Goal: Task Accomplishment & Management: Use online tool/utility

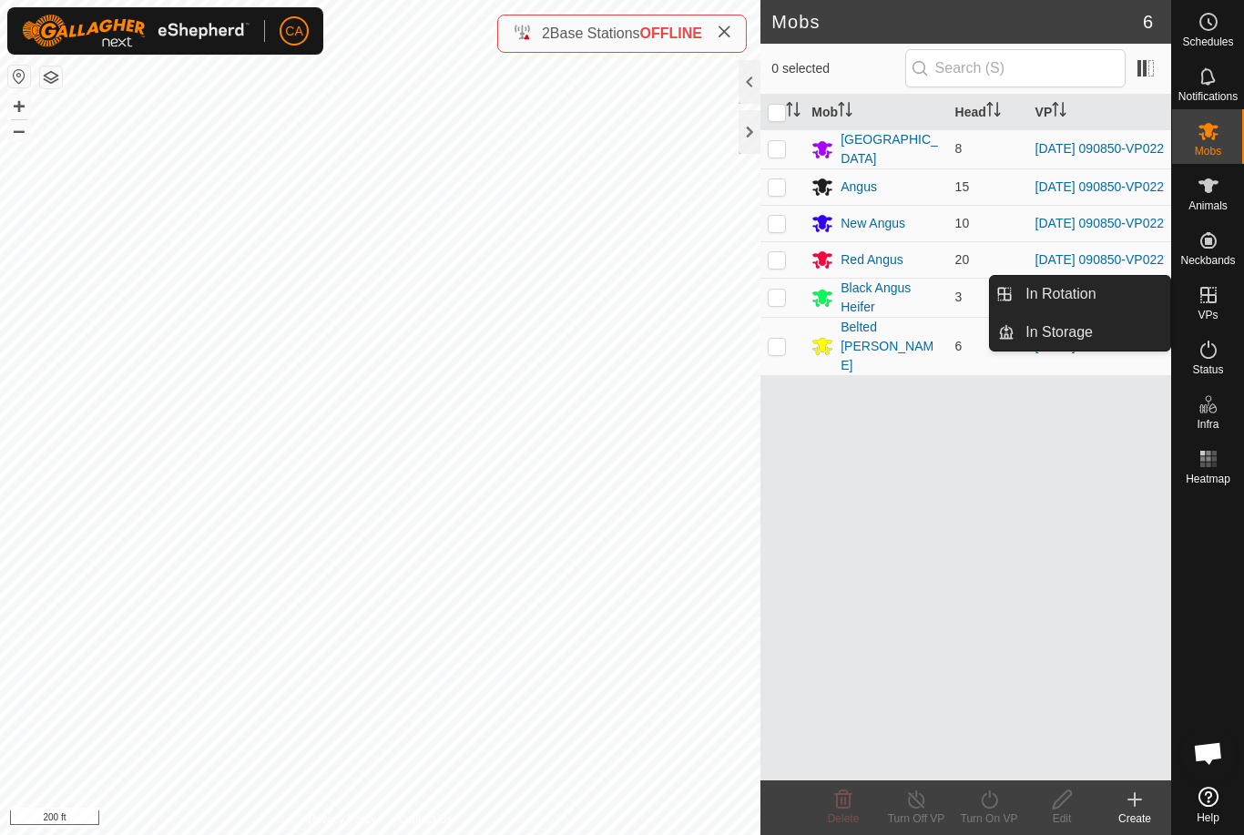
click at [1085, 291] on span "In Rotation" at bounding box center [1060, 294] width 70 height 22
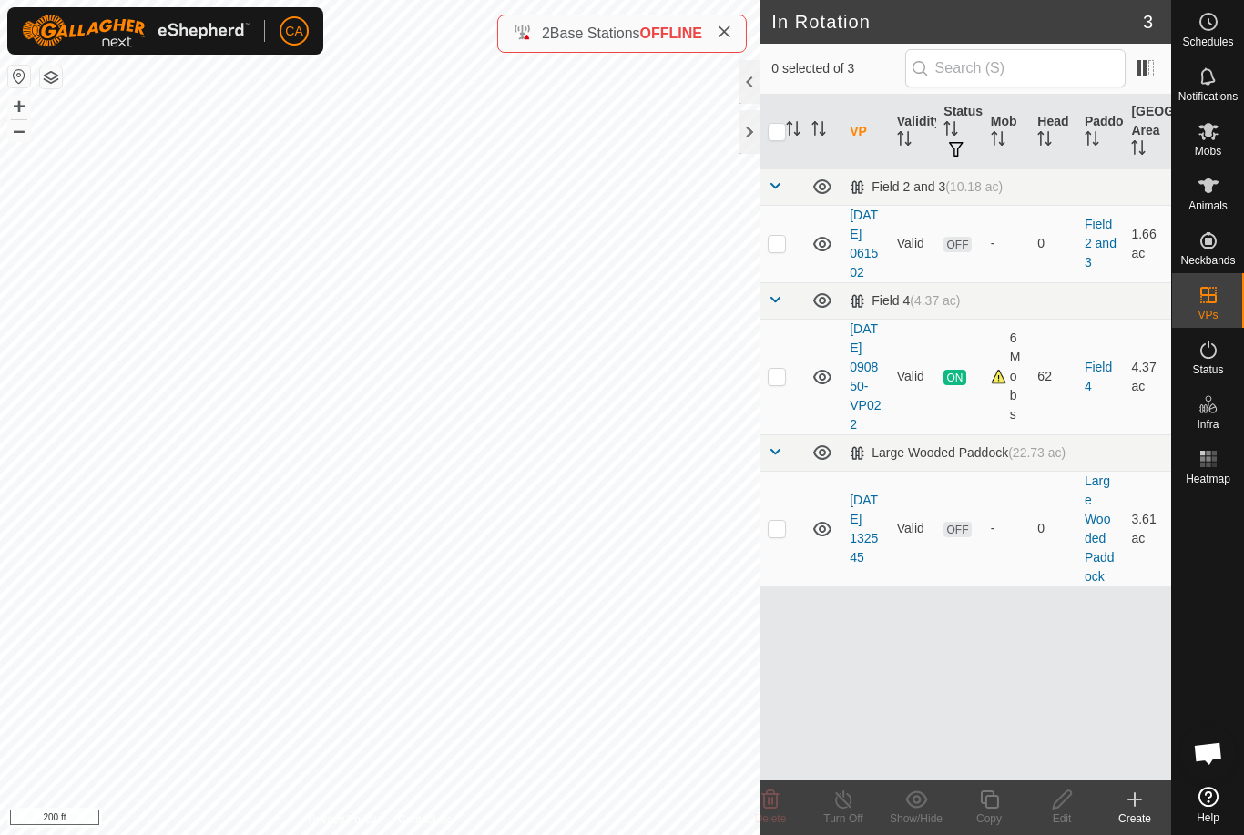
click at [788, 572] on td at bounding box center [782, 529] width 44 height 116
click at [787, 576] on td at bounding box center [782, 529] width 44 height 116
checkbox input "false"
click at [778, 394] on td at bounding box center [782, 377] width 44 height 116
checkbox input "true"
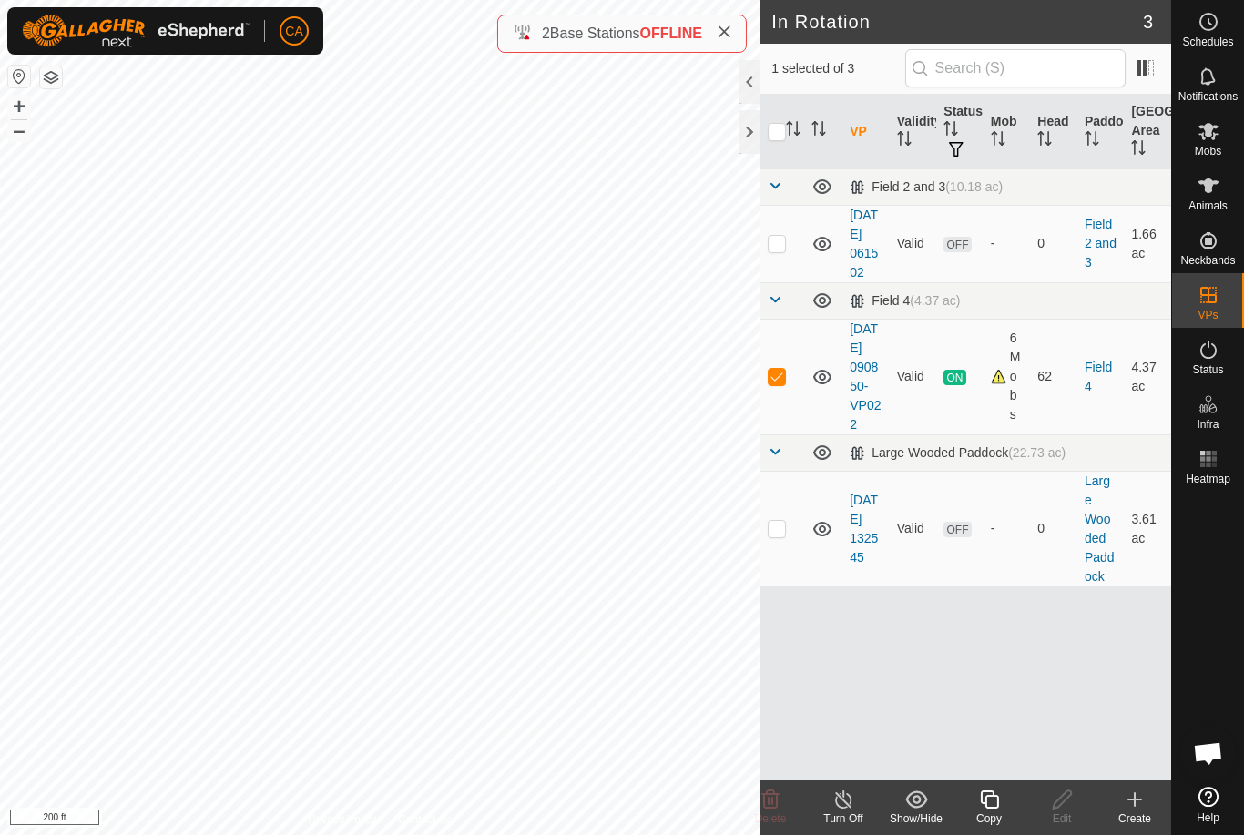
click at [989, 808] on icon at bounding box center [989, 799] width 18 height 18
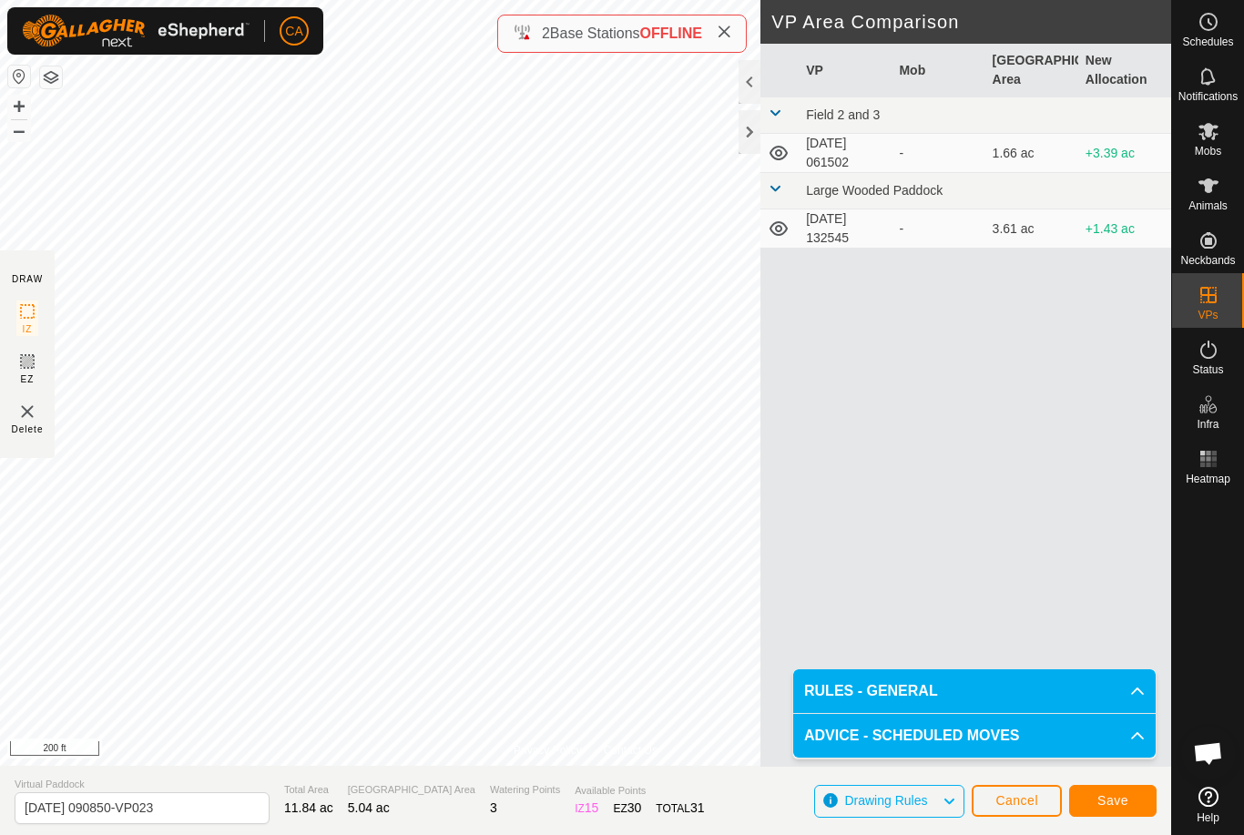
click at [1112, 806] on span "Save" at bounding box center [1112, 800] width 31 height 15
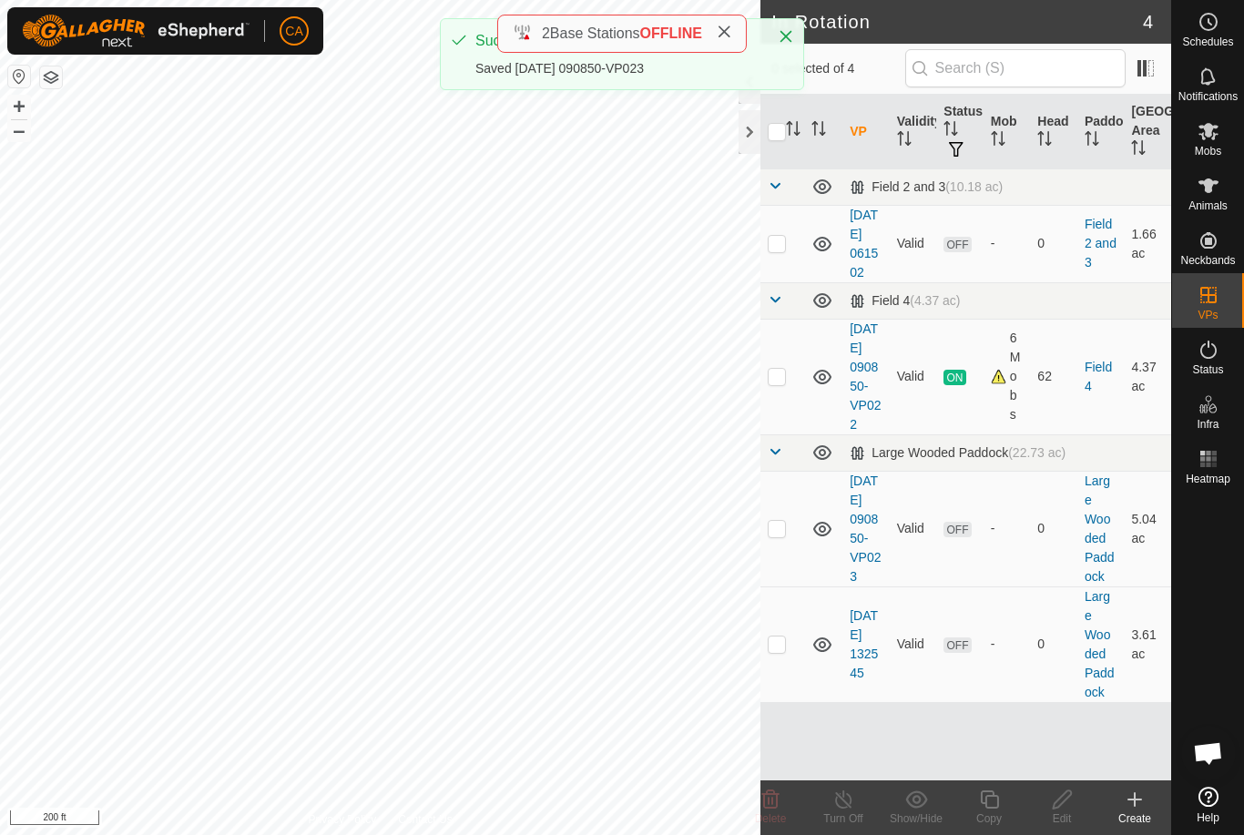
click at [780, 535] on p-checkbox at bounding box center [776, 528] width 18 height 15
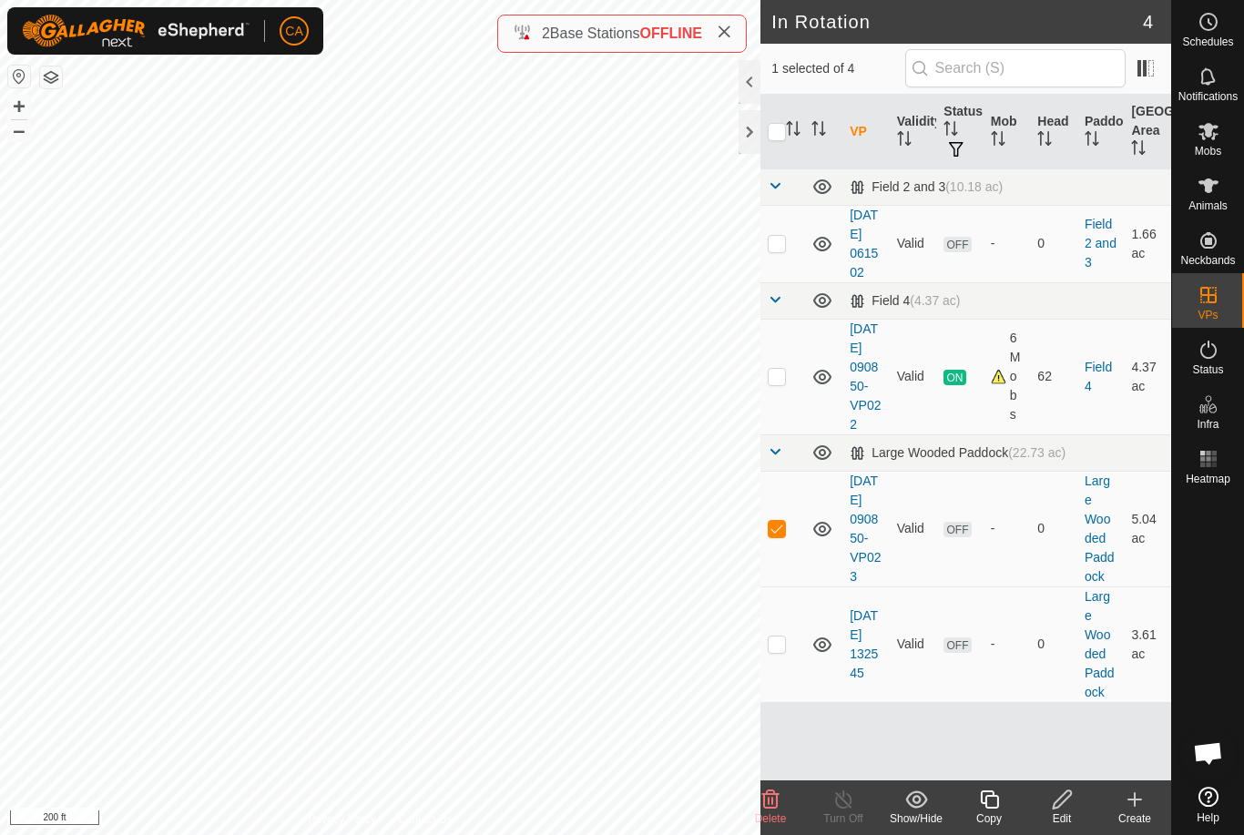
click at [784, 535] on p-checkbox at bounding box center [776, 528] width 18 height 15
checkbox input "false"
click at [775, 651] on p-checkbox at bounding box center [776, 643] width 18 height 15
checkbox input "true"
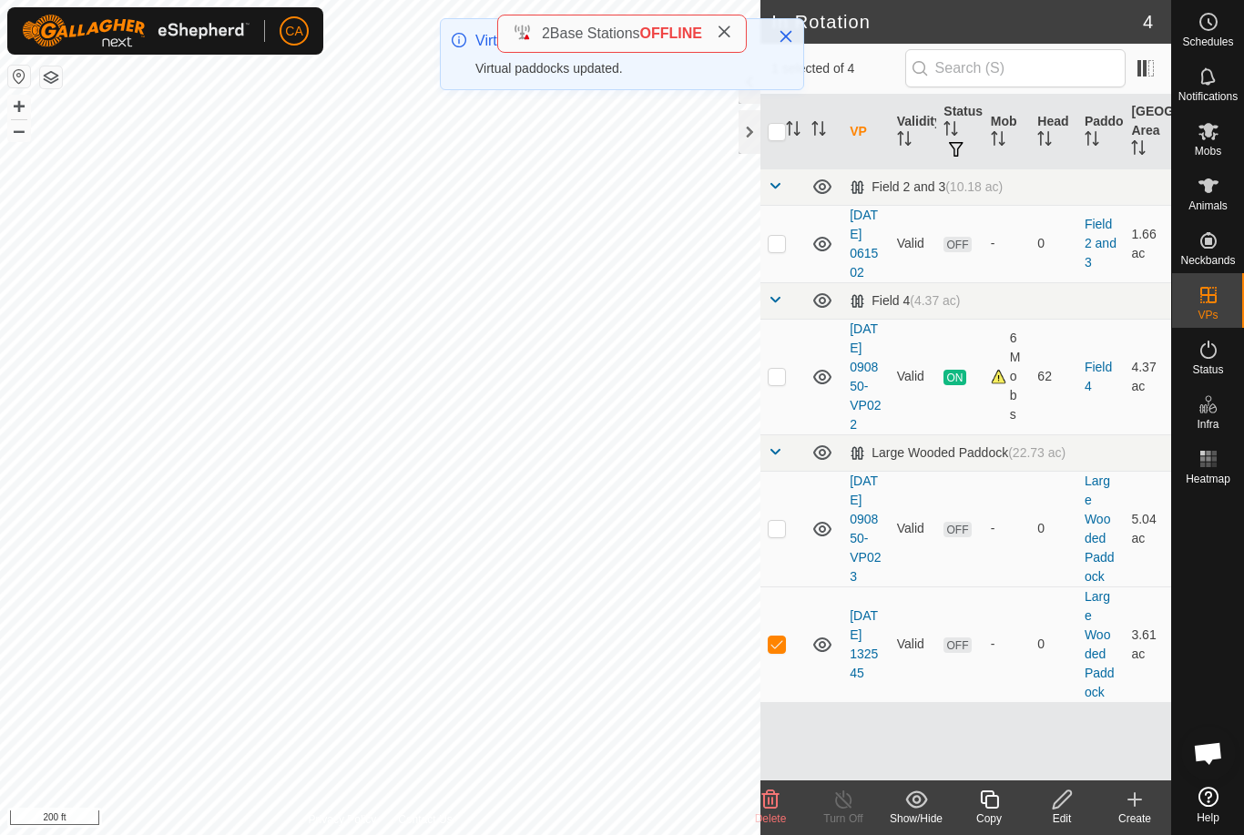
click at [780, 789] on icon at bounding box center [770, 799] width 22 height 22
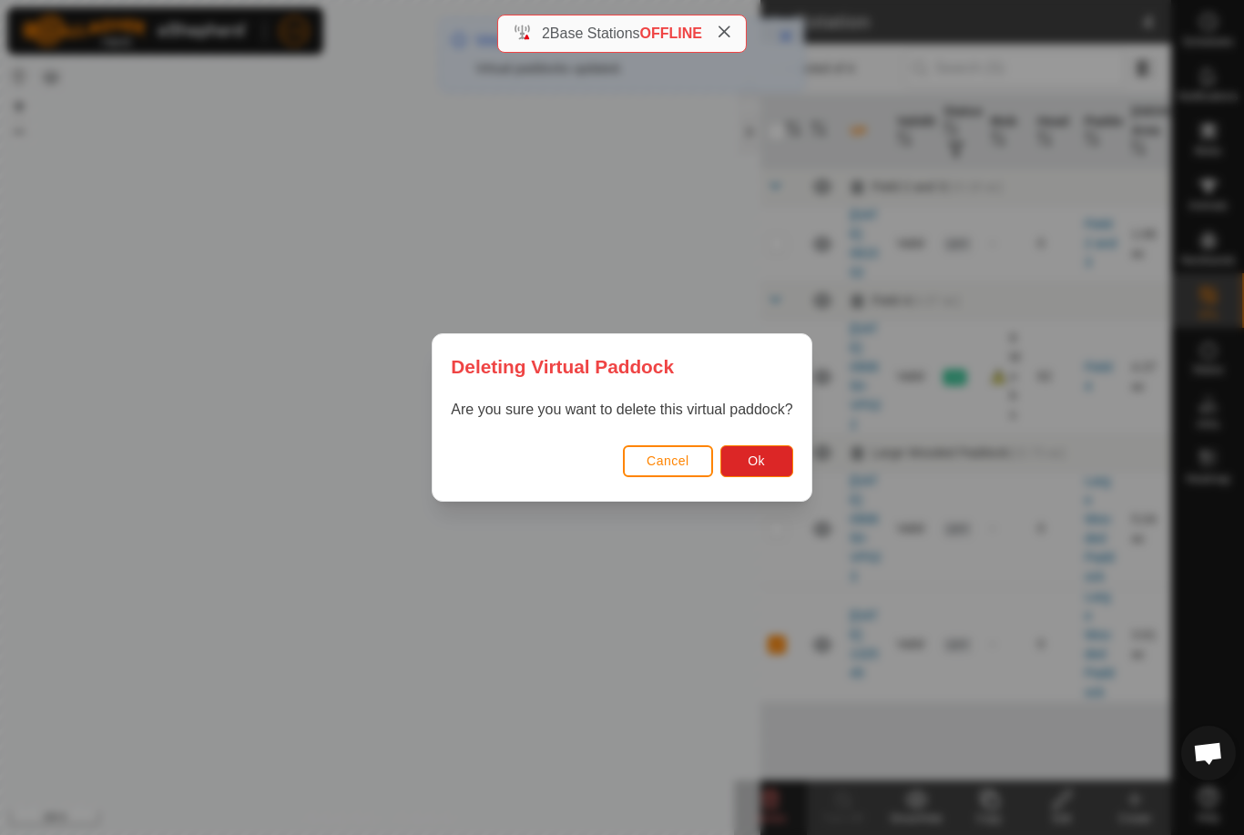
click at [768, 453] on button "Ok" at bounding box center [756, 461] width 73 height 32
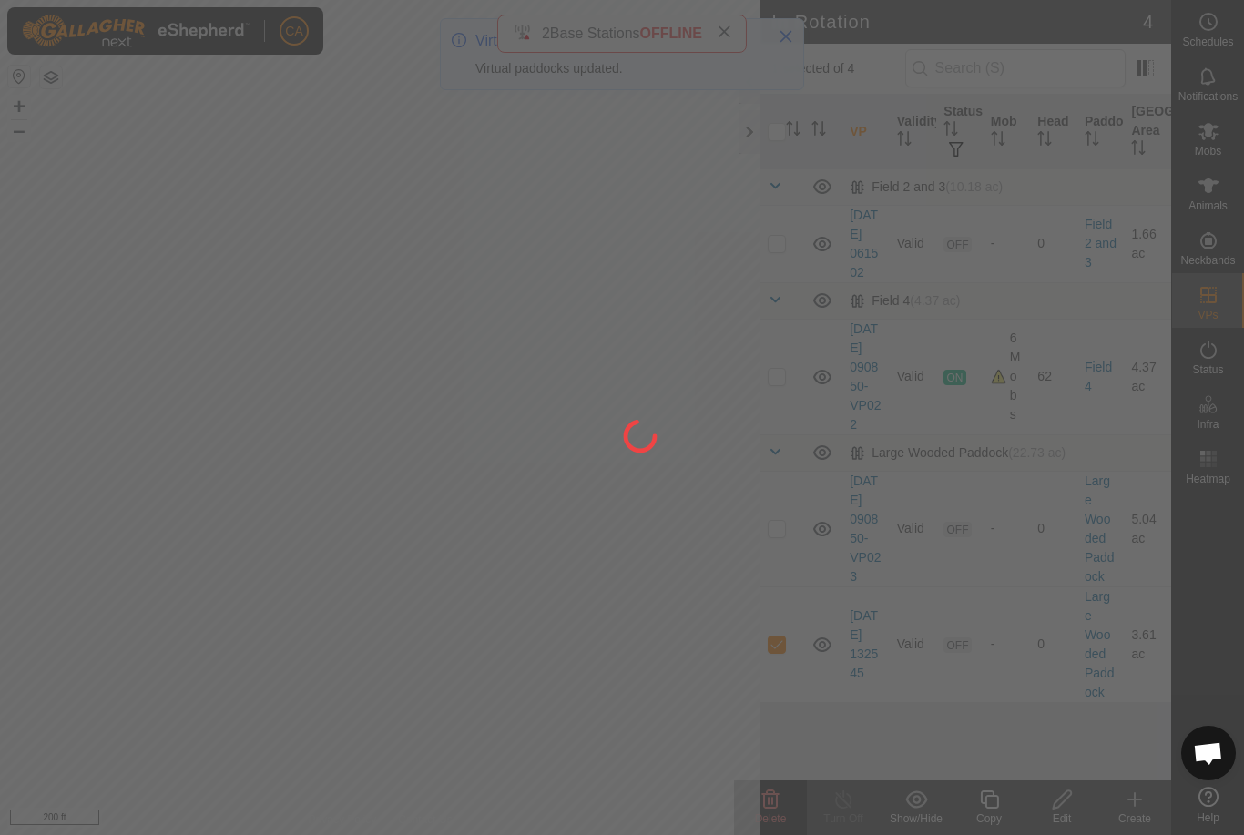
checkbox input "false"
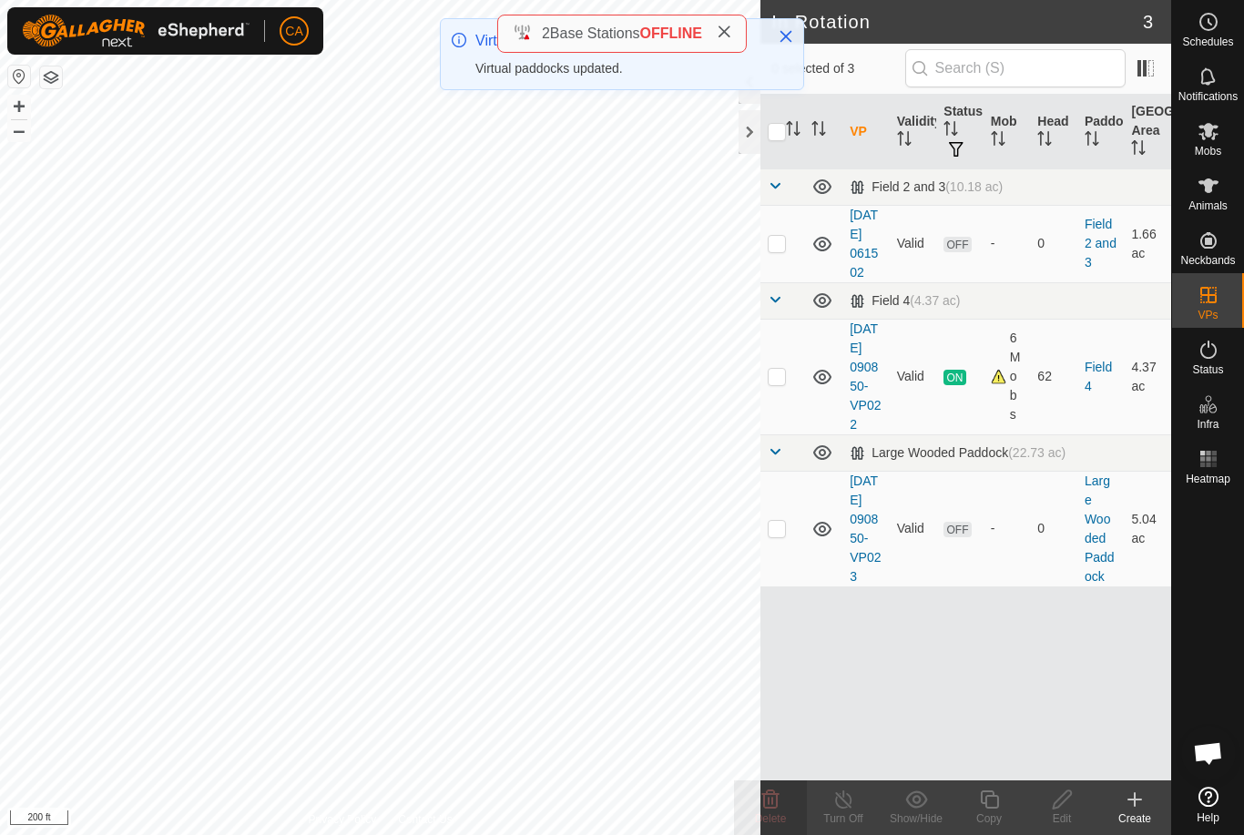
click at [777, 585] on td at bounding box center [782, 529] width 44 height 116
checkbox input "true"
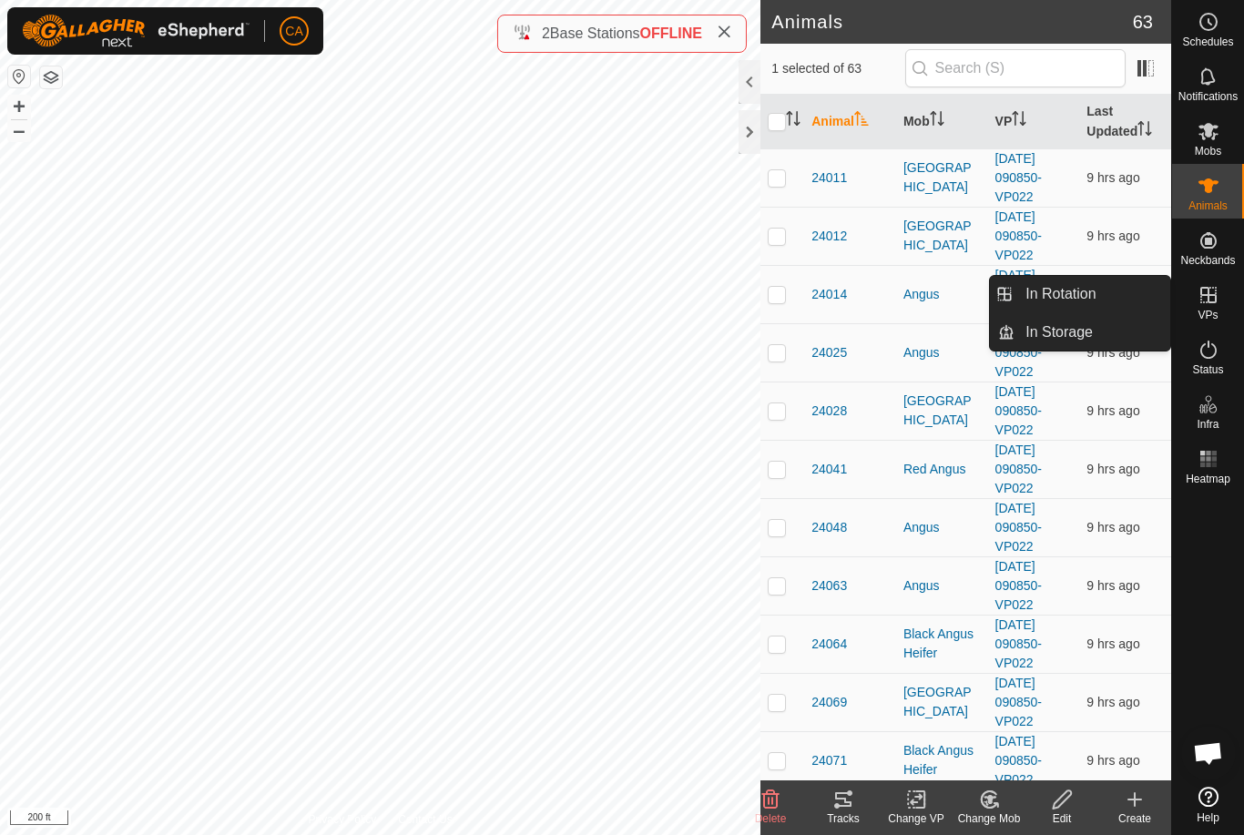
click at [1036, 300] on span "In Rotation" at bounding box center [1060, 294] width 70 height 22
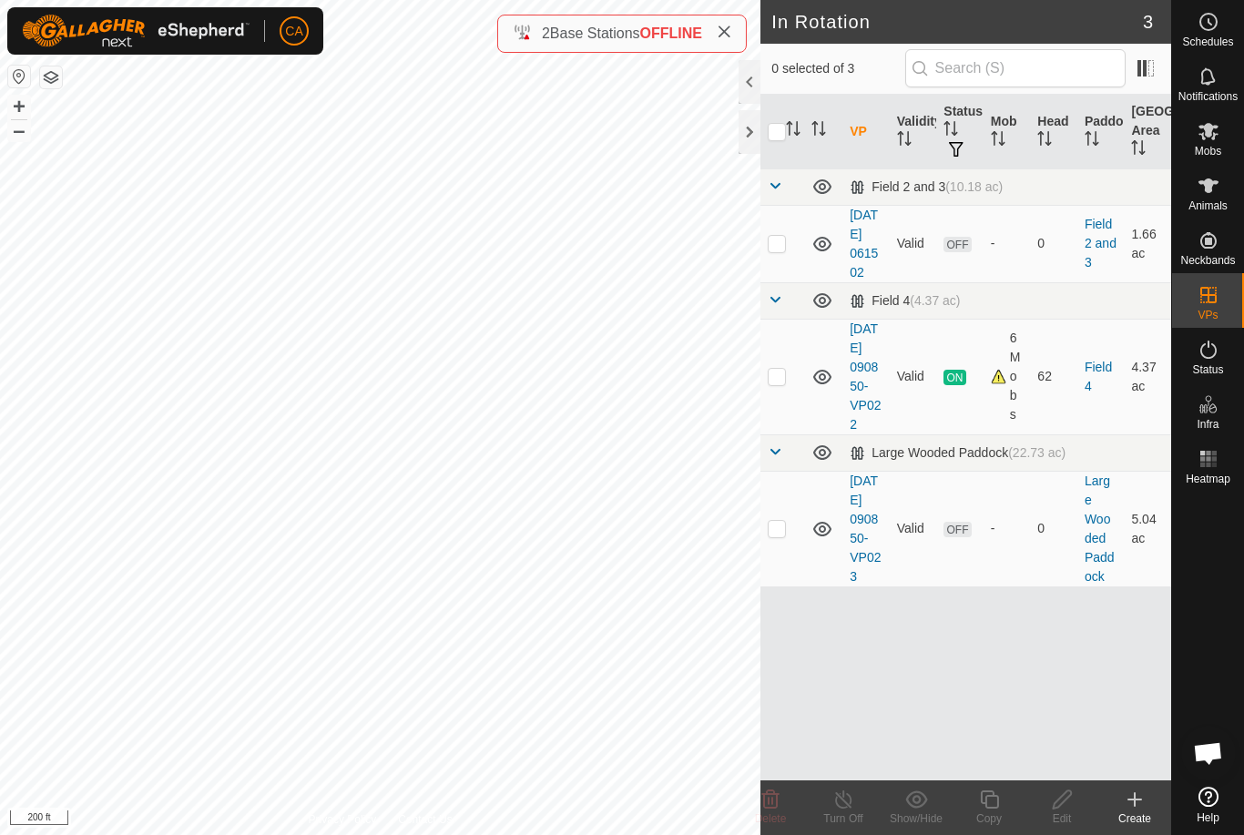
click at [775, 535] on p-checkbox at bounding box center [776, 528] width 18 height 15
checkbox input "true"
click at [1207, 146] on span "Mobs" at bounding box center [1207, 151] width 26 height 11
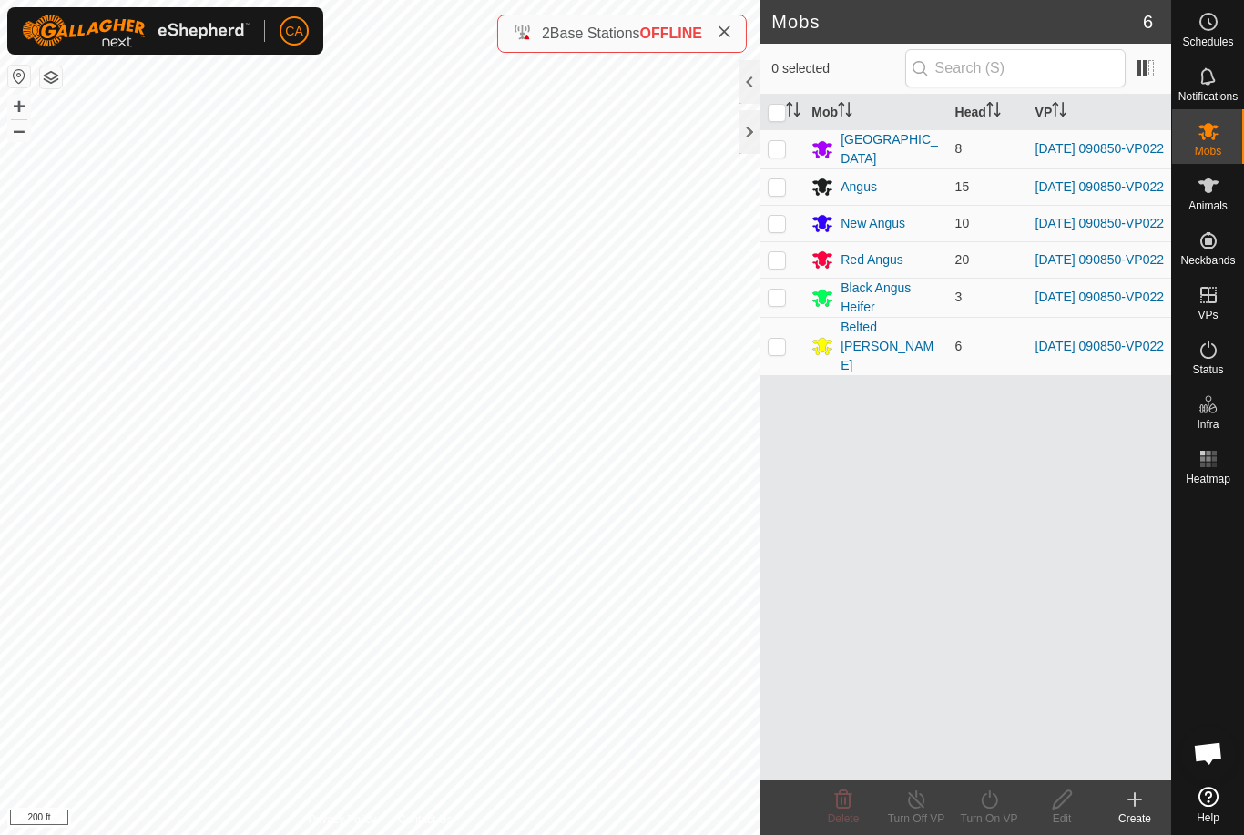
click at [768, 113] on input "checkbox" at bounding box center [776, 113] width 18 height 18
checkbox input "true"
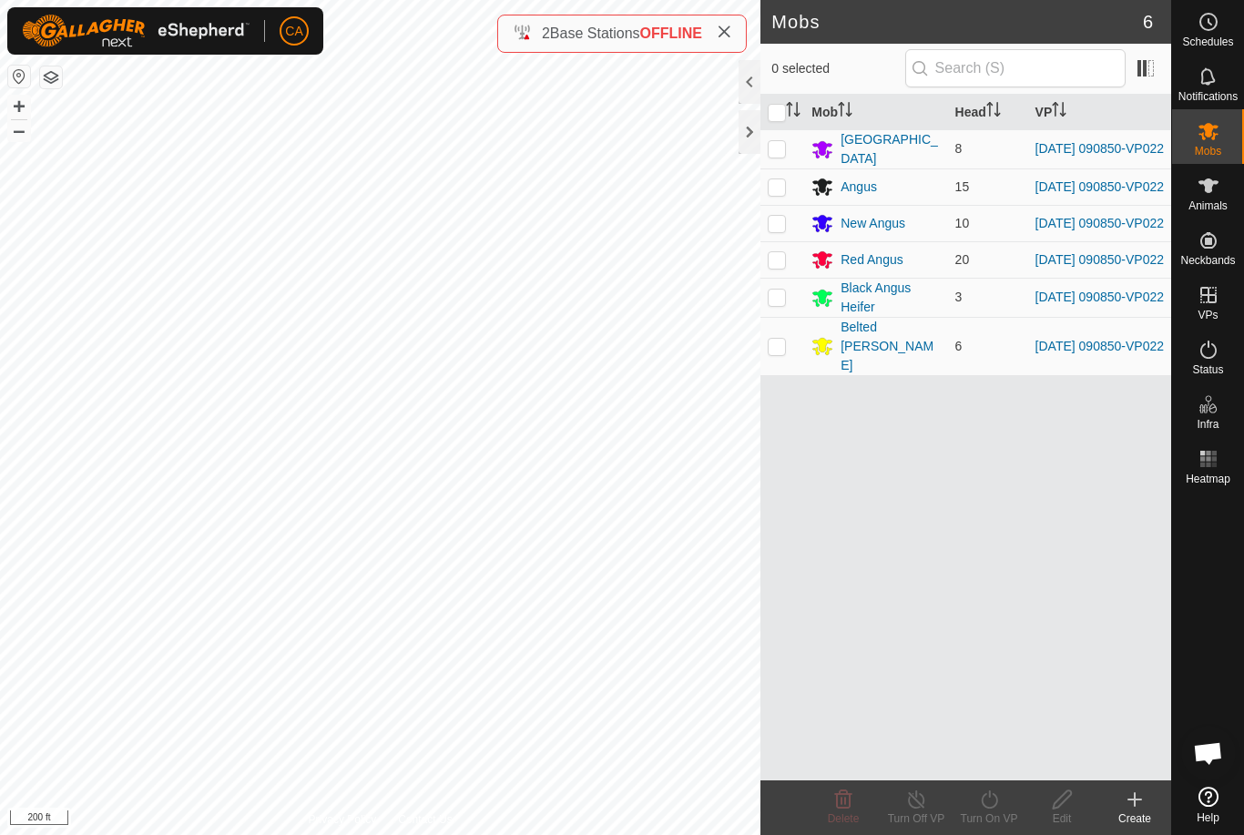
checkbox input "true"
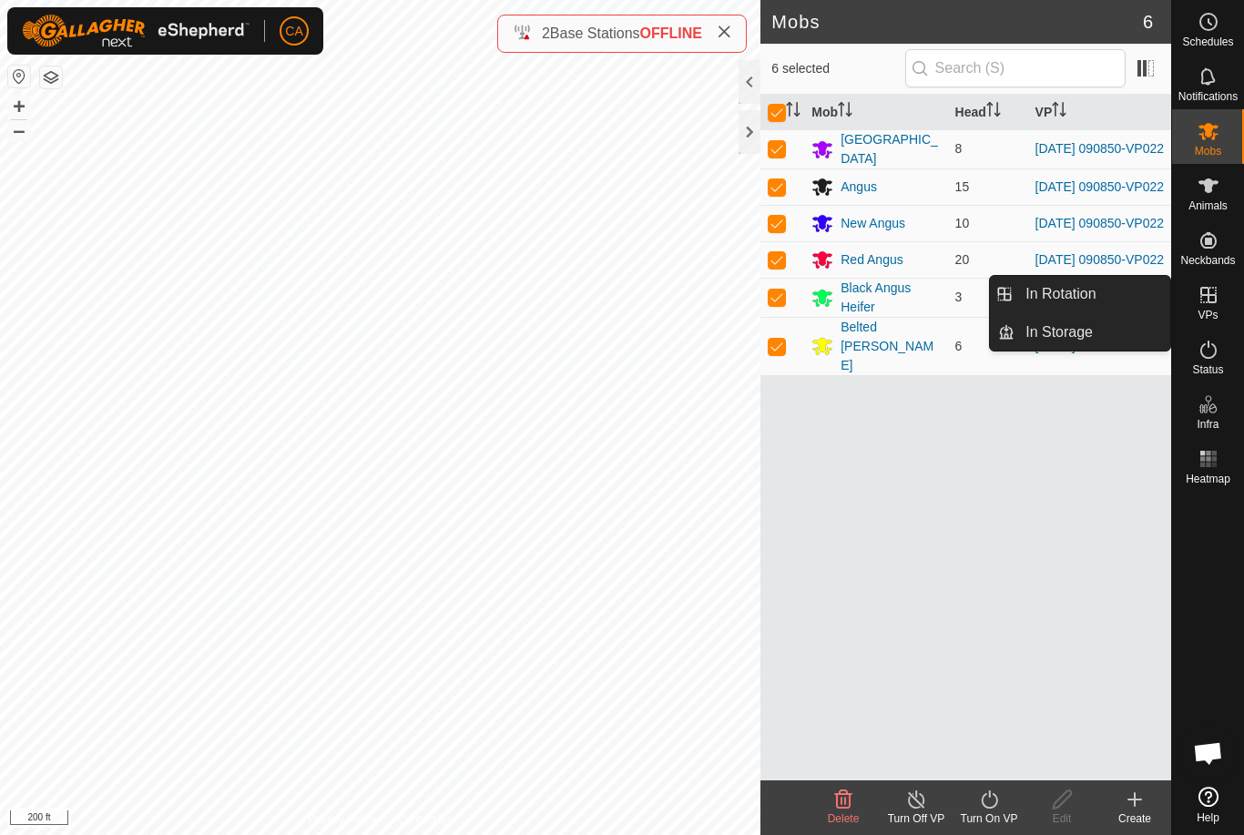
click at [1083, 290] on span "In Rotation" at bounding box center [1060, 294] width 70 height 22
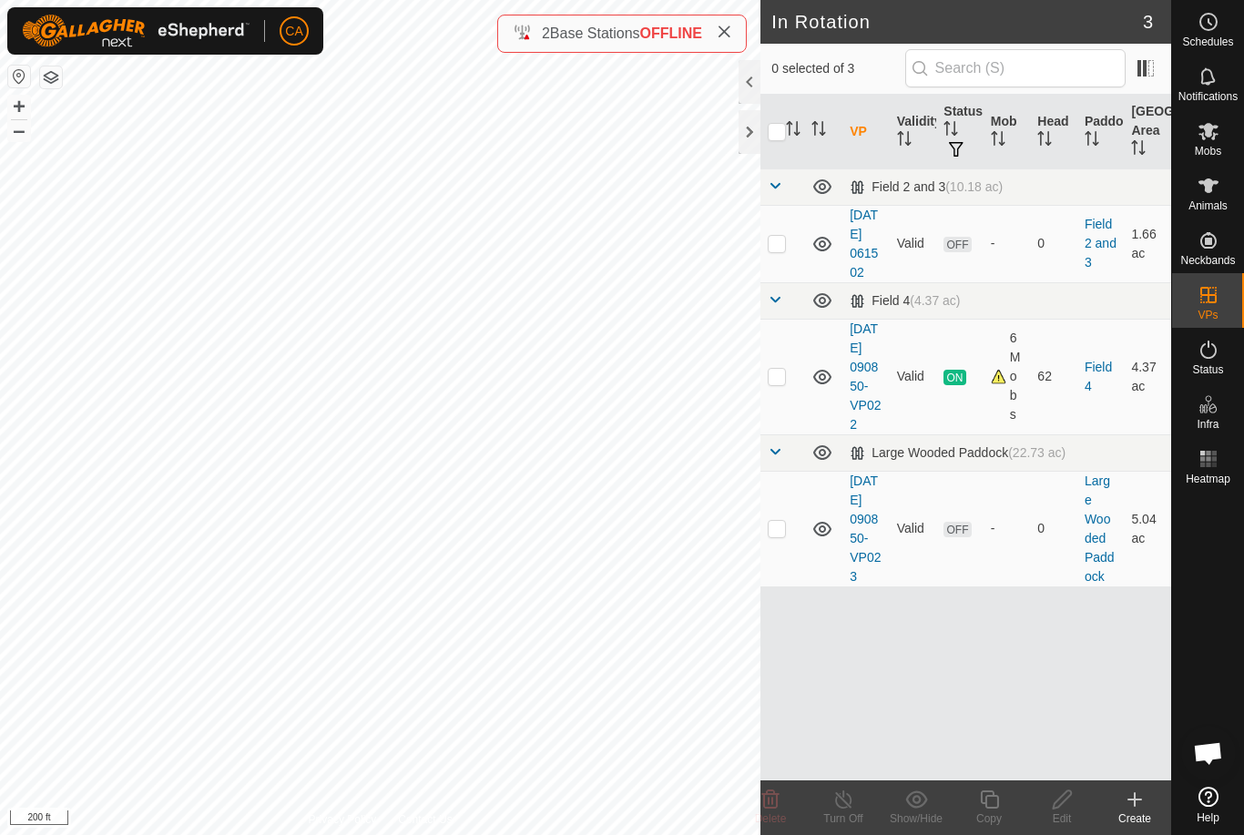
click at [783, 535] on p-checkbox at bounding box center [776, 528] width 18 height 15
checkbox input "true"
click at [1207, 146] on span "Mobs" at bounding box center [1207, 151] width 26 height 11
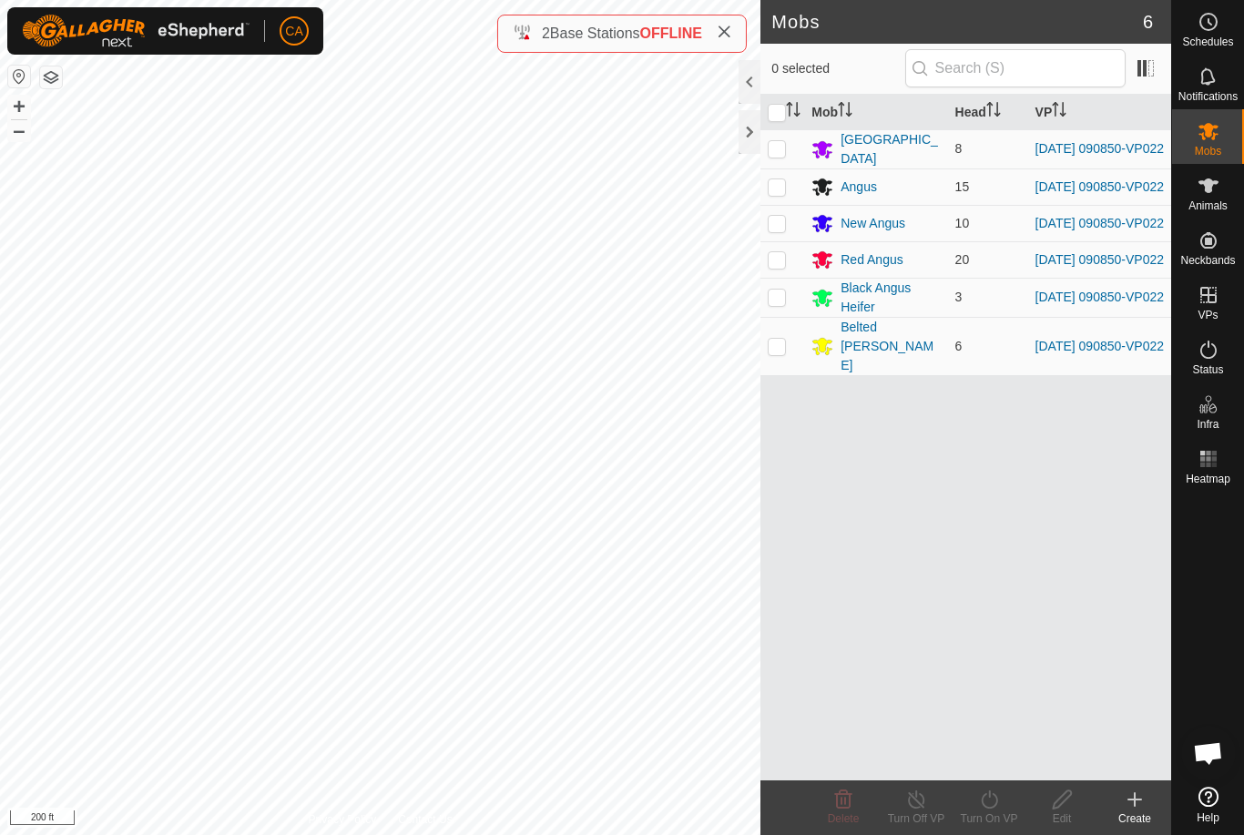
click at [770, 109] on input "checkbox" at bounding box center [776, 113] width 18 height 18
checkbox input "true"
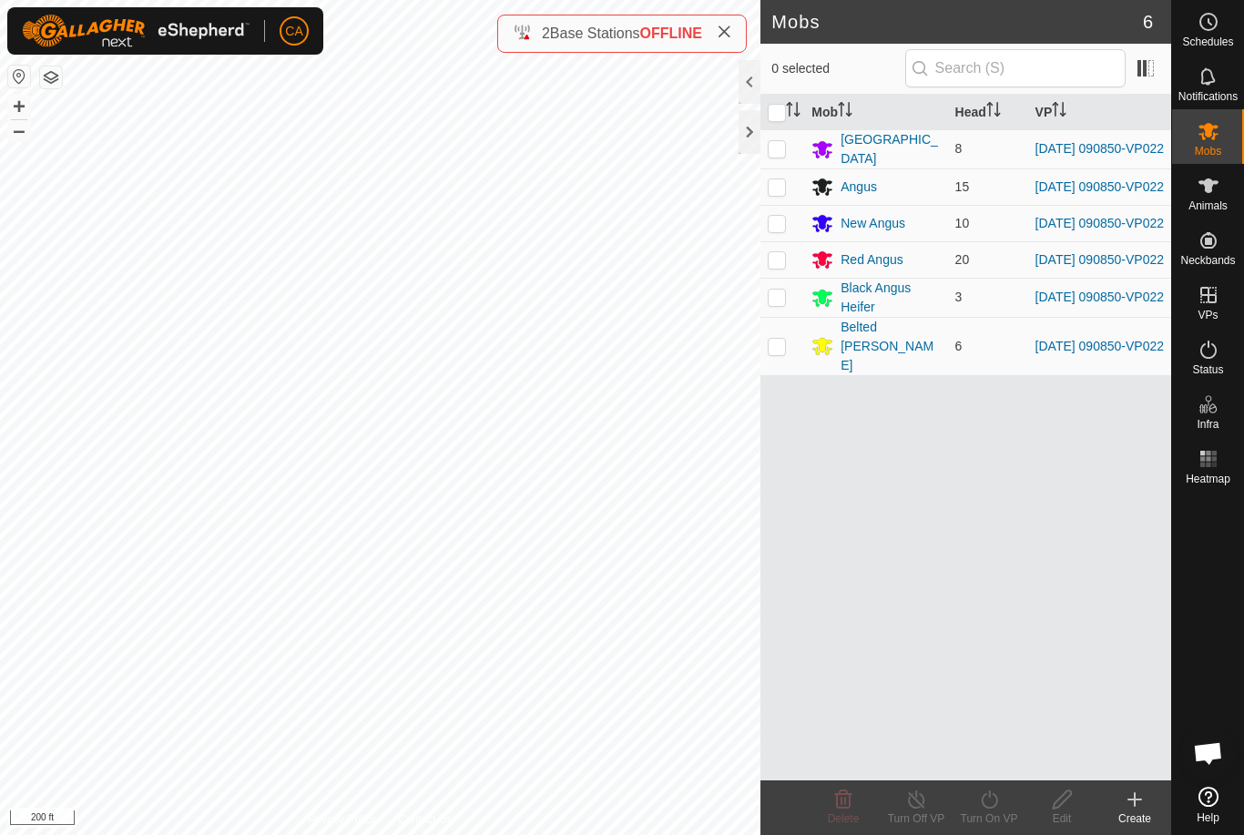
checkbox input "true"
click at [991, 806] on icon at bounding box center [989, 799] width 23 height 22
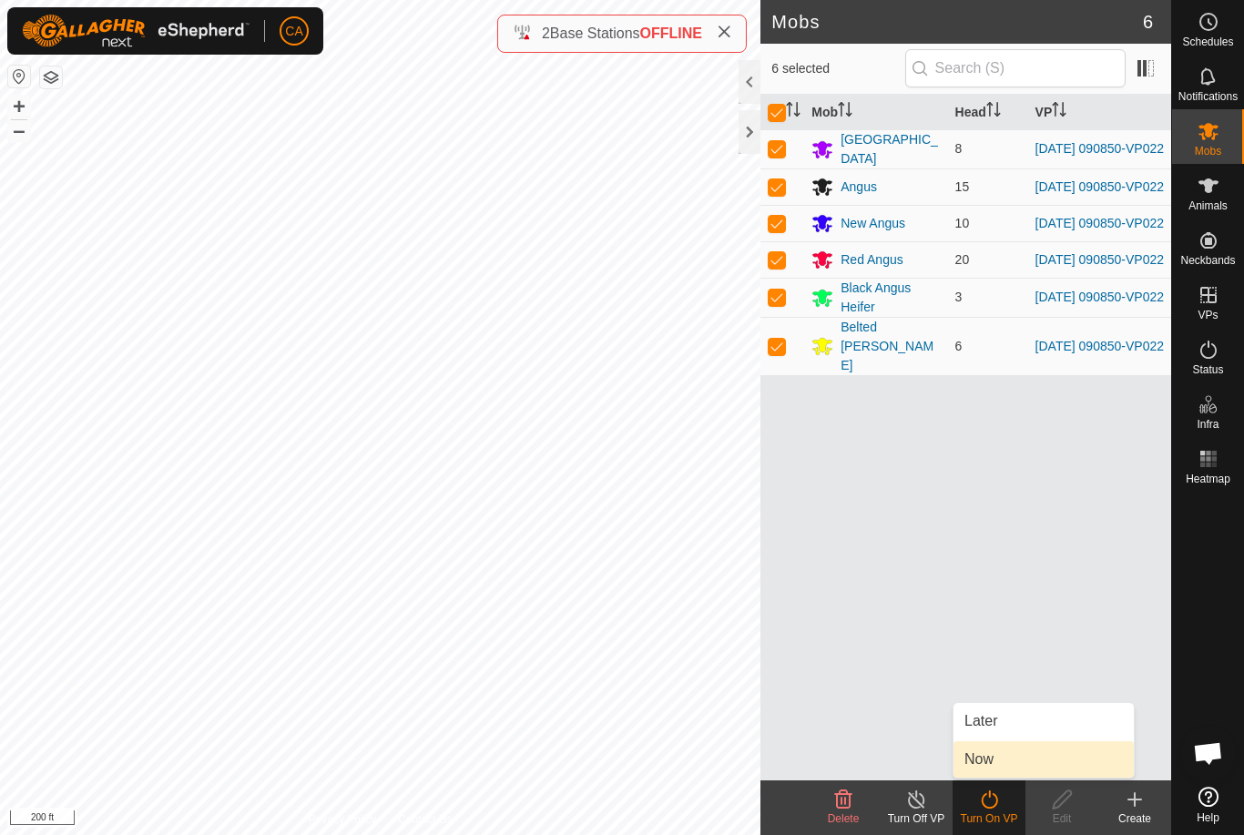
click at [1009, 767] on link "Now" at bounding box center [1043, 759] width 180 height 36
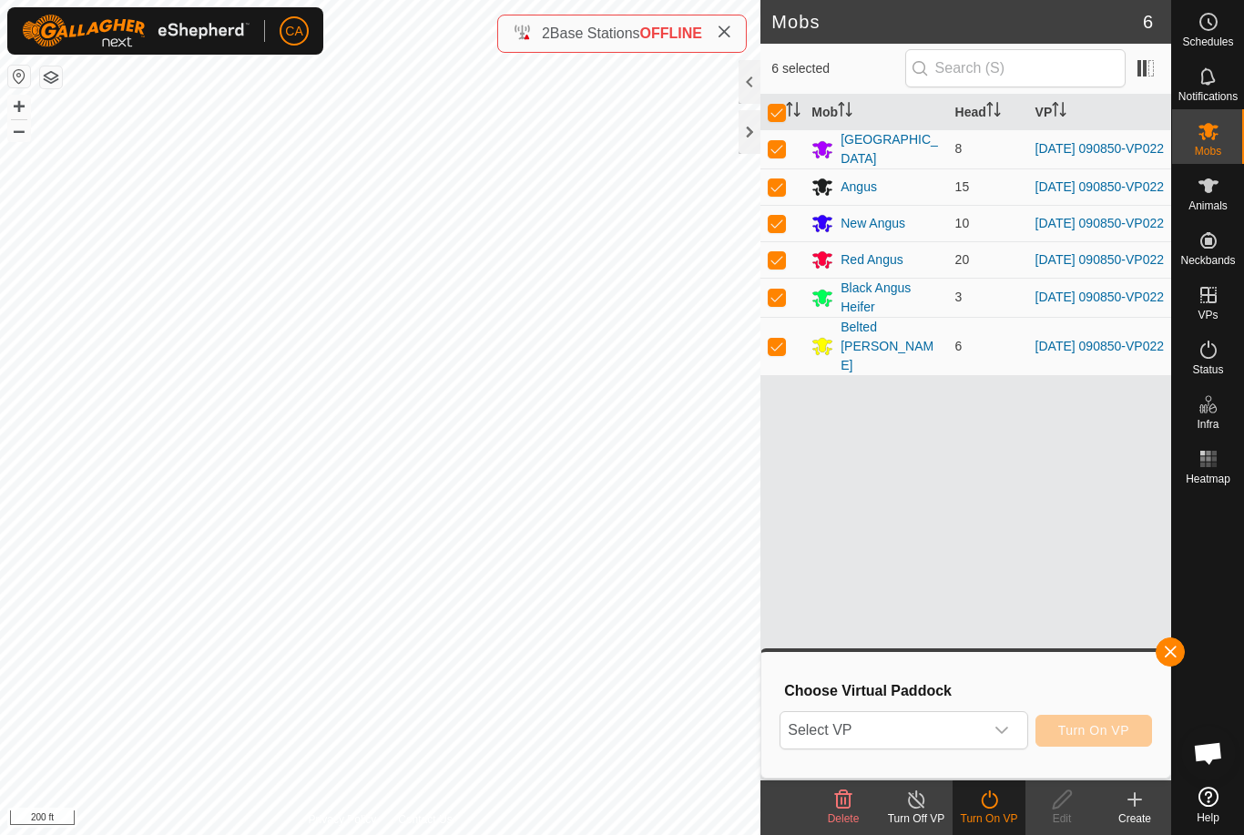
click at [955, 732] on span "Select VP" at bounding box center [881, 730] width 202 height 36
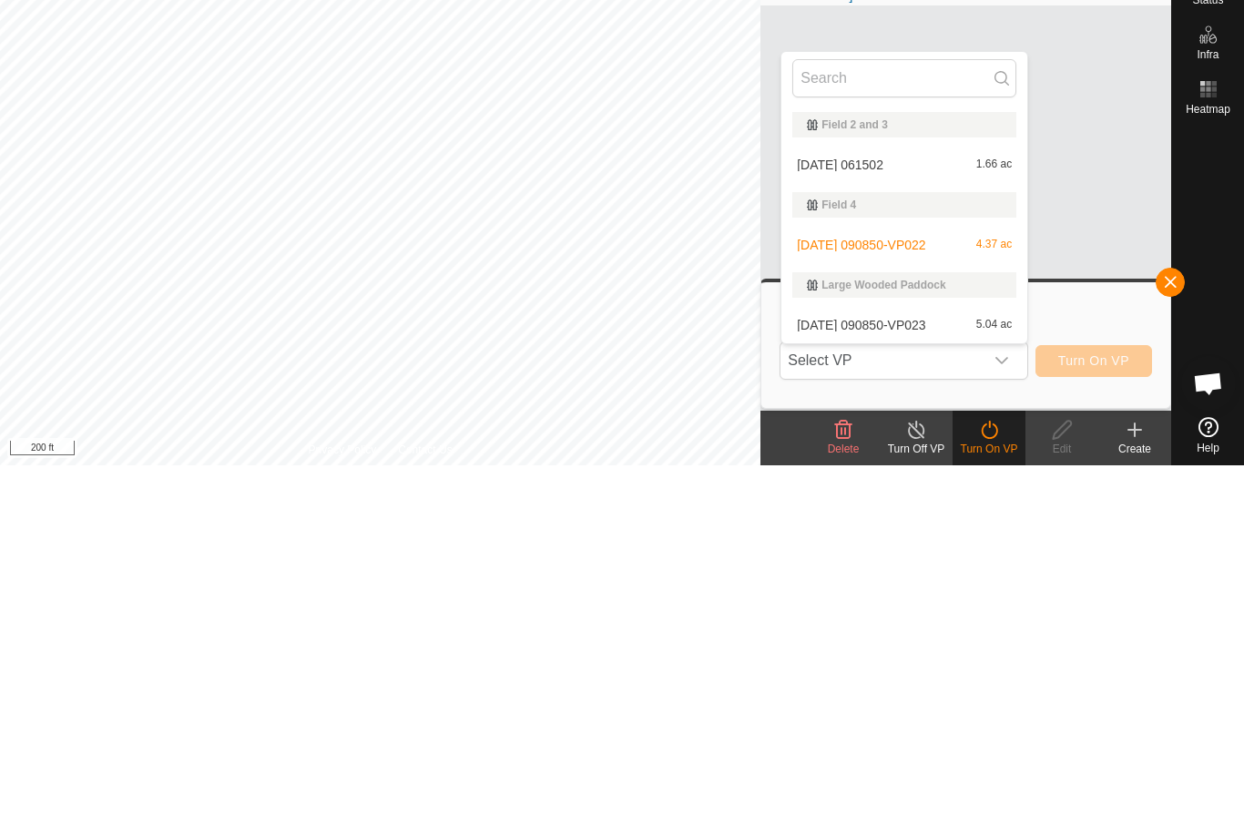
click at [897, 684] on div "2025-09-13 090850-VP023 5.04 ac" at bounding box center [904, 695] width 224 height 22
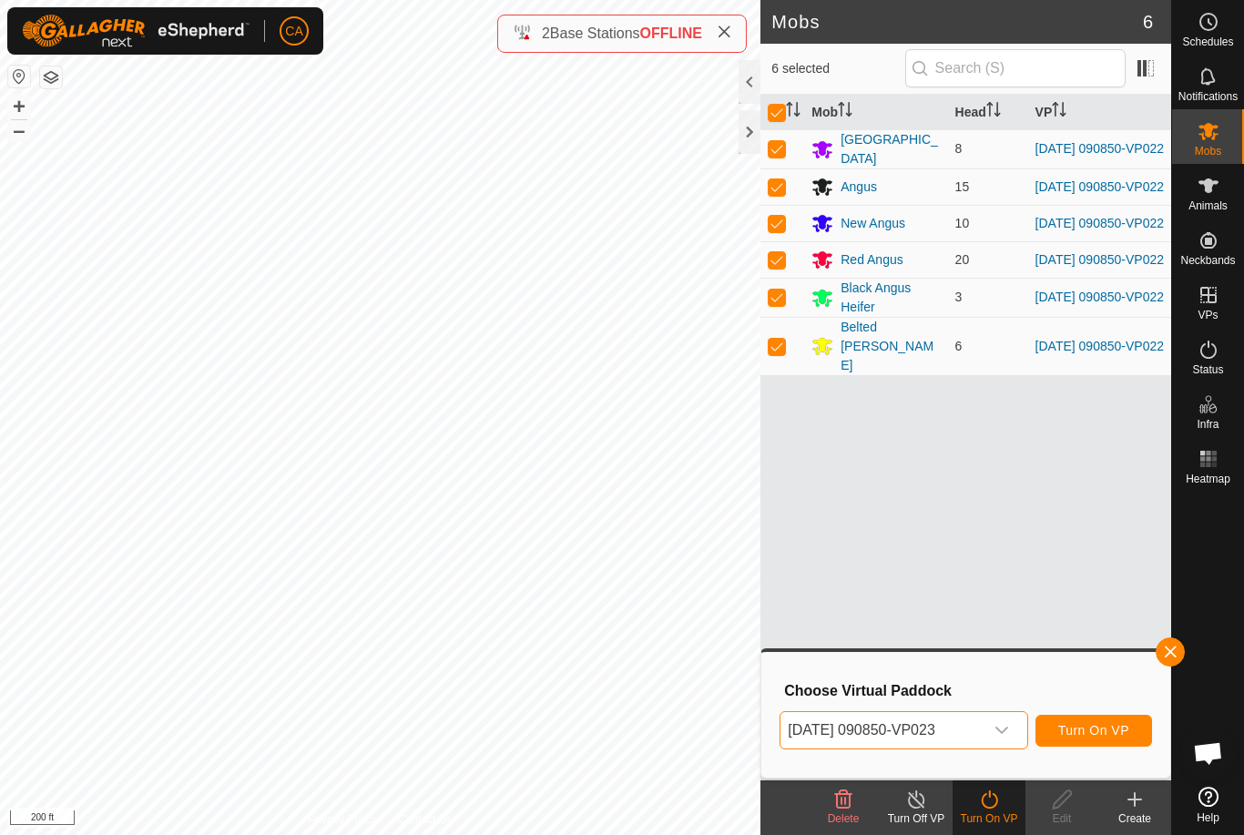
click at [1111, 733] on span "Turn On VP" at bounding box center [1093, 730] width 71 height 15
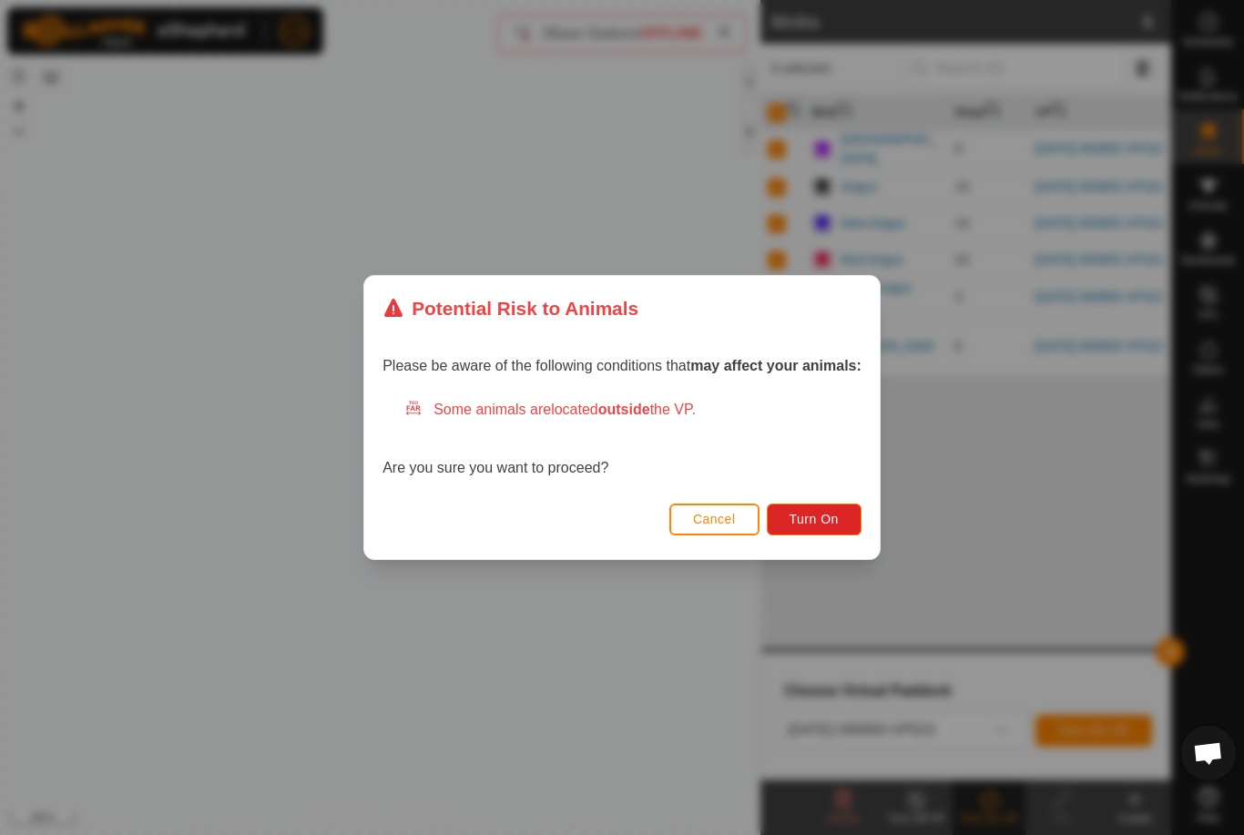
click at [819, 518] on span "Turn On" at bounding box center [813, 519] width 49 height 15
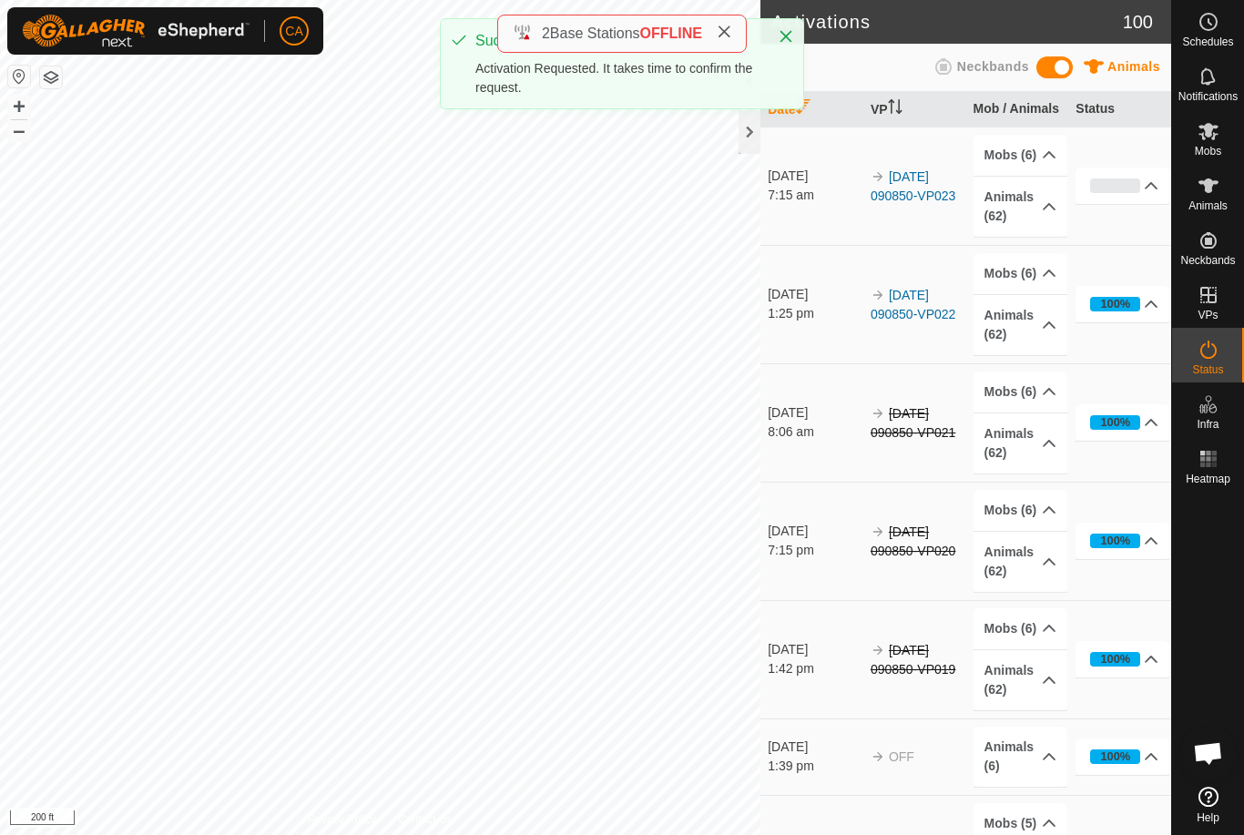
click at [740, 132] on div at bounding box center [749, 132] width 22 height 44
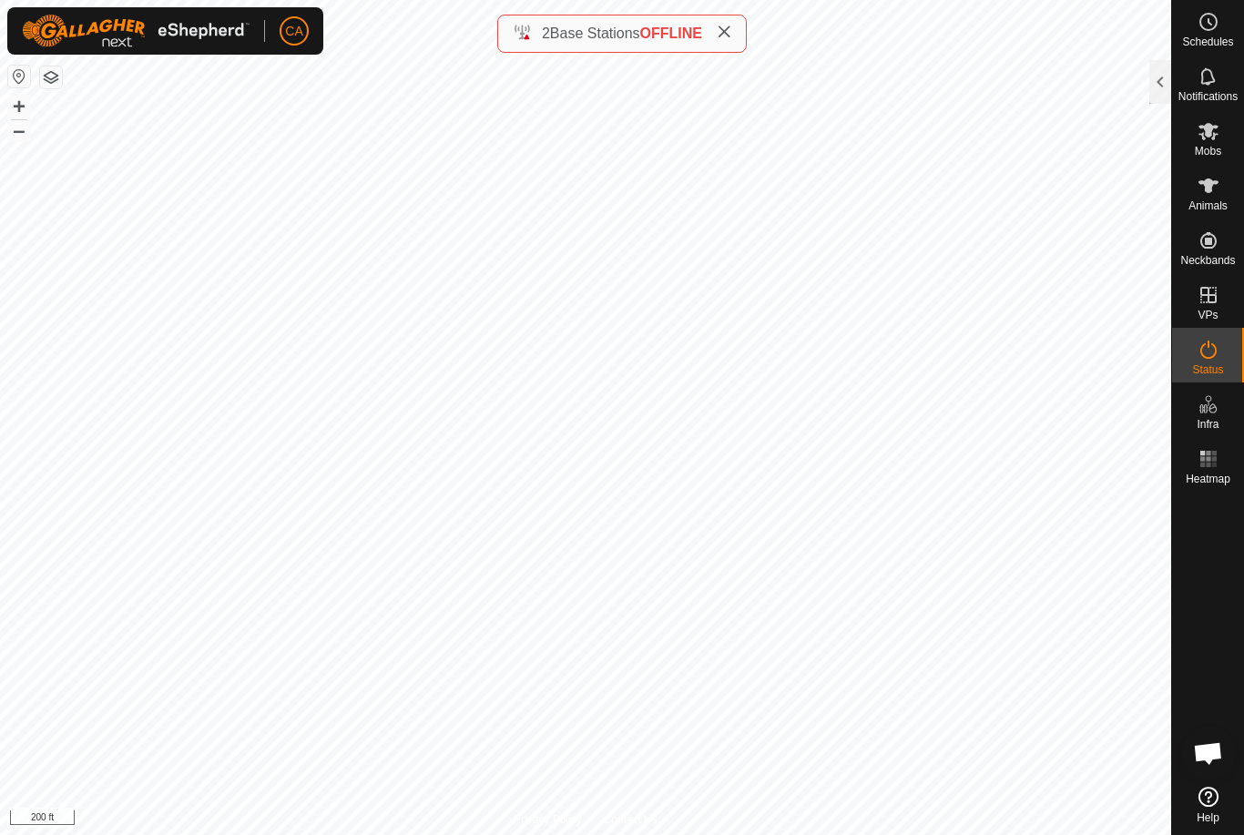
click at [733, 20] on div "2 Base Stations OFFLINE" at bounding box center [621, 34] width 249 height 38
click at [726, 32] on icon at bounding box center [724, 32] width 15 height 15
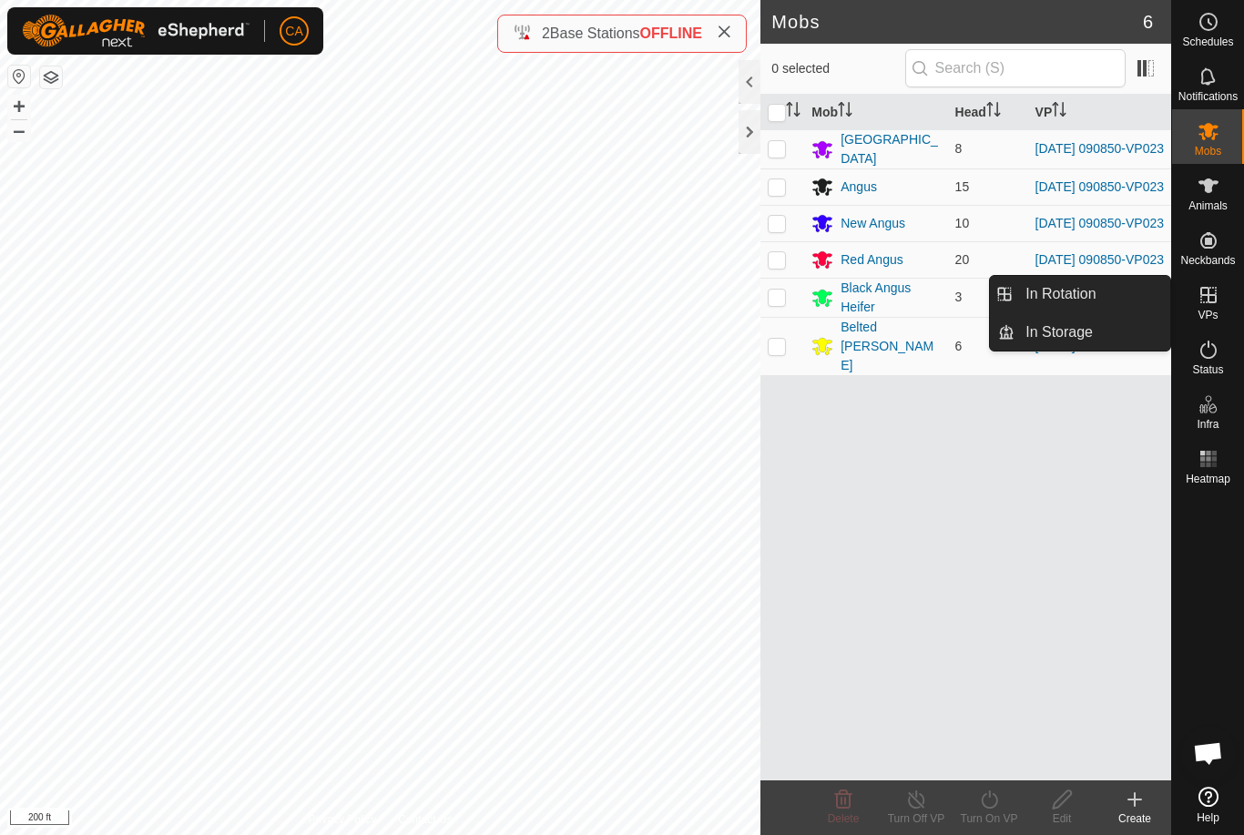
click at [1088, 293] on span "In Rotation" at bounding box center [1060, 294] width 70 height 22
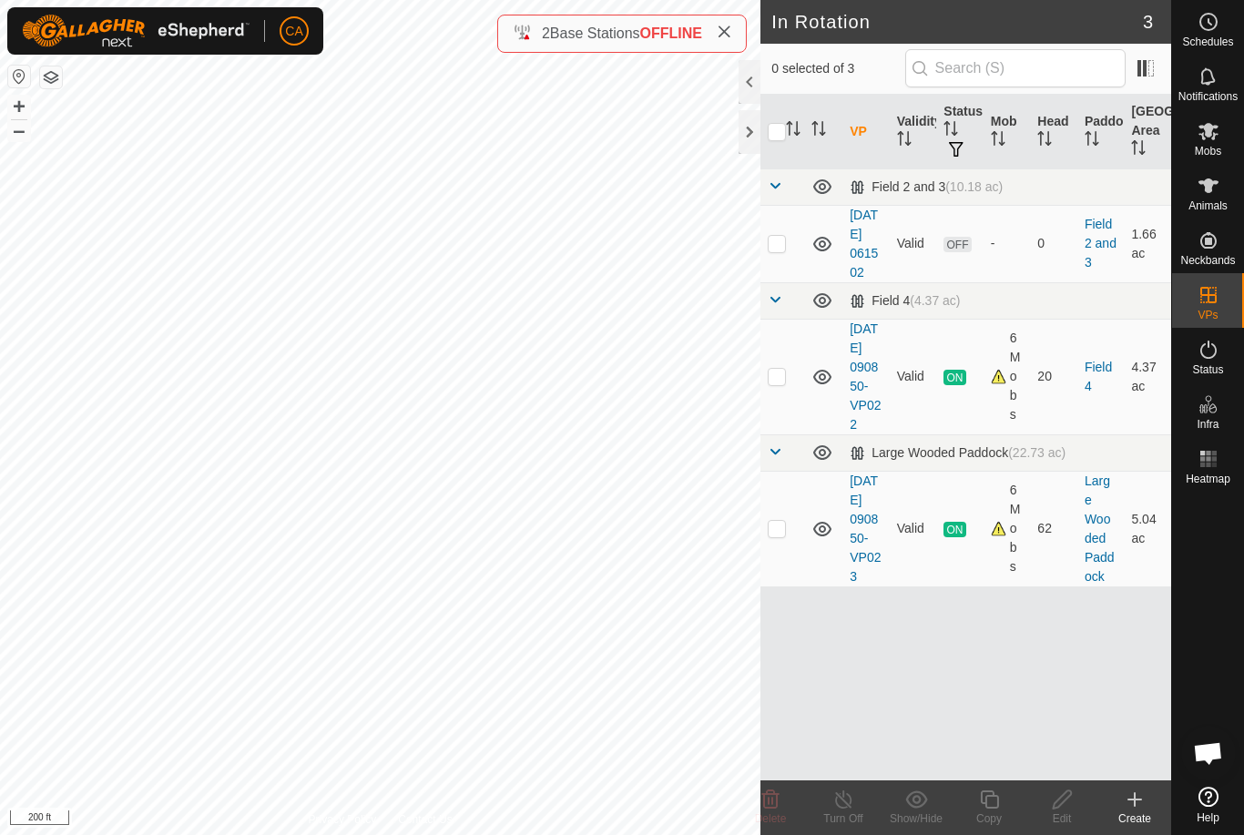
click at [774, 250] on p-checkbox at bounding box center [776, 243] width 18 height 15
checkbox input "true"
click at [1071, 807] on icon at bounding box center [1062, 799] width 23 height 22
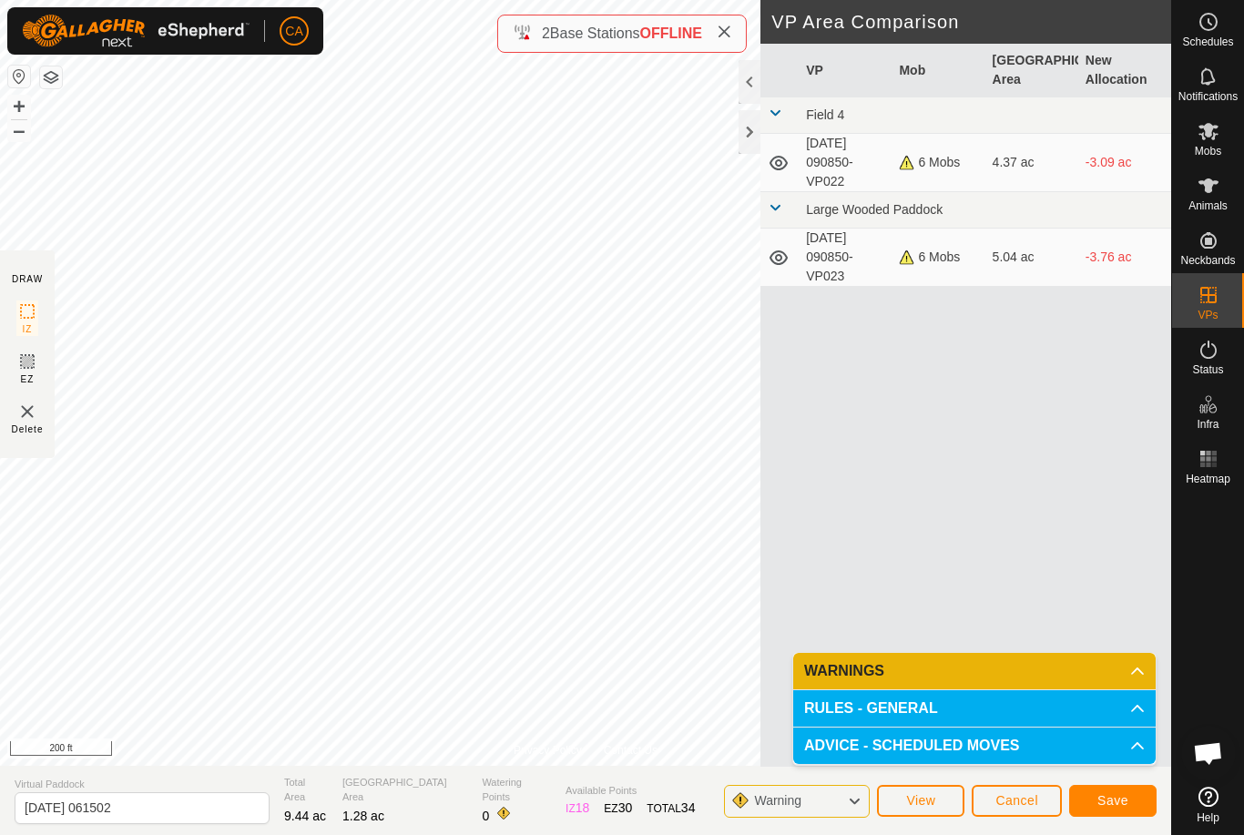
click at [1128, 802] on button "Save" at bounding box center [1112, 801] width 87 height 32
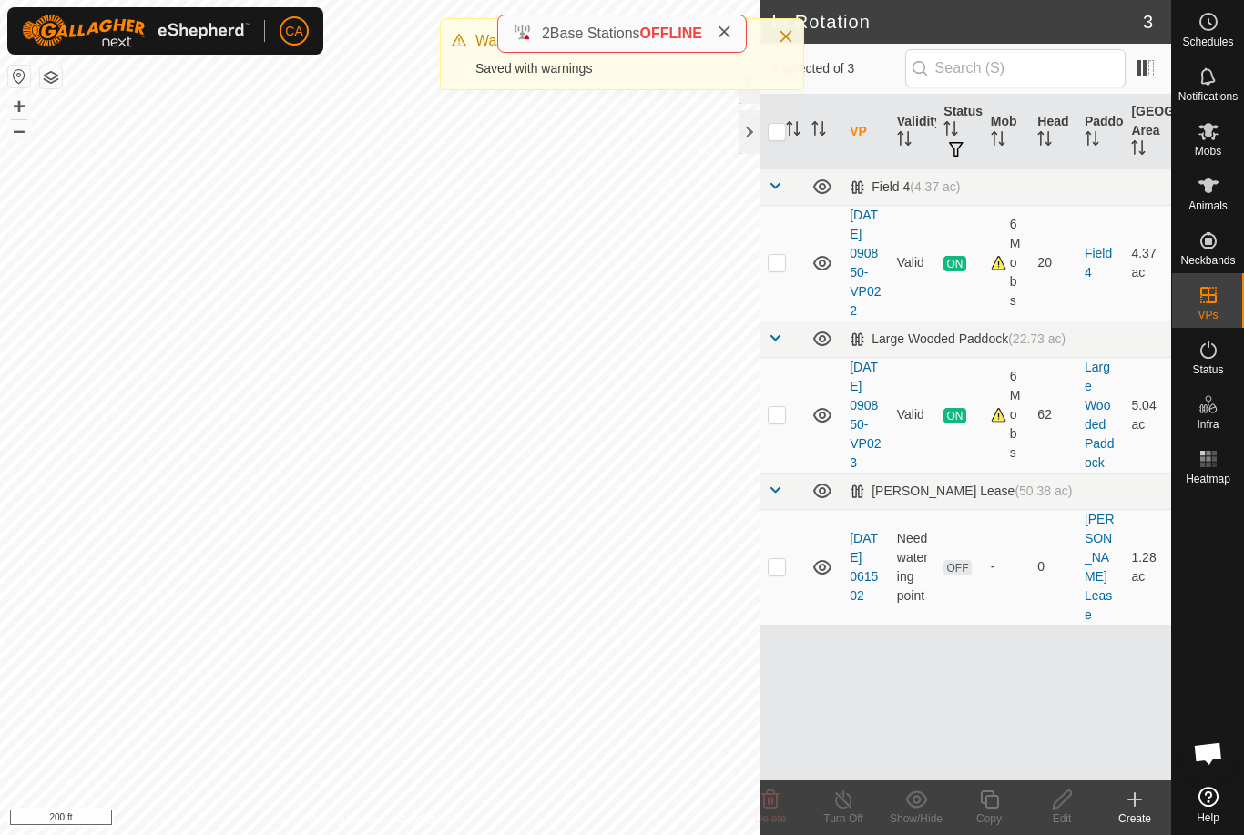
click at [1144, 798] on icon at bounding box center [1134, 799] width 22 height 22
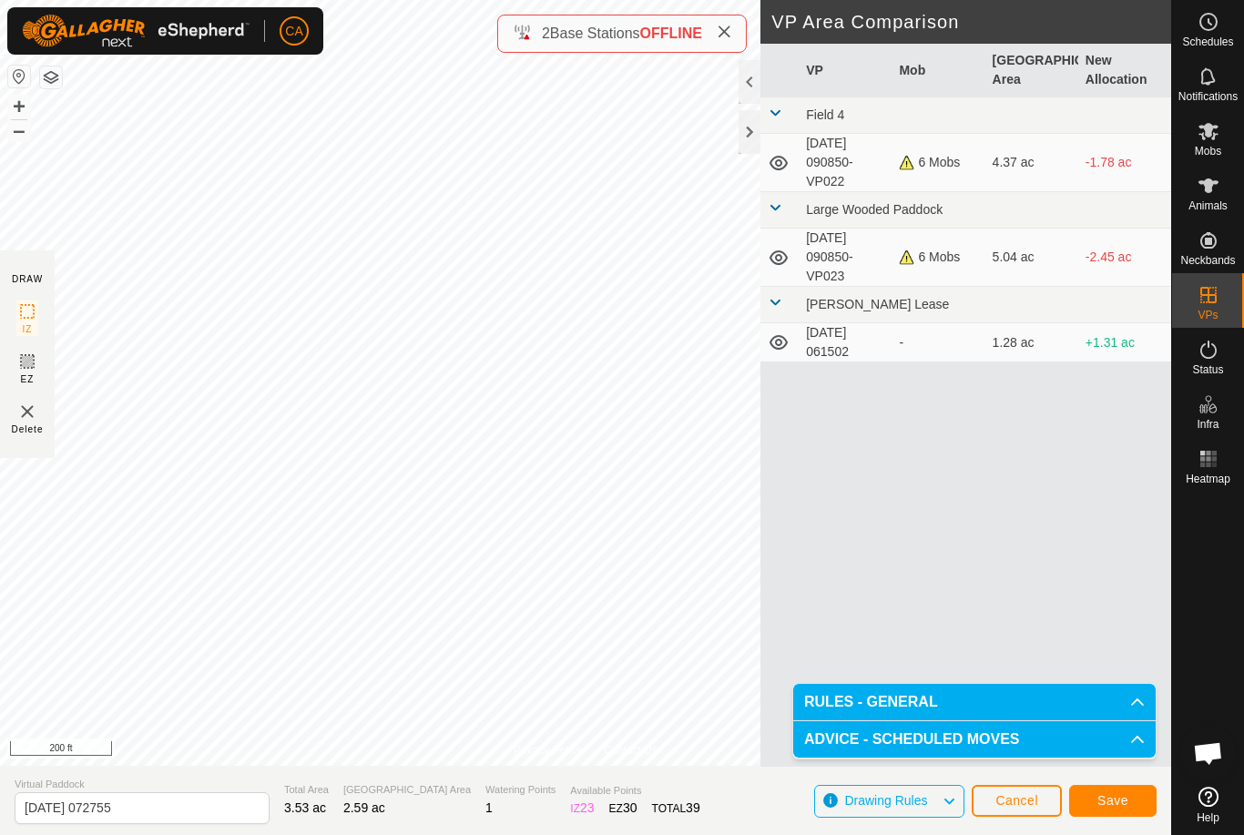
click at [1125, 802] on span "Save" at bounding box center [1112, 800] width 31 height 15
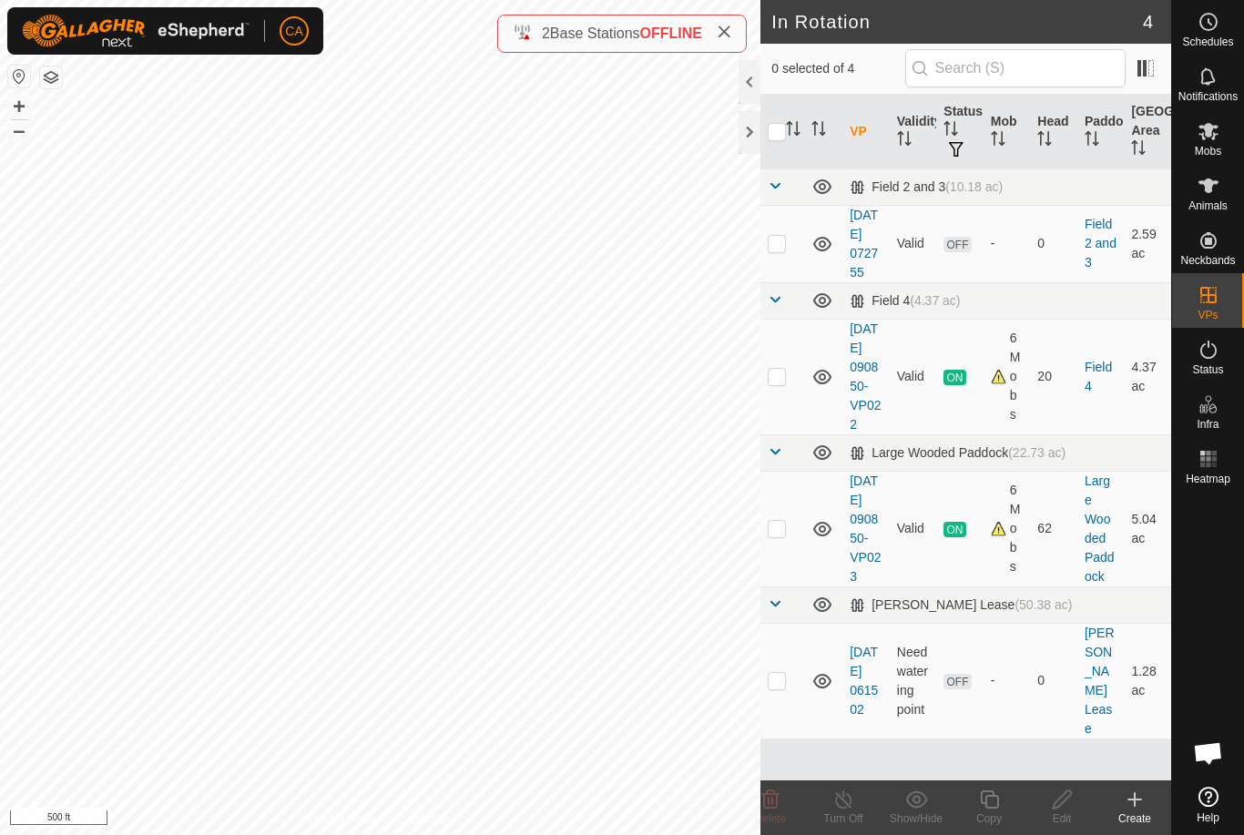
click at [798, 738] on td at bounding box center [782, 681] width 44 height 116
click at [788, 737] on td at bounding box center [782, 681] width 44 height 116
checkbox input "false"
click at [778, 248] on p-checkbox at bounding box center [776, 243] width 18 height 15
checkbox input "true"
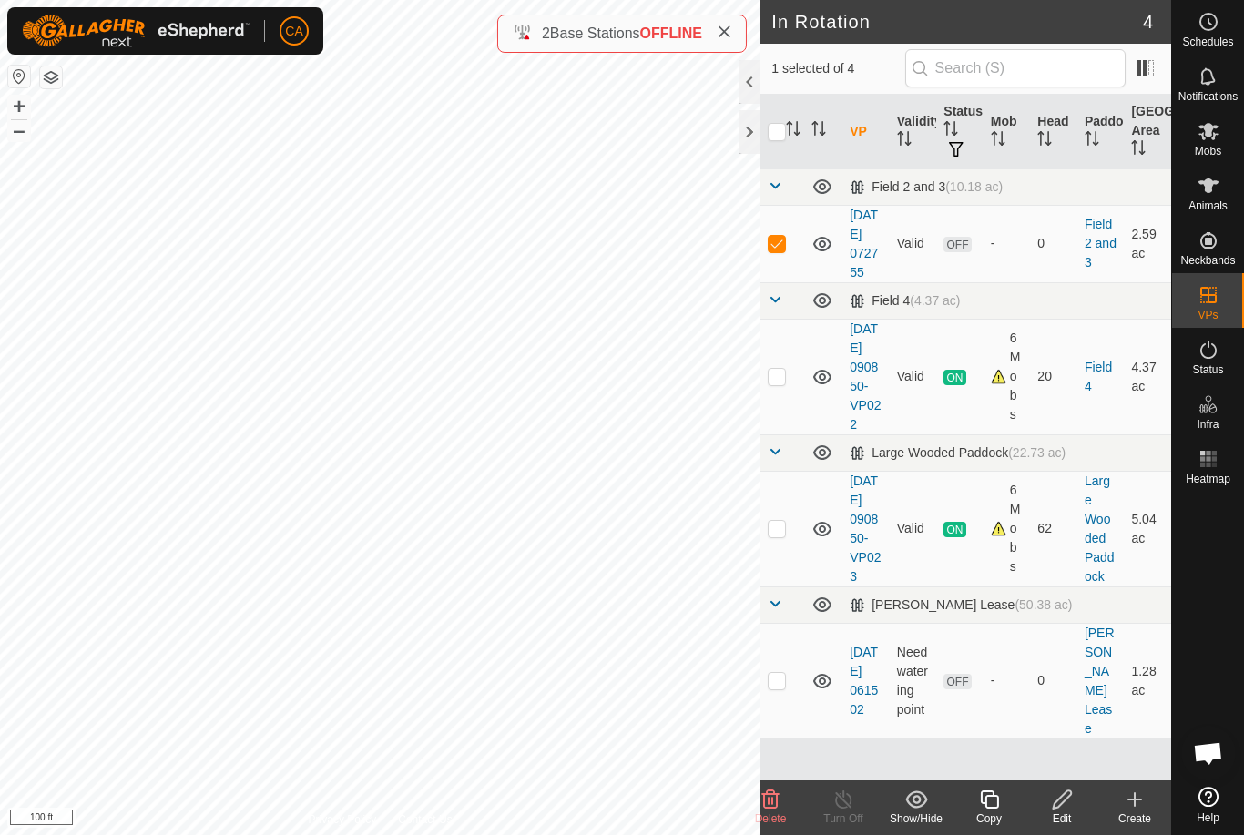
click at [751, 144] on div at bounding box center [749, 132] width 22 height 44
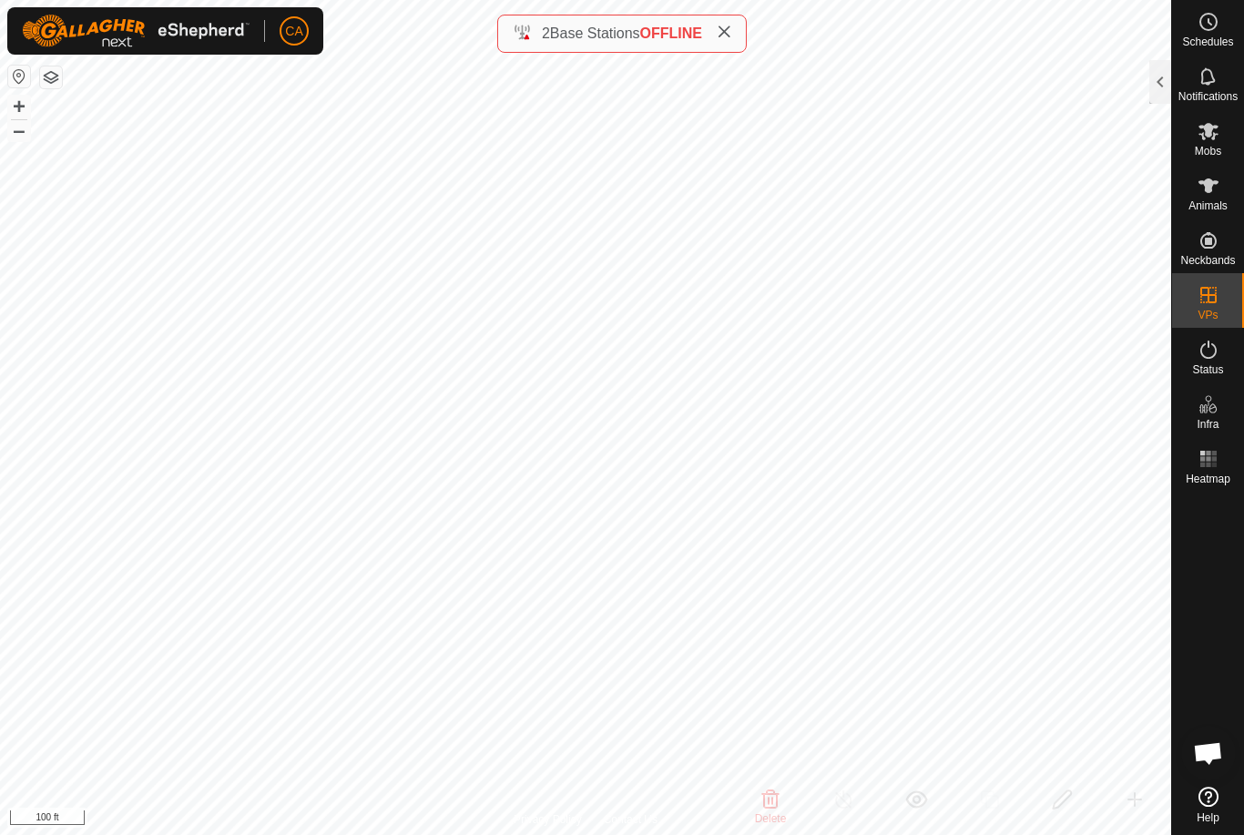
click at [1169, 90] on div at bounding box center [1160, 82] width 22 height 44
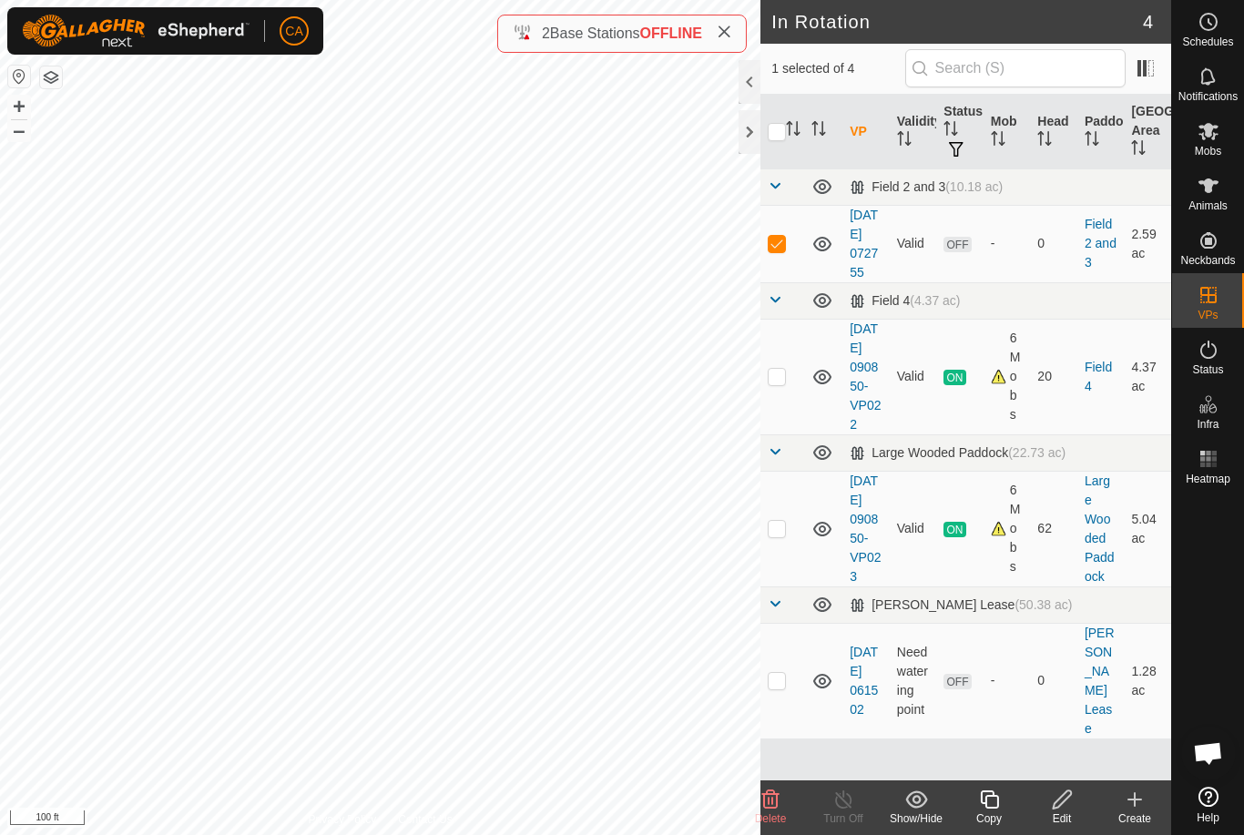
click at [1075, 821] on div "Edit" at bounding box center [1061, 818] width 73 height 16
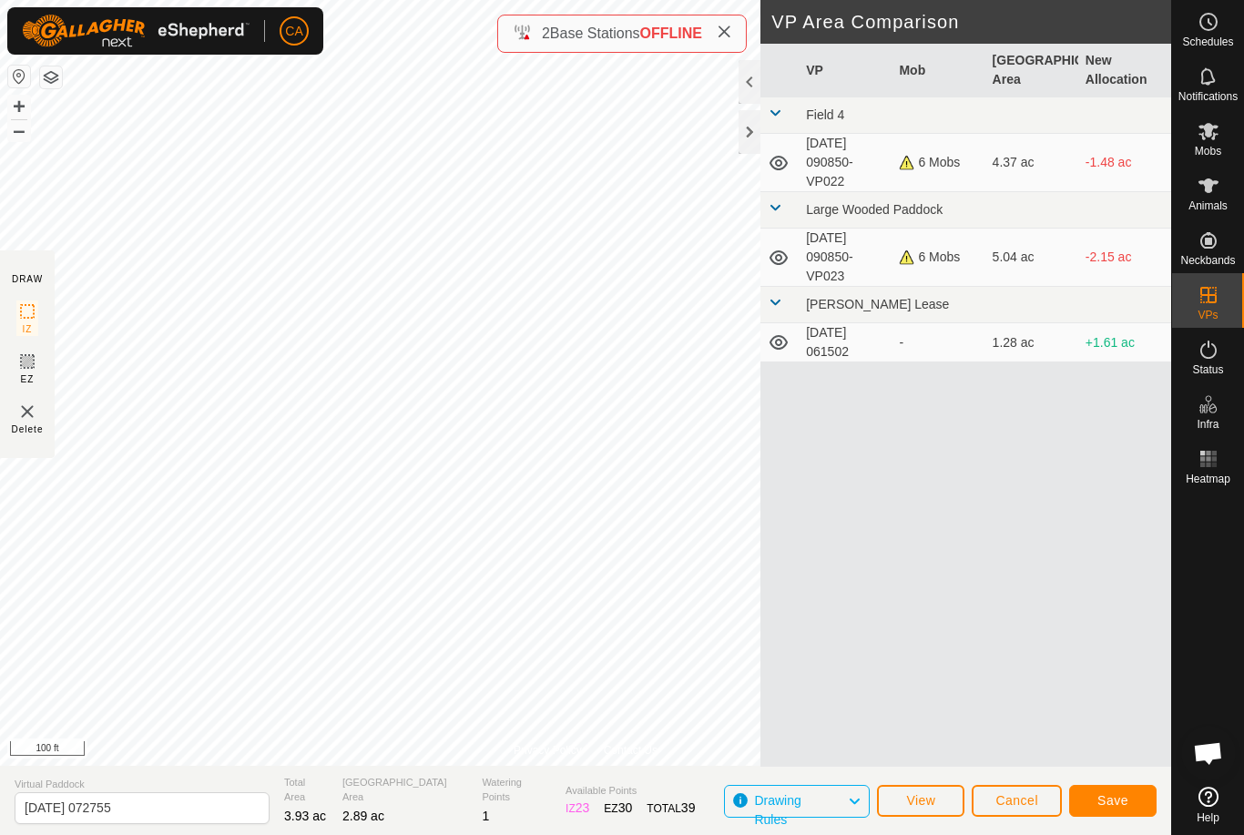
click at [1110, 806] on span "Save" at bounding box center [1112, 800] width 31 height 15
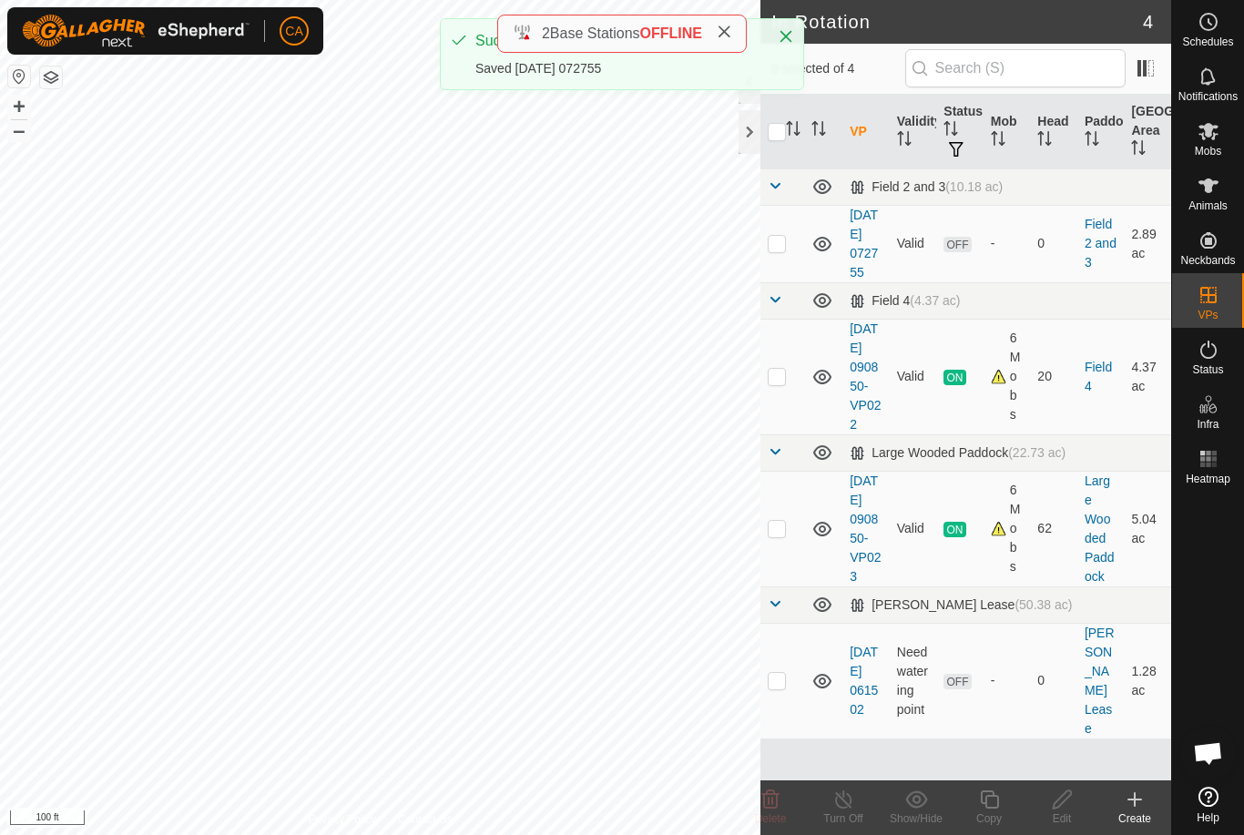
click at [788, 251] on td at bounding box center [782, 243] width 44 height 77
checkbox input "true"
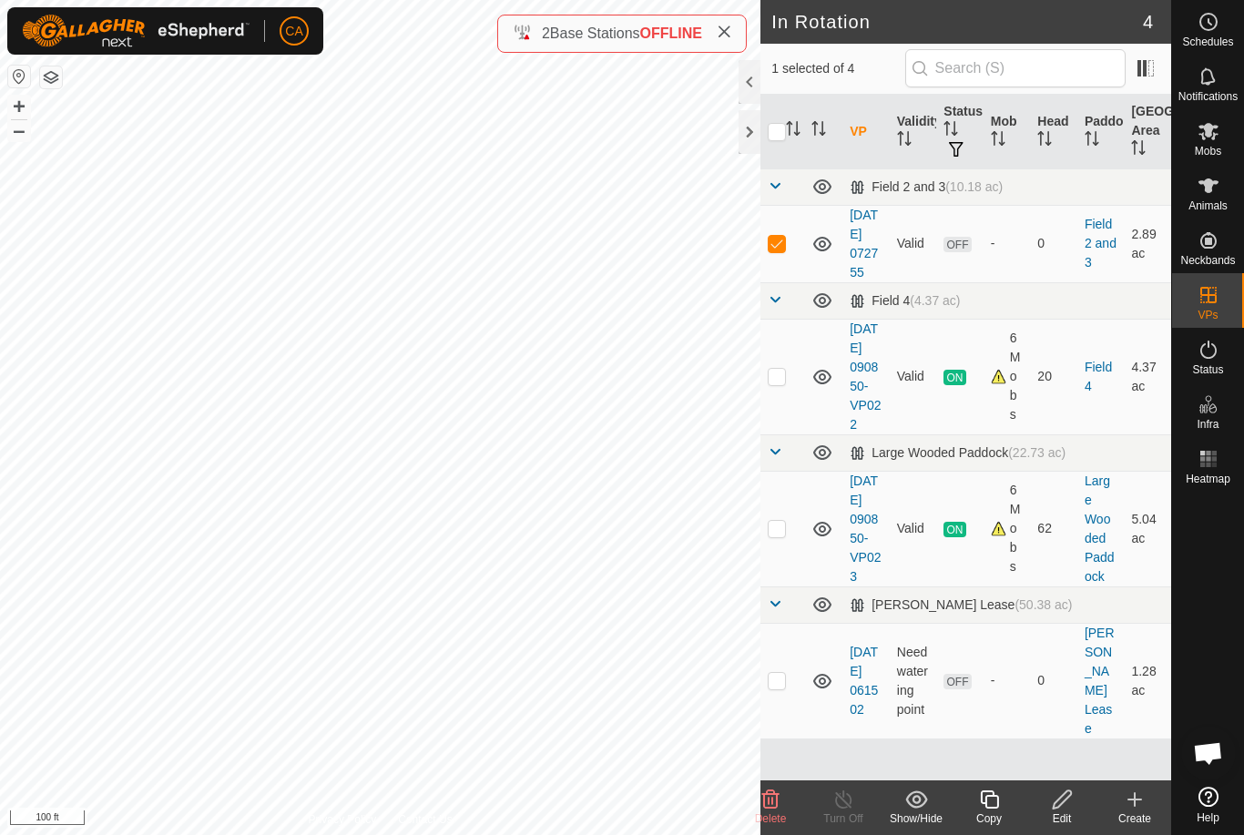
click at [754, 132] on div at bounding box center [749, 132] width 22 height 44
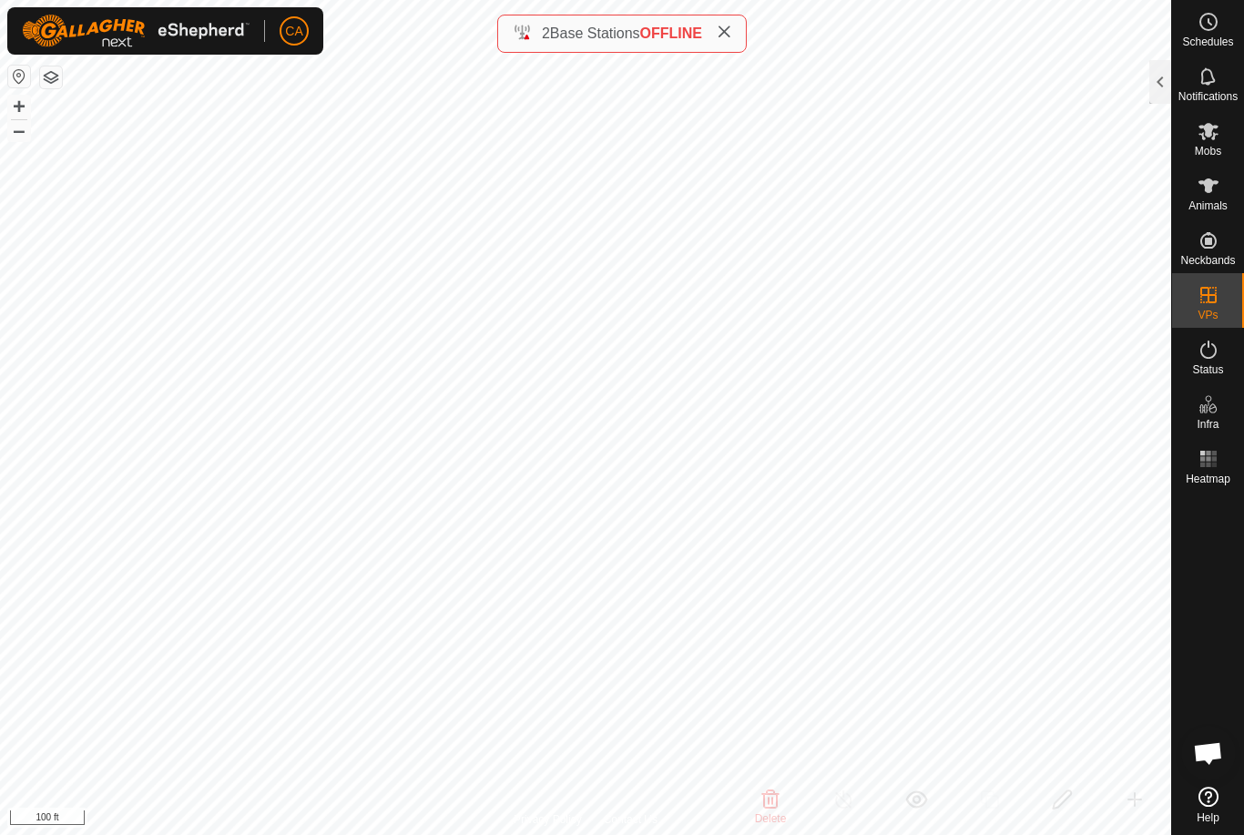
click at [731, 25] on span at bounding box center [724, 34] width 15 height 22
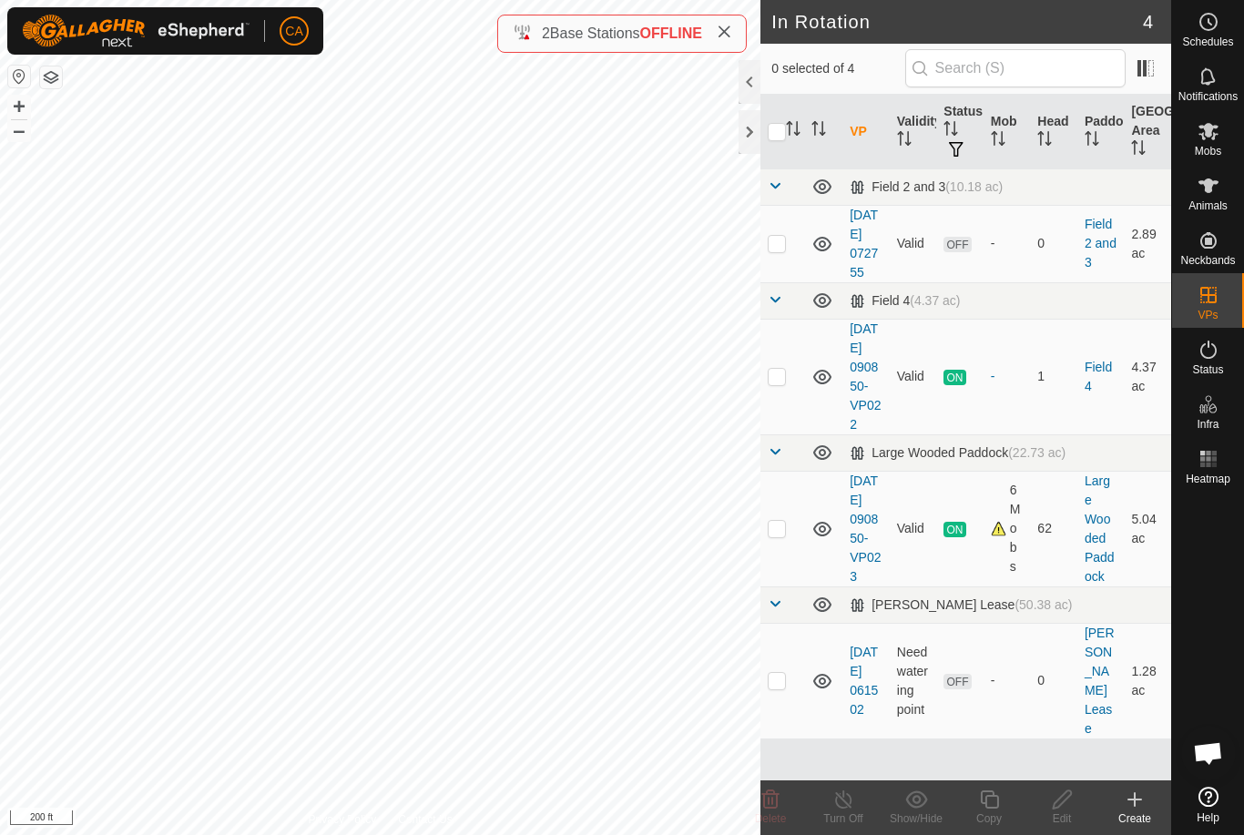
click at [771, 245] on p-checkbox at bounding box center [776, 243] width 18 height 15
click at [771, 250] on p-checkbox at bounding box center [776, 243] width 18 height 15
checkbox input "false"
click at [783, 383] on p-checkbox at bounding box center [776, 376] width 18 height 15
click at [784, 383] on p-checkbox at bounding box center [776, 376] width 18 height 15
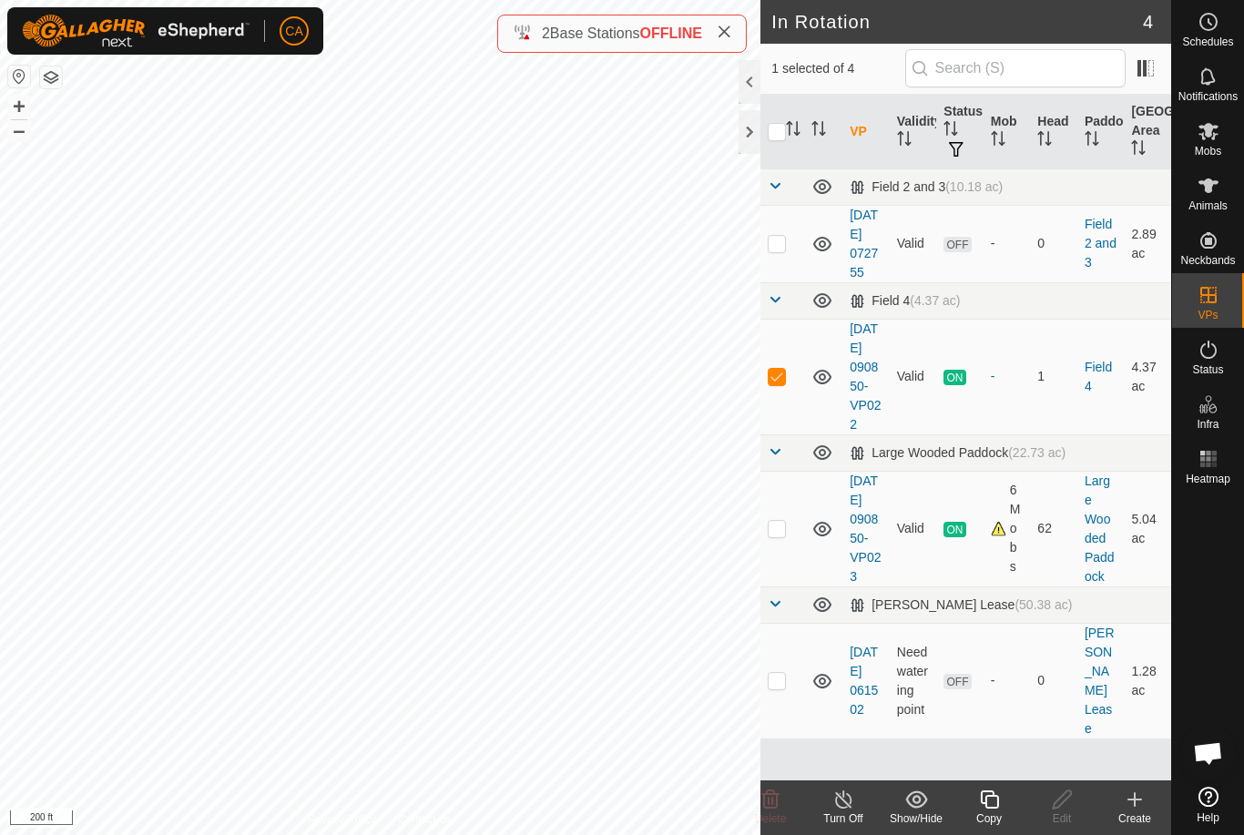
checkbox input "false"
click at [790, 725] on td at bounding box center [782, 681] width 44 height 116
click at [778, 737] on td at bounding box center [782, 681] width 44 height 116
checkbox input "false"
click at [782, 383] on p-checkbox at bounding box center [776, 376] width 18 height 15
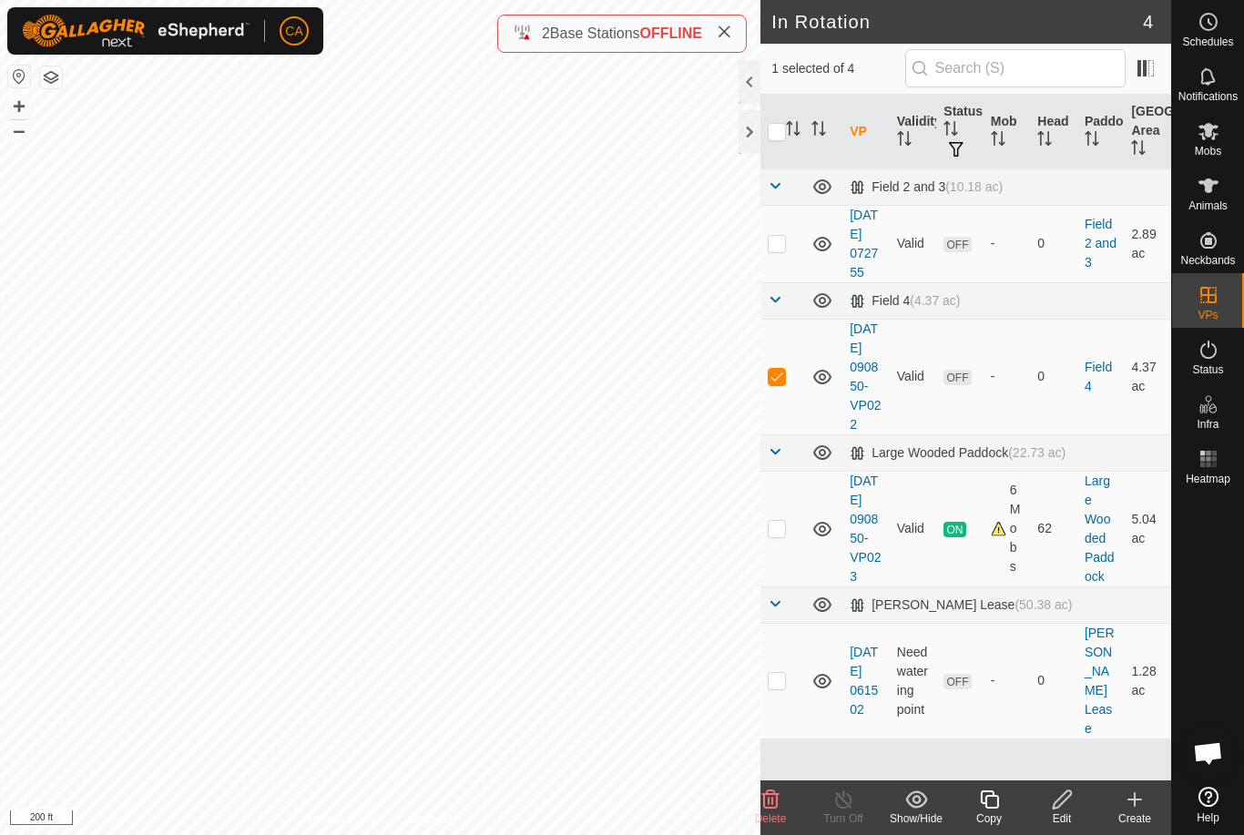
click at [775, 803] on icon at bounding box center [770, 799] width 22 height 22
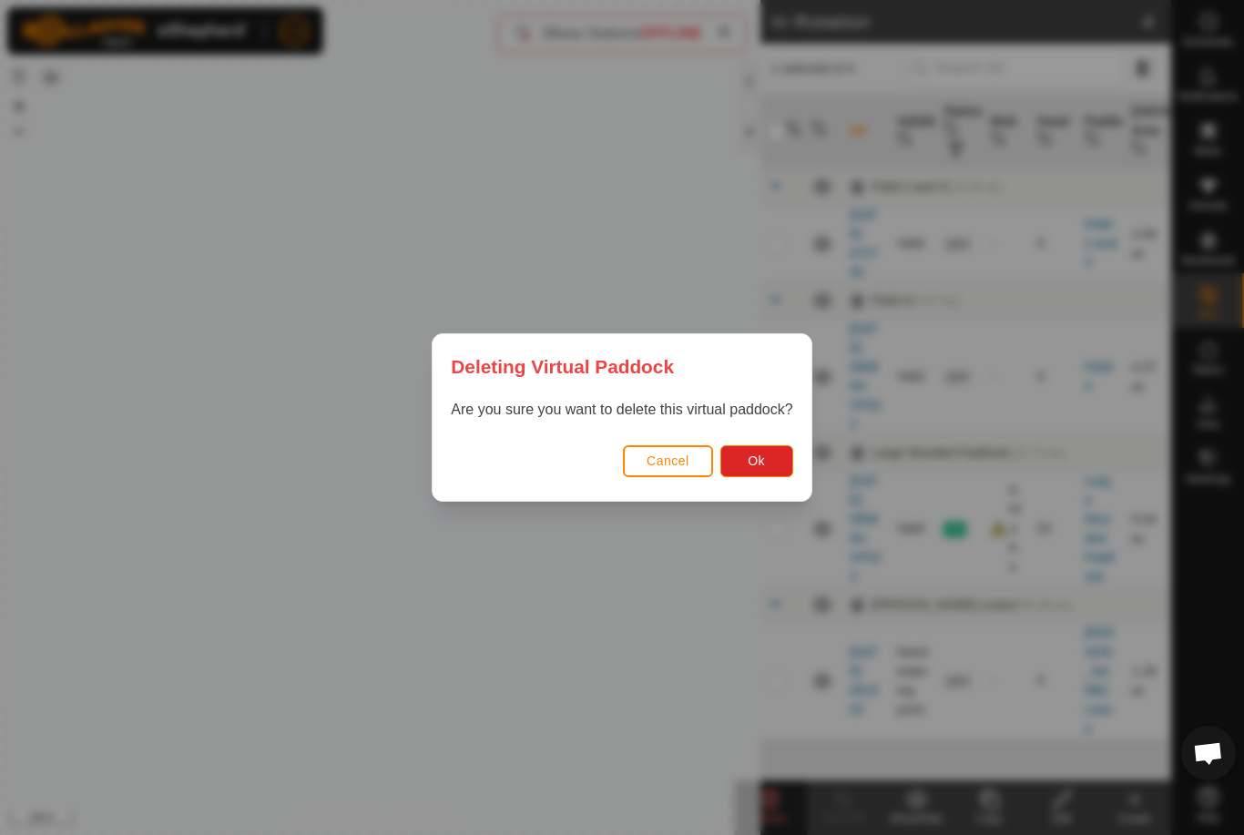
click at [765, 469] on button "Ok" at bounding box center [756, 461] width 73 height 32
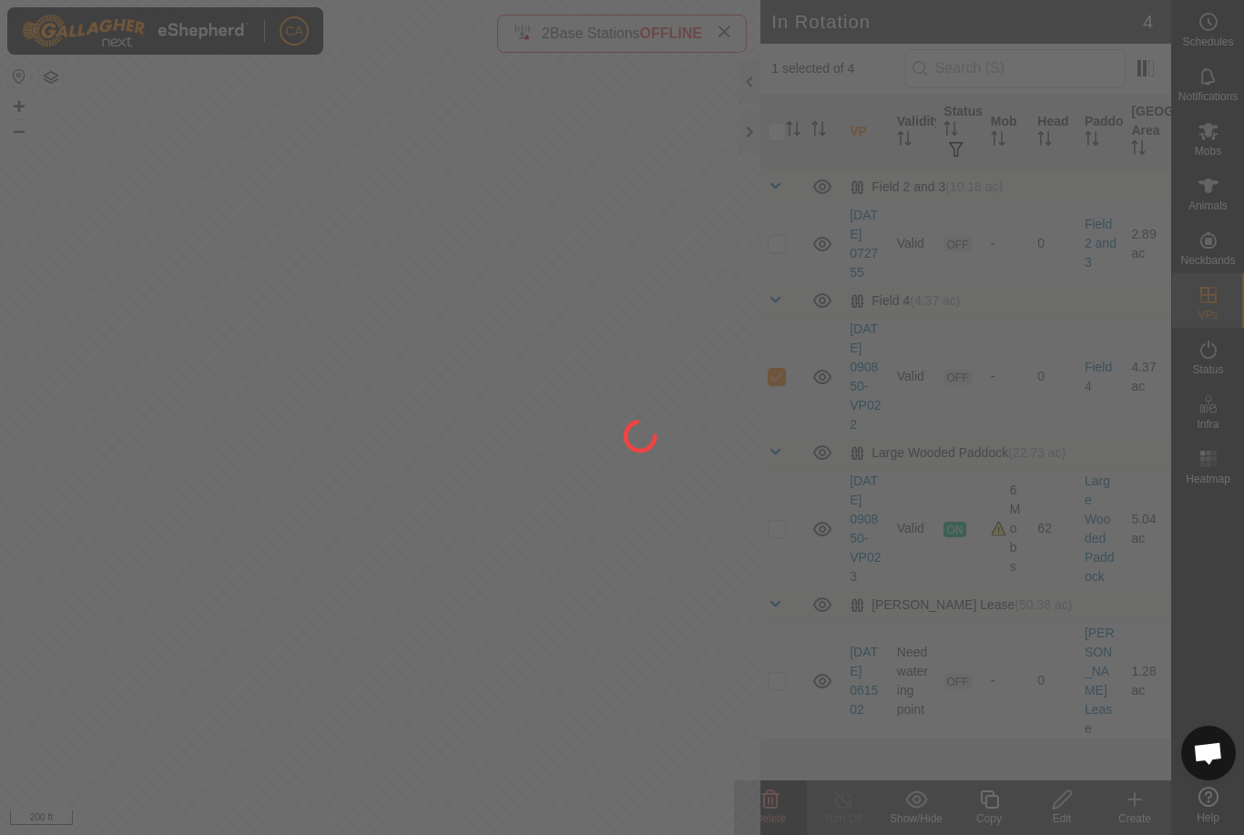
checkbox input "false"
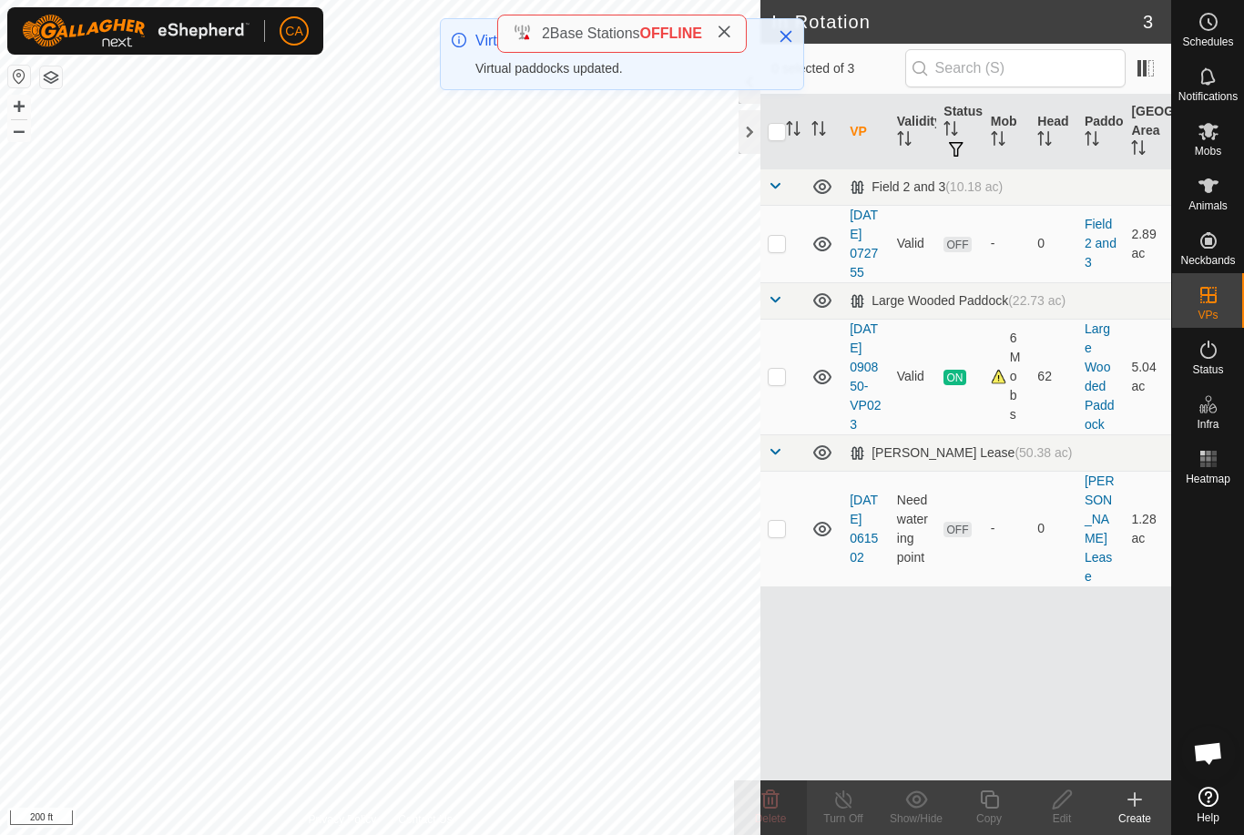
click at [731, 34] on icon at bounding box center [724, 32] width 15 height 15
click at [787, 40] on icon "Close" at bounding box center [785, 36] width 15 height 15
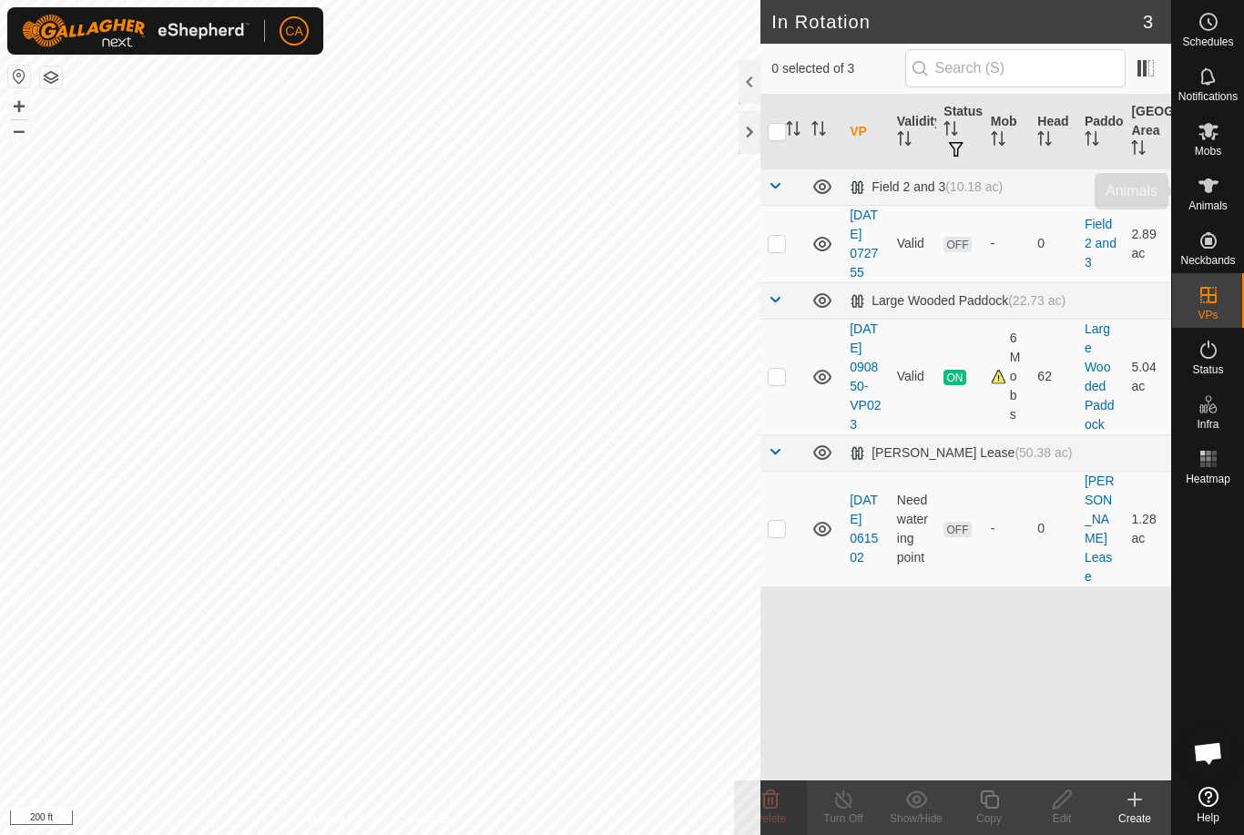
click at [1208, 193] on icon at bounding box center [1208, 186] width 22 height 22
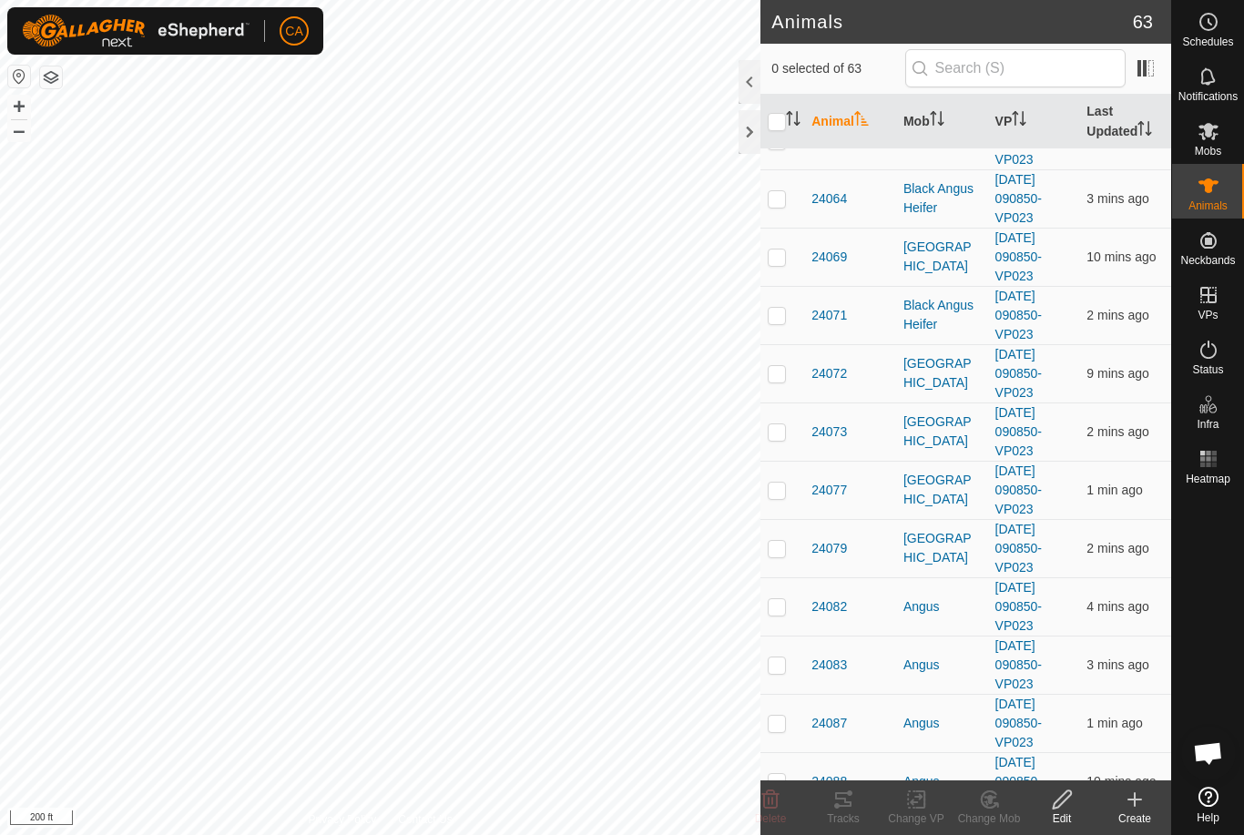
scroll to position [450, 0]
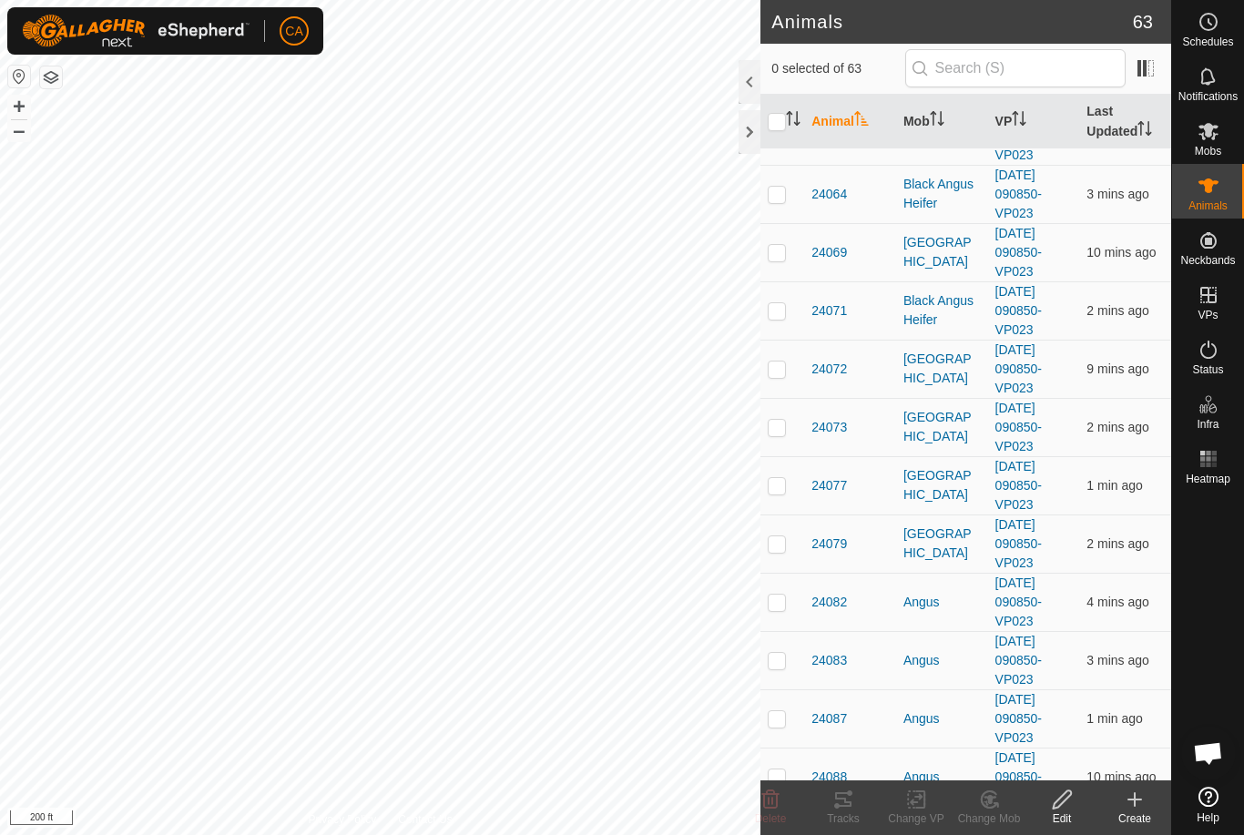
click at [780, 435] on td at bounding box center [782, 427] width 44 height 58
checkbox input "true"
click at [788, 493] on td at bounding box center [782, 485] width 44 height 58
checkbox input "true"
click at [784, 371] on p-checkbox at bounding box center [776, 368] width 18 height 15
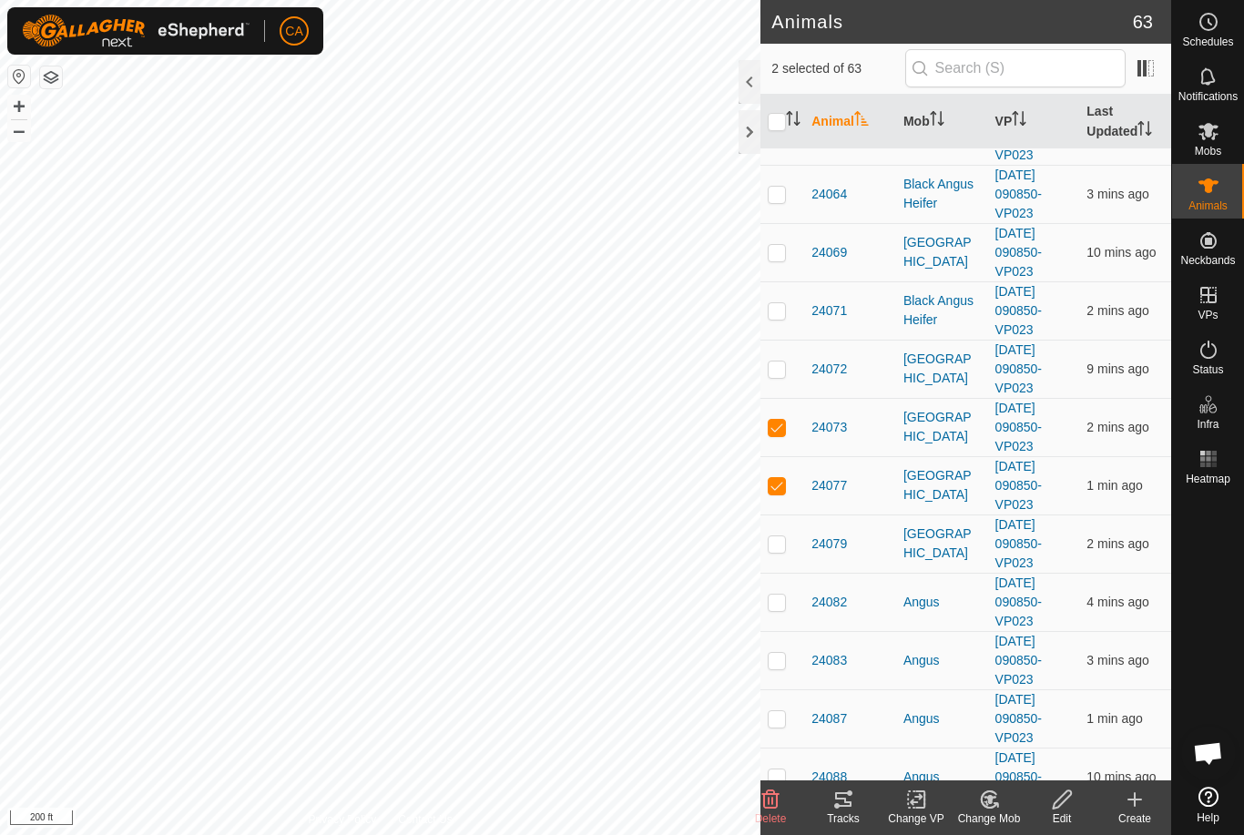
checkbox input "true"
click at [782, 531] on td at bounding box center [782, 543] width 44 height 58
checkbox input "true"
click at [788, 671] on td at bounding box center [782, 660] width 44 height 58
checkbox input "true"
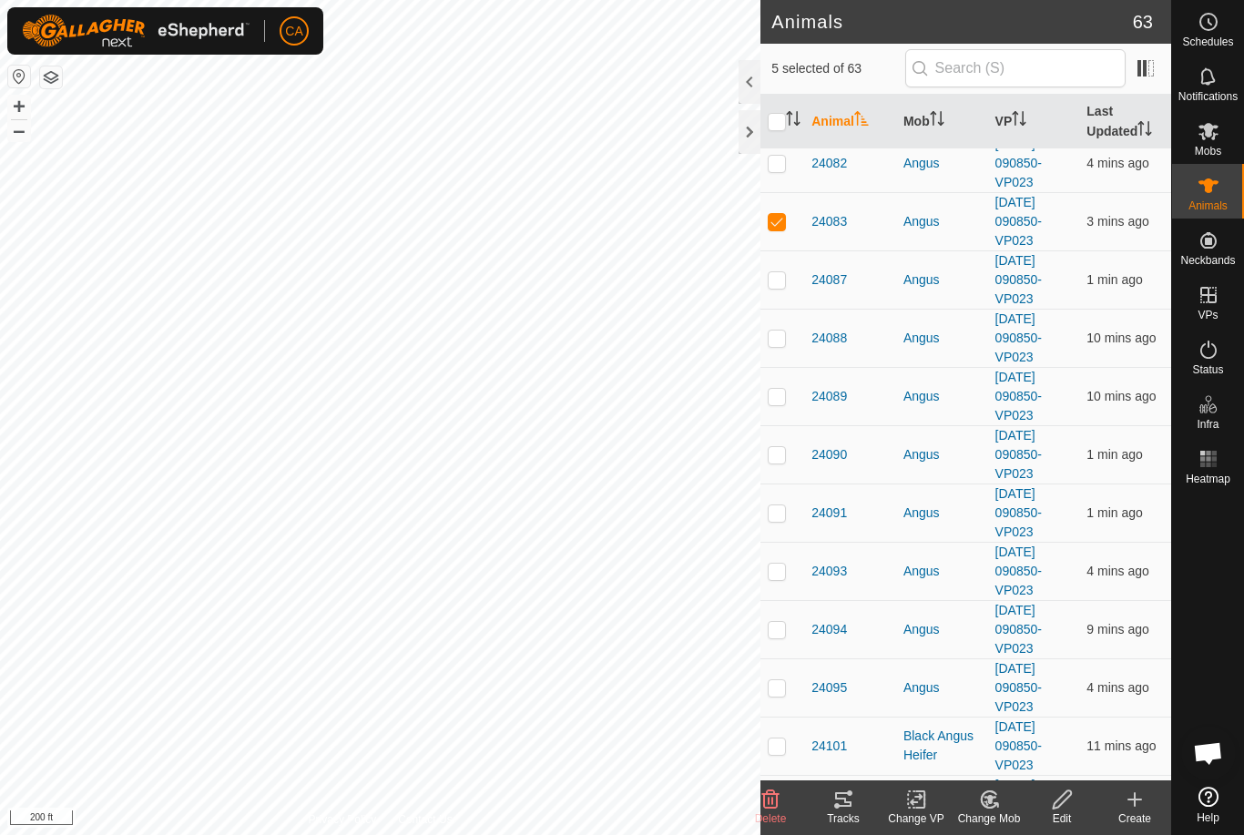
scroll to position [950, 0]
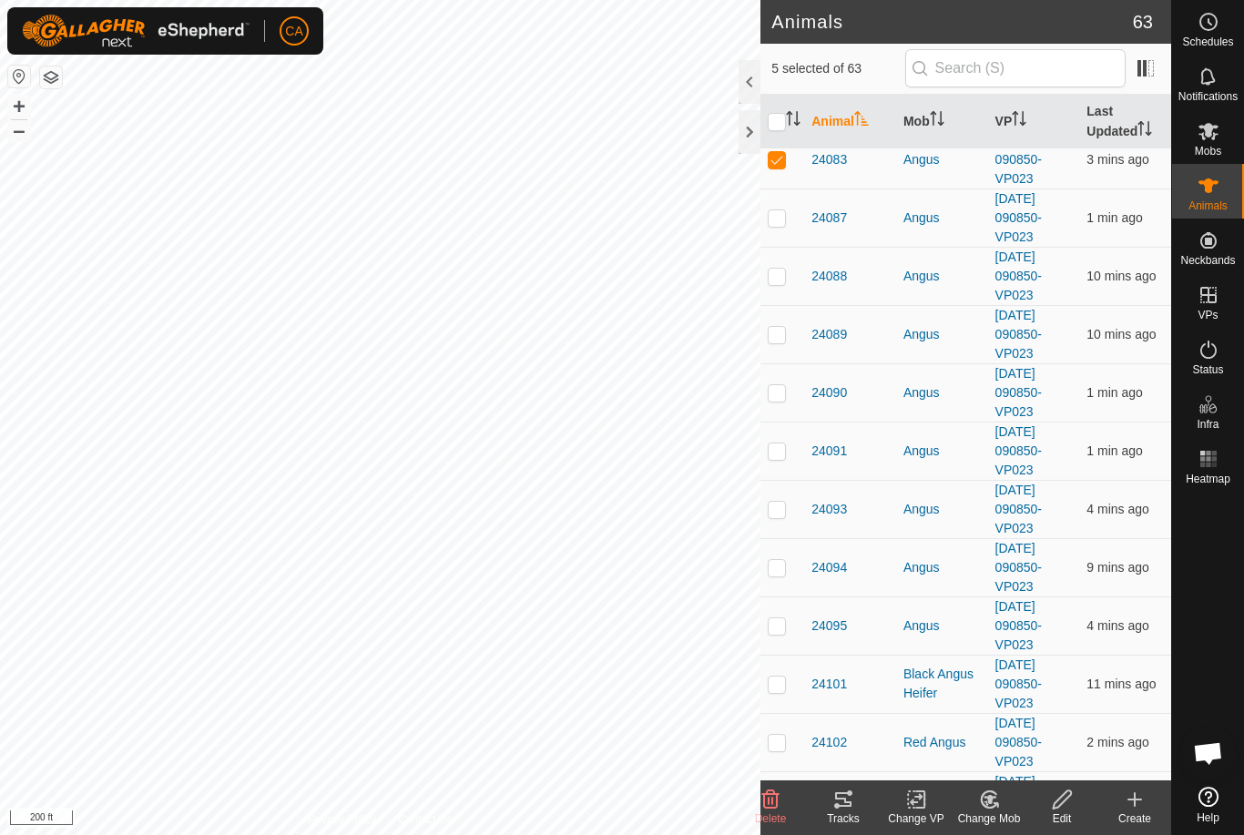
click at [788, 689] on td at bounding box center [782, 684] width 44 height 58
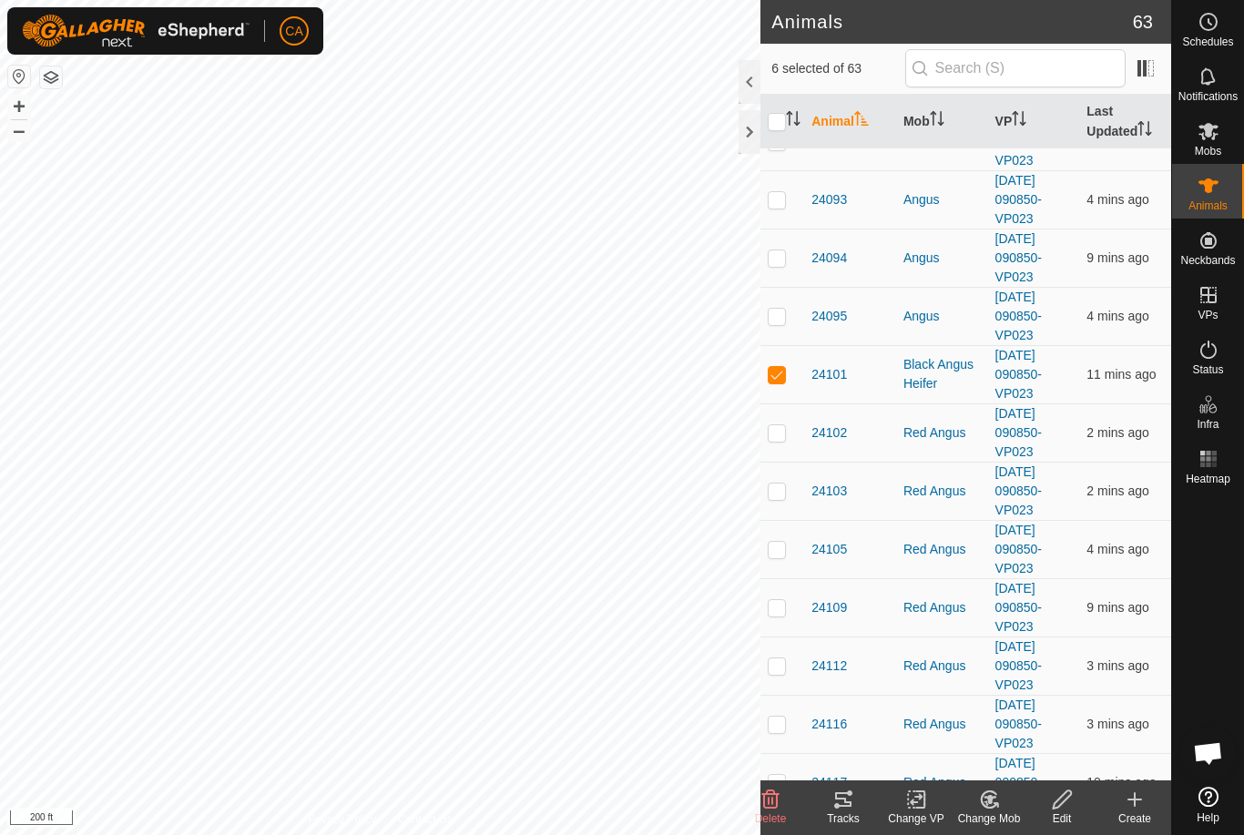
scroll to position [1273, 0]
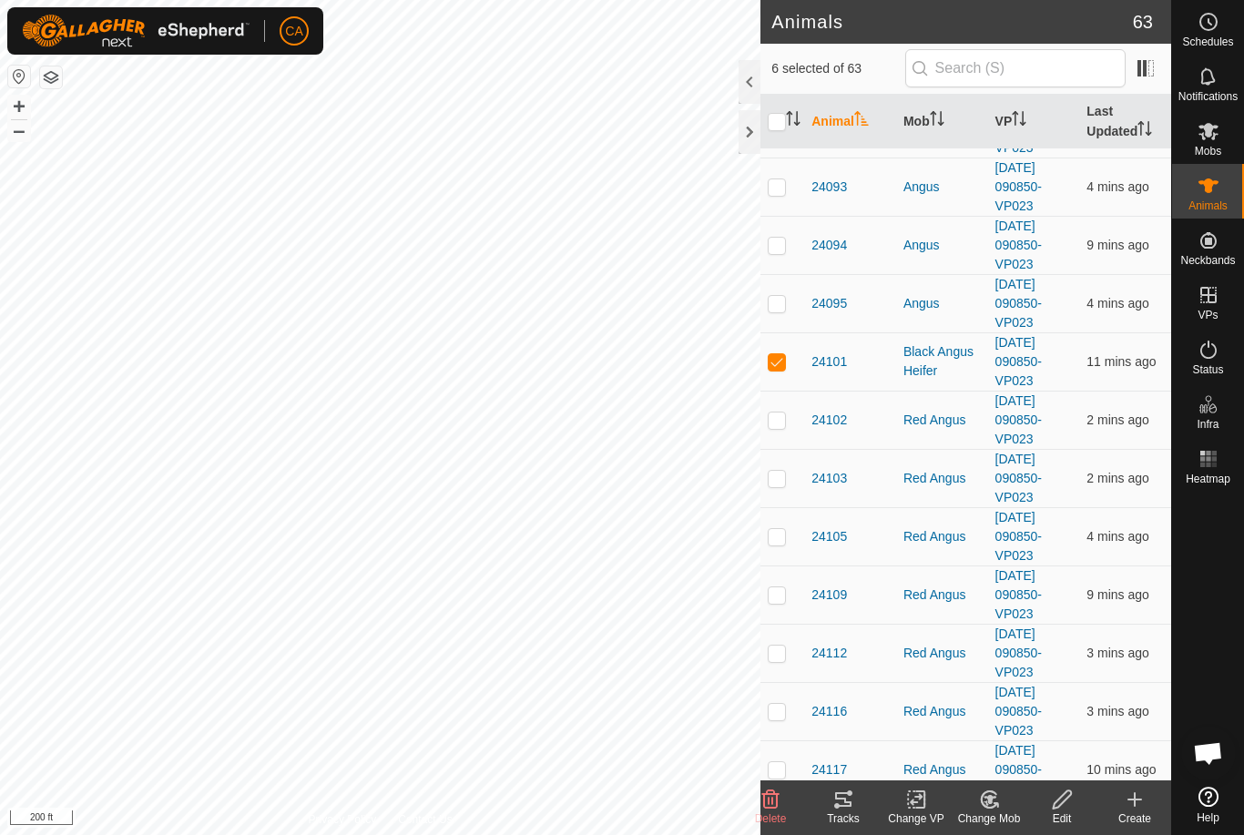
click at [783, 368] on p-checkbox at bounding box center [776, 361] width 18 height 15
checkbox input "false"
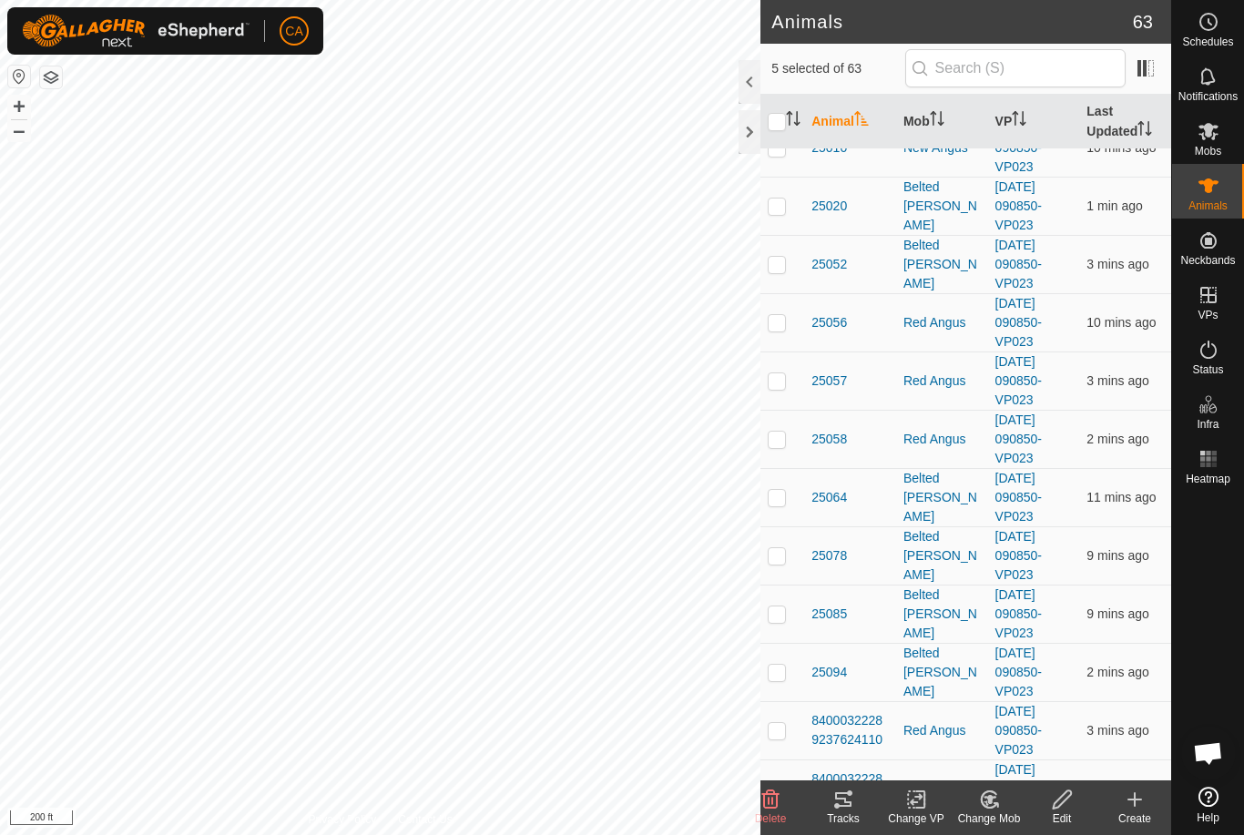
scroll to position [2631, 0]
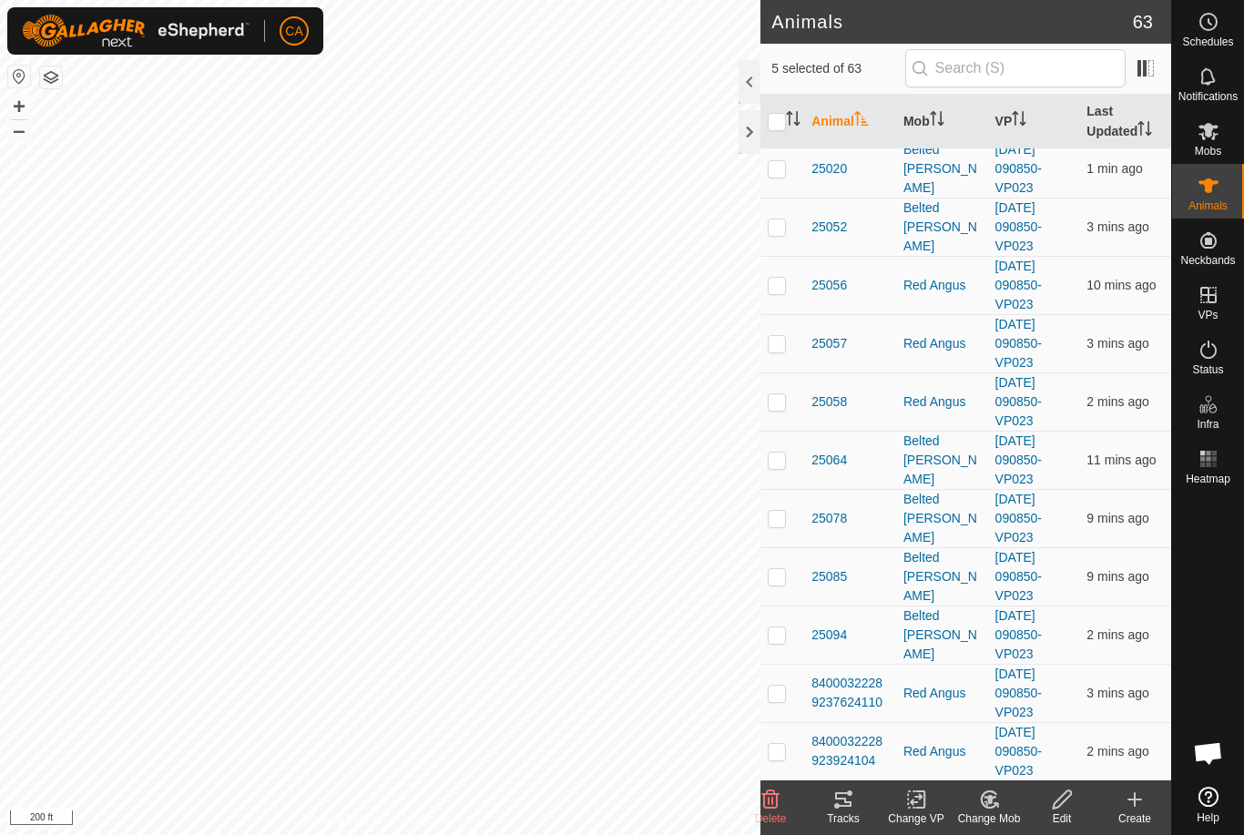
click at [789, 242] on td at bounding box center [782, 227] width 44 height 58
checkbox input "true"
click at [787, 168] on td at bounding box center [782, 168] width 44 height 58
checkbox input "true"
click at [779, 351] on p-checkbox at bounding box center [776, 343] width 18 height 15
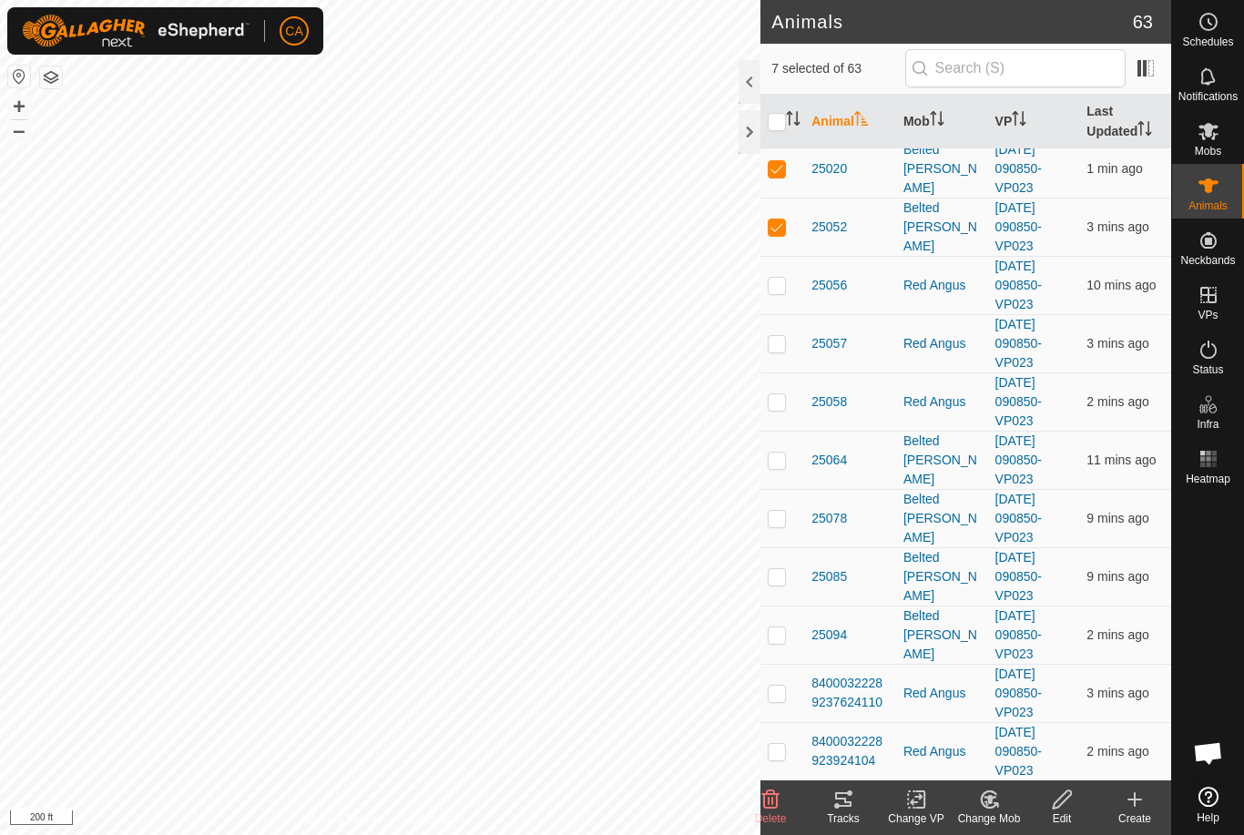
checkbox input "true"
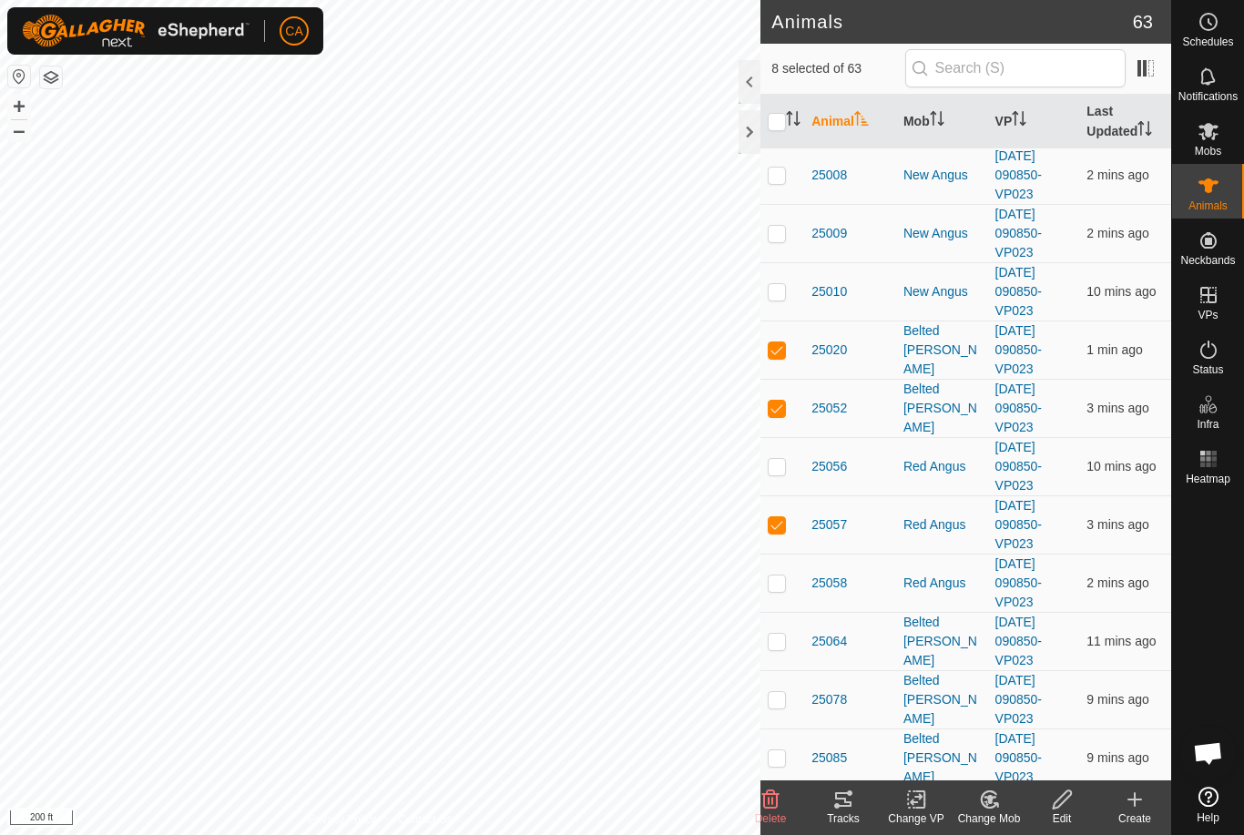
scroll to position [2451, 0]
click at [785, 749] on p-checkbox at bounding box center [776, 756] width 18 height 15
checkbox input "true"
click at [775, 582] on p-checkbox at bounding box center [776, 581] width 18 height 15
checkbox input "true"
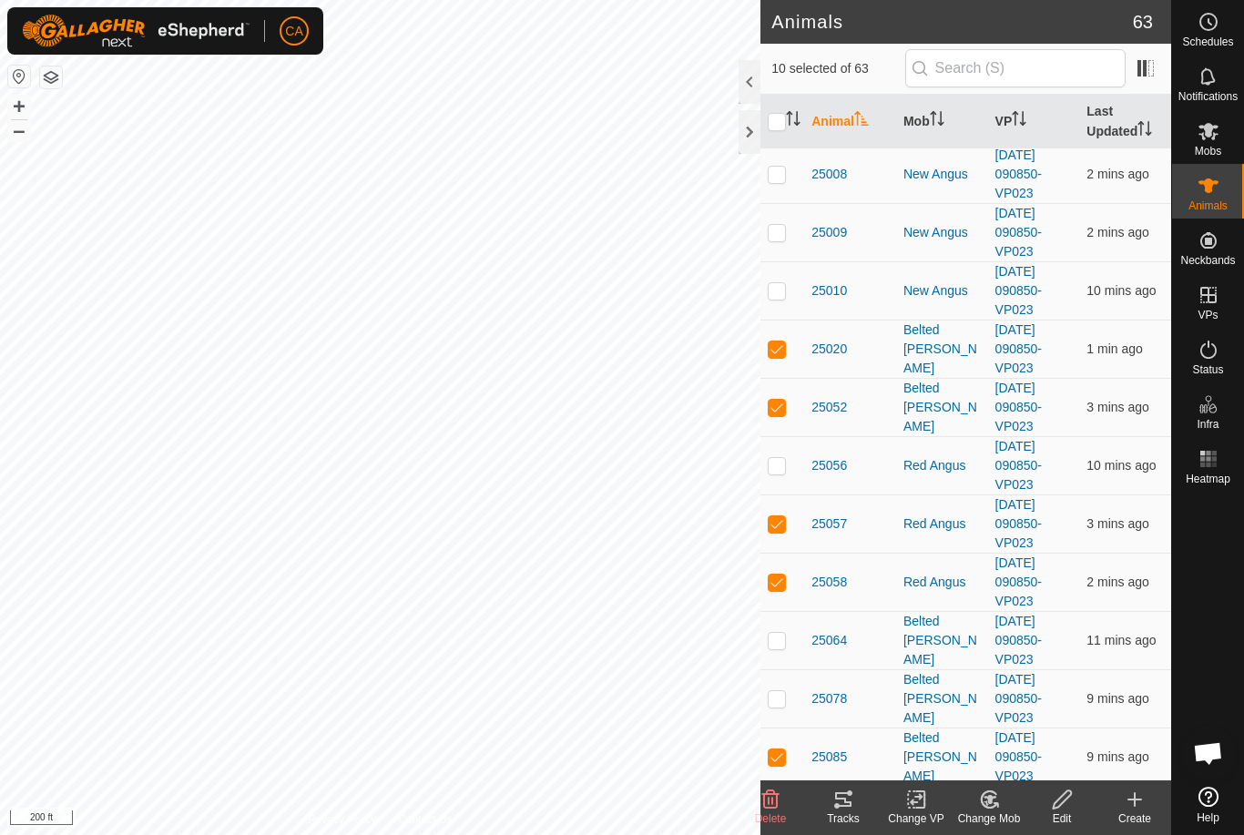
click at [857, 807] on tracks-svg-icon at bounding box center [843, 799] width 73 height 22
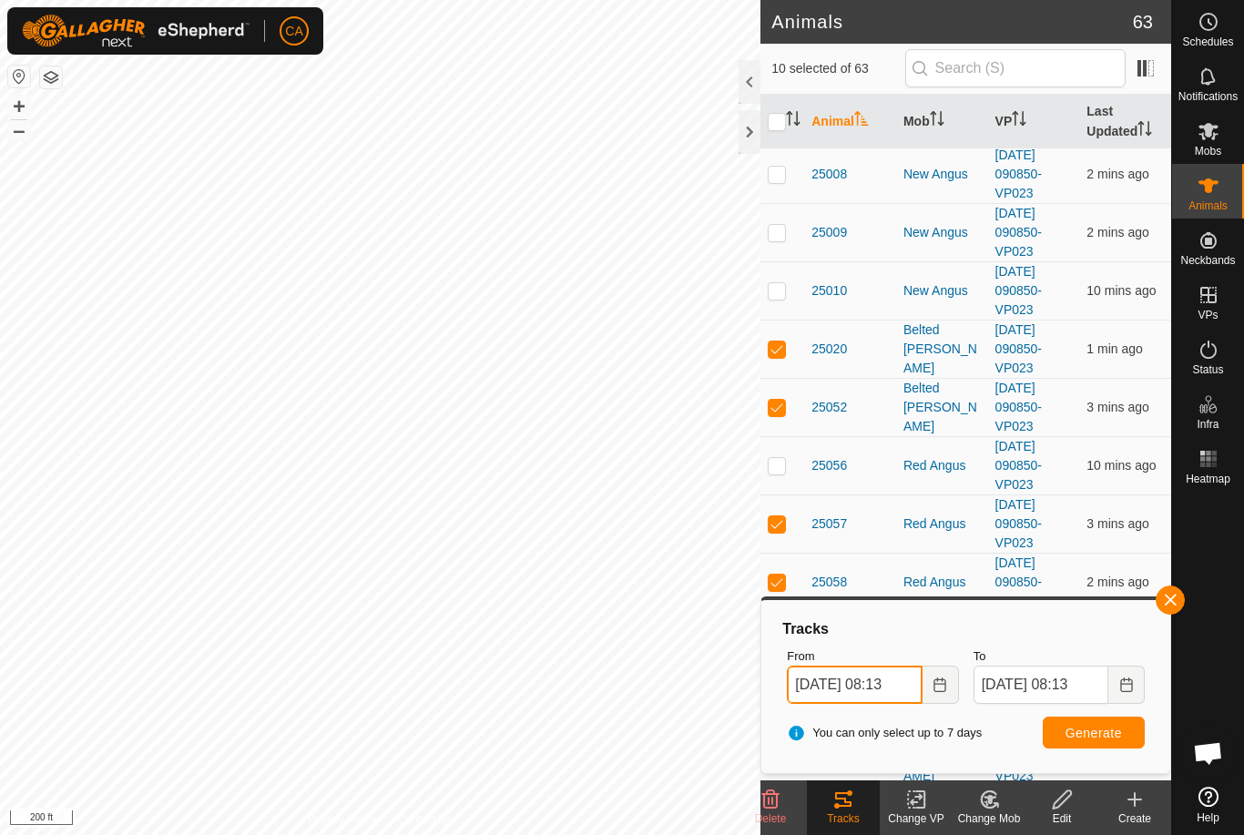
click at [889, 686] on input "19 Sep, 2025 08:13" at bounding box center [854, 685] width 135 height 38
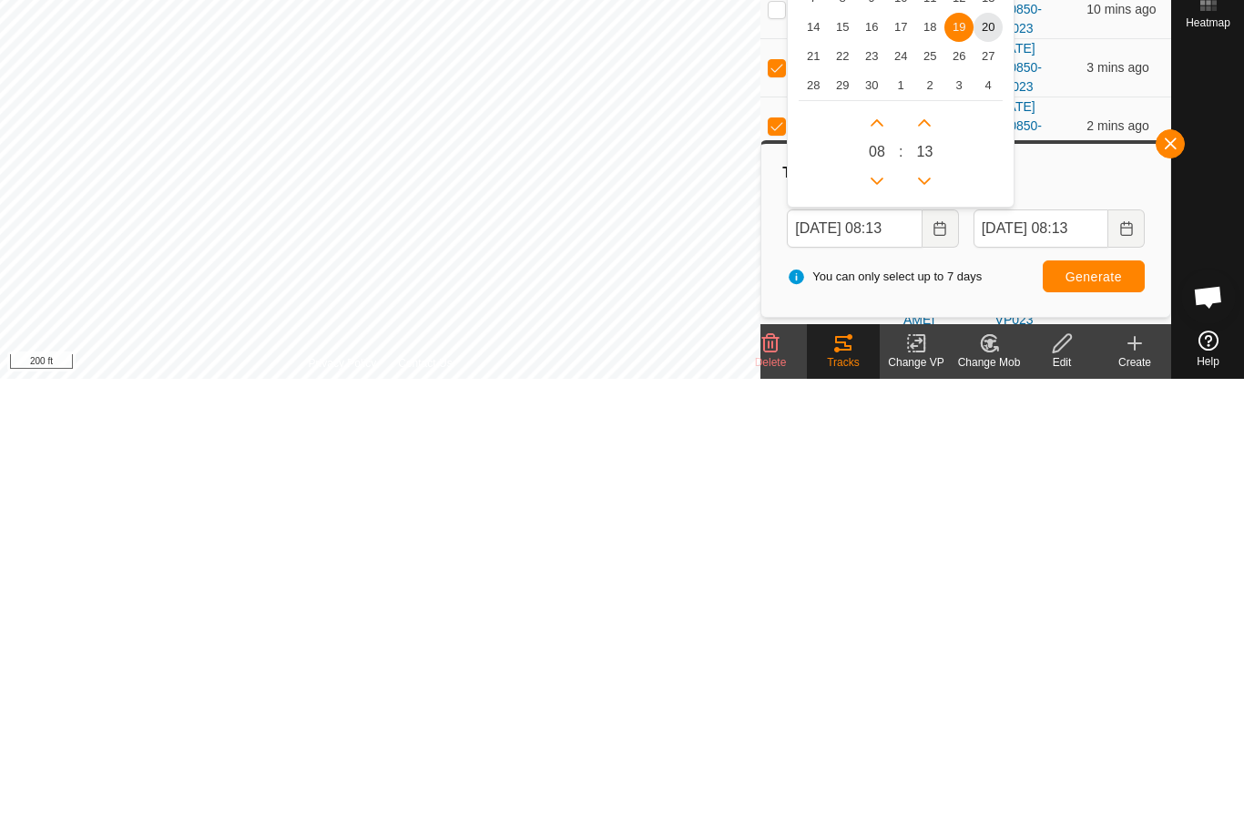
click at [881, 469] on span "16" at bounding box center [871, 483] width 29 height 29
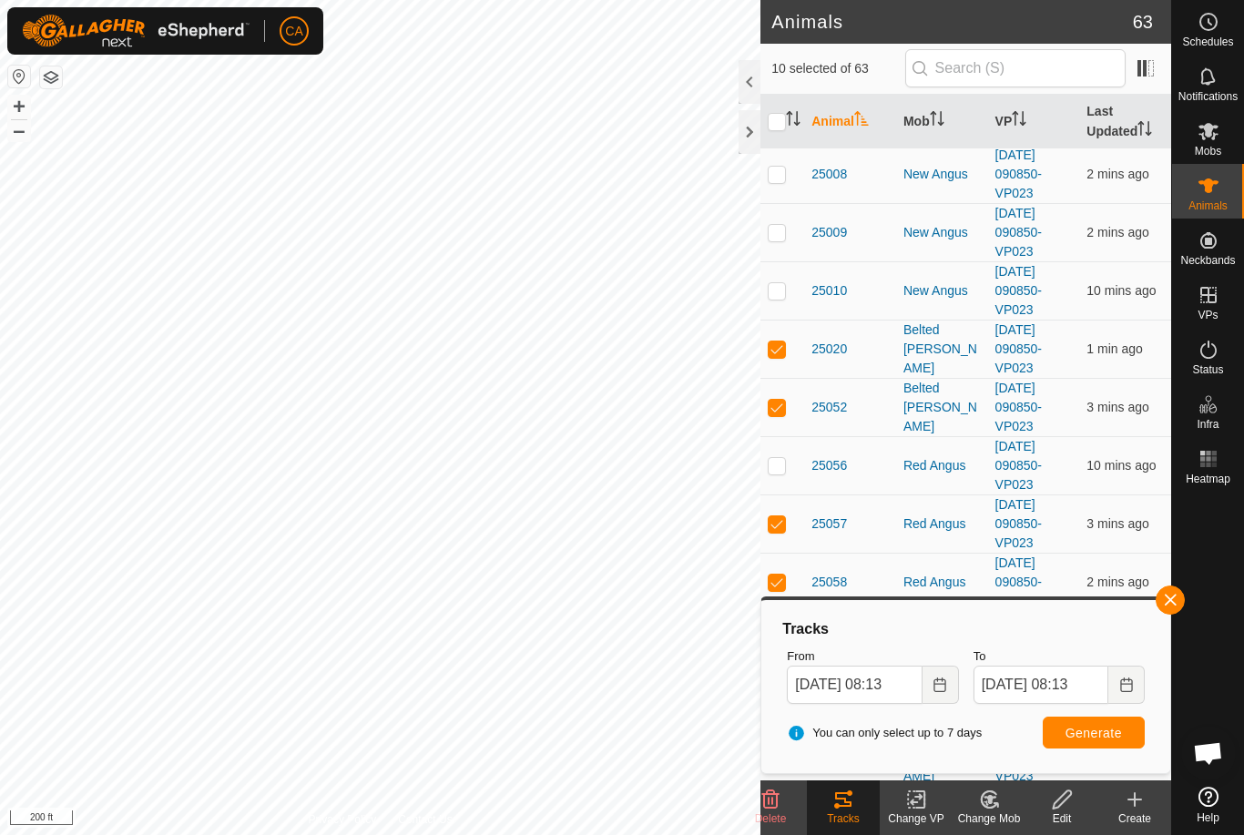
click at [1078, 729] on span "Generate" at bounding box center [1093, 733] width 56 height 15
click at [878, 674] on input "16 Sep, 2025 08:13" at bounding box center [854, 685] width 135 height 38
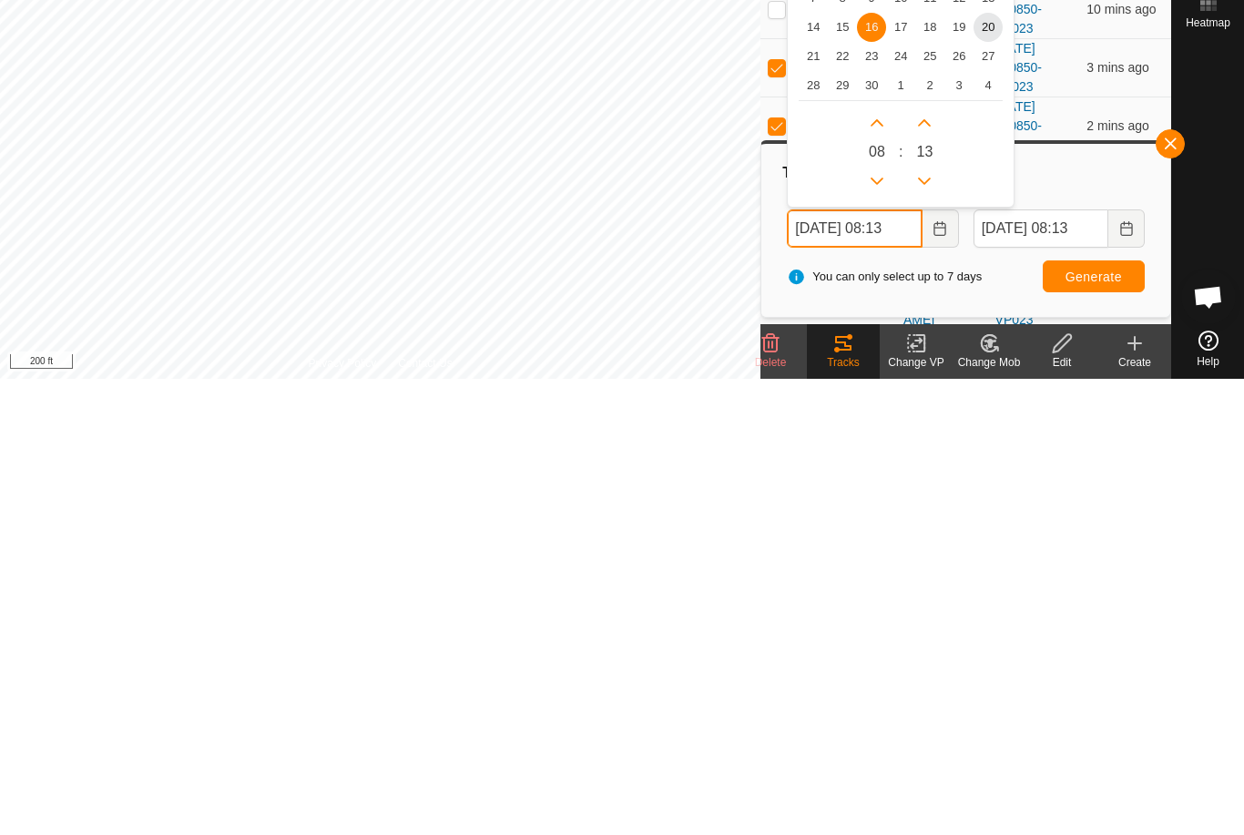
click at [886, 564] on button "Next Hour" at bounding box center [876, 578] width 29 height 29
click at [885, 564] on button "Next Hour" at bounding box center [876, 578] width 29 height 29
click at [884, 572] on icon "Next Hour" at bounding box center [876, 579] width 15 height 15
click at [884, 564] on button "Next Hour" at bounding box center [876, 578] width 29 height 29
click at [885, 564] on button "Next Hour" at bounding box center [876, 578] width 29 height 29
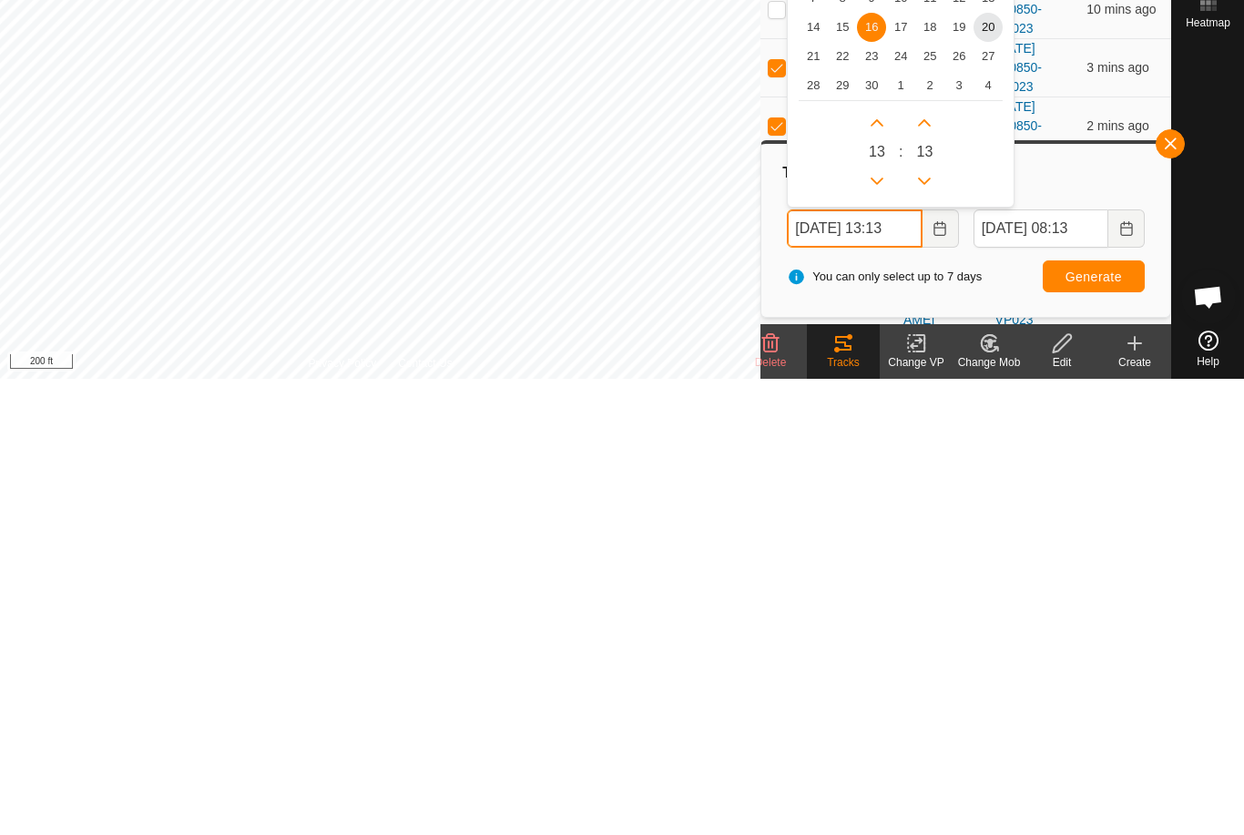
click at [889, 564] on button "Next Hour" at bounding box center [876, 578] width 29 height 29
click at [890, 564] on p-button "Next Hour" at bounding box center [876, 578] width 29 height 29
click at [889, 564] on p-button "Next Hour" at bounding box center [876, 578] width 29 height 29
click at [888, 564] on button "Next Hour" at bounding box center [876, 578] width 29 height 29
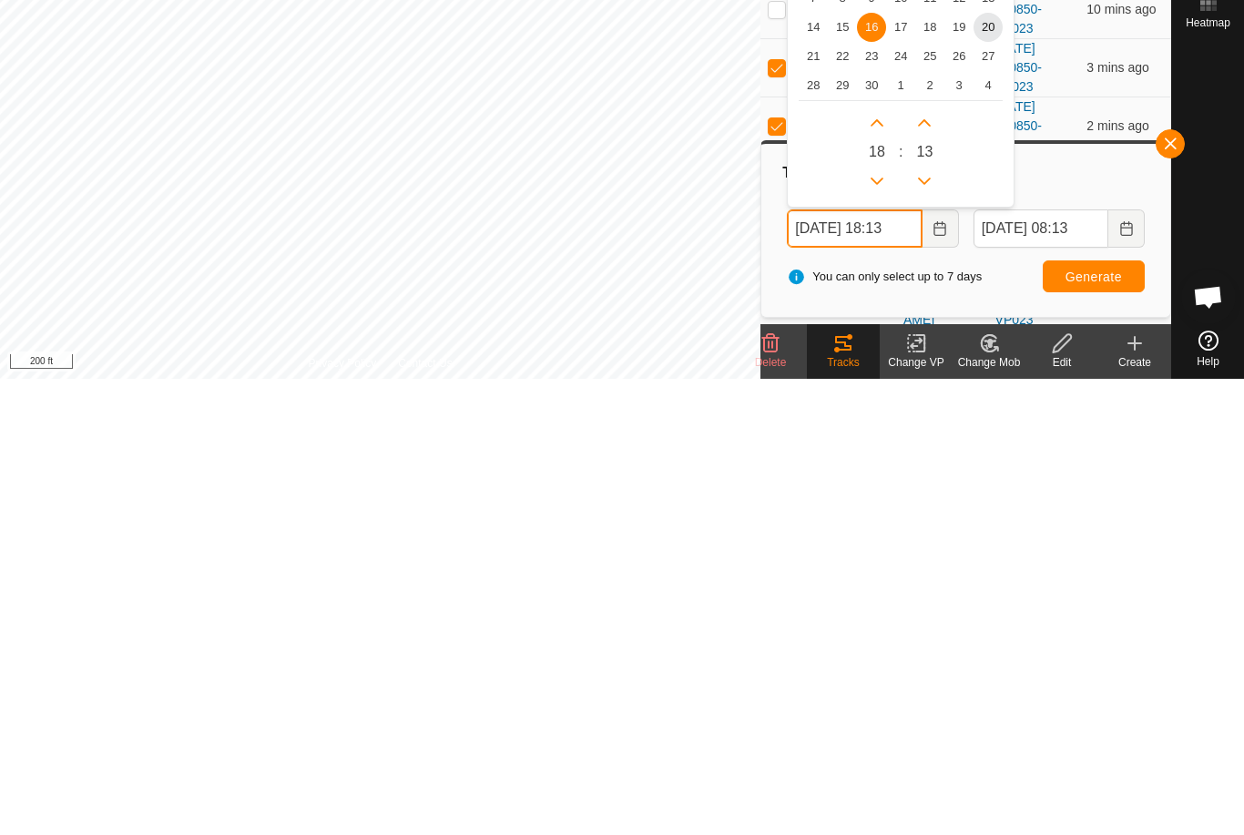
click at [888, 564] on button "Next Hour" at bounding box center [876, 578] width 29 height 29
click at [889, 564] on button "Next Hour" at bounding box center [876, 578] width 29 height 29
click at [885, 564] on button "Next Hour" at bounding box center [876, 578] width 29 height 29
click at [888, 564] on button "Next Hour" at bounding box center [876, 578] width 29 height 29
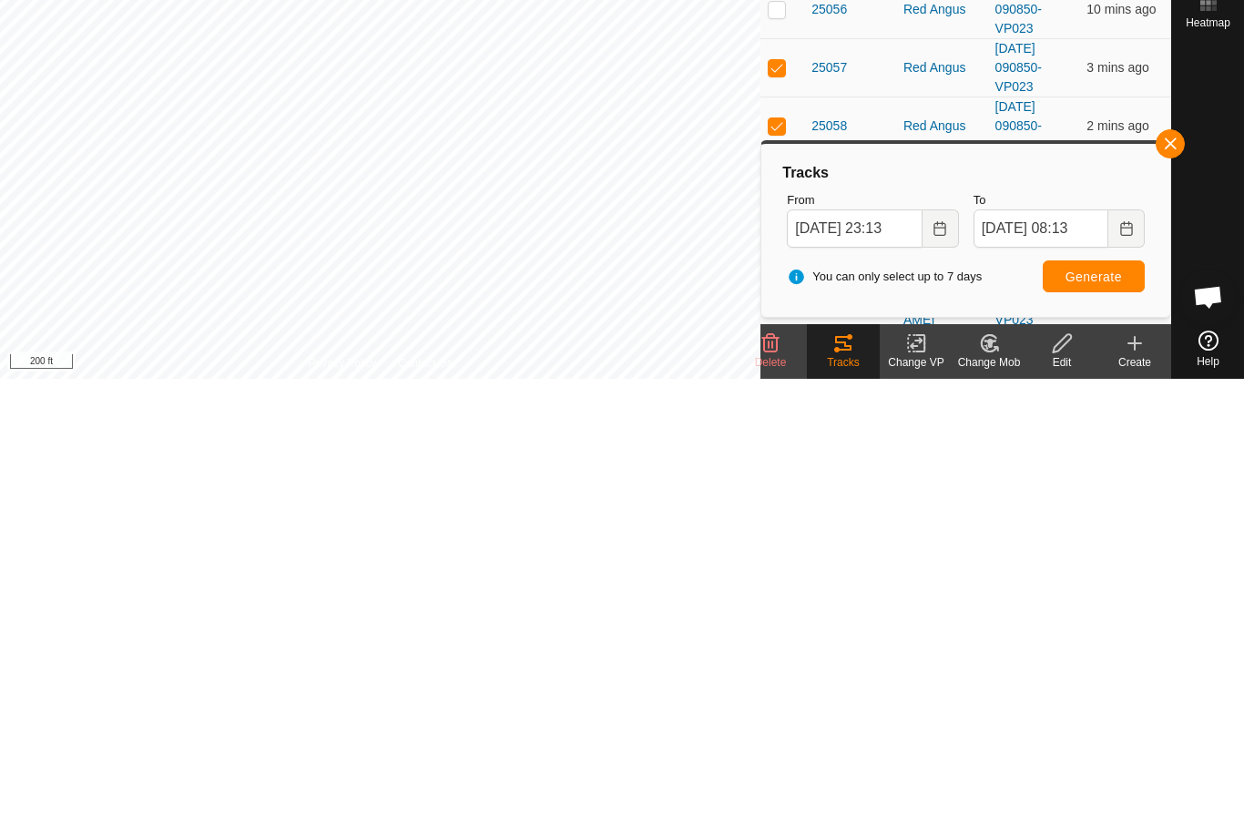
click at [1097, 717] on button "Generate" at bounding box center [1093, 733] width 102 height 32
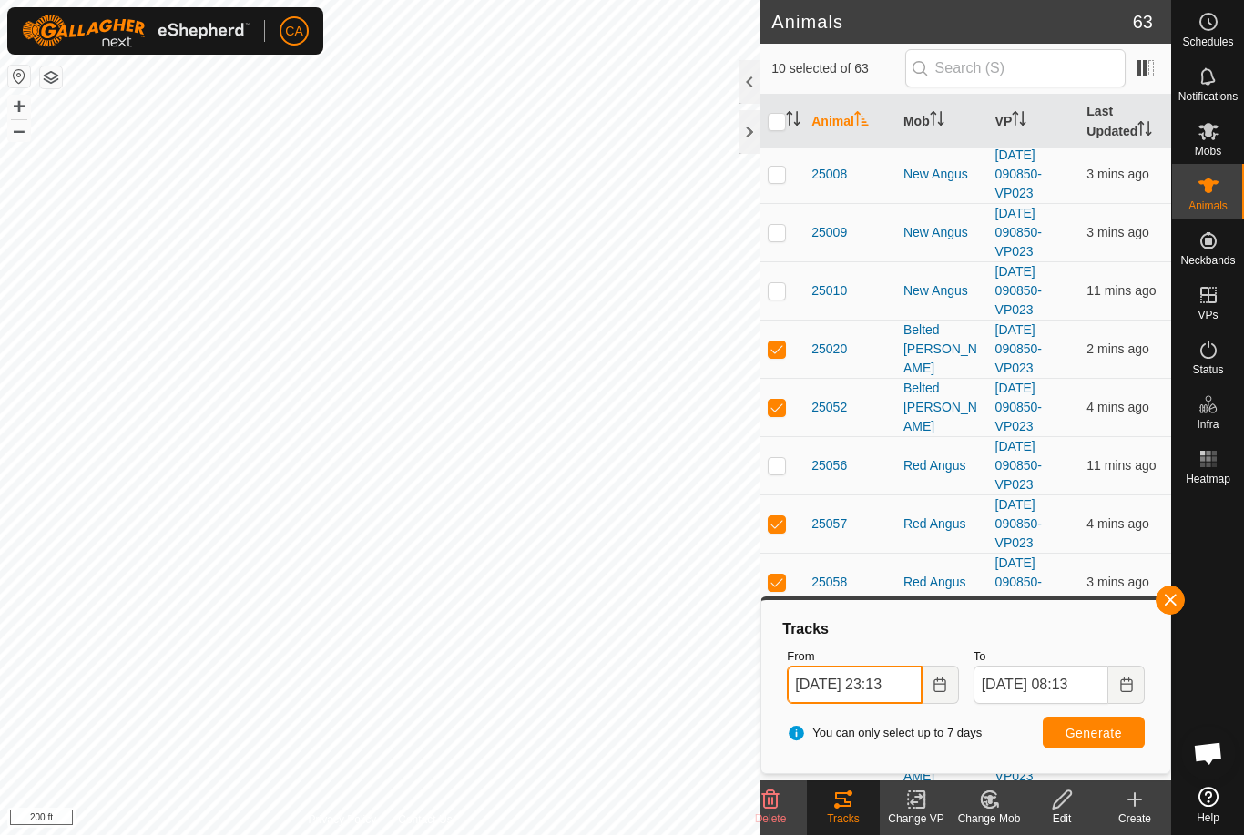
click at [871, 682] on input "16 Sep, 2025 23:13" at bounding box center [854, 685] width 135 height 38
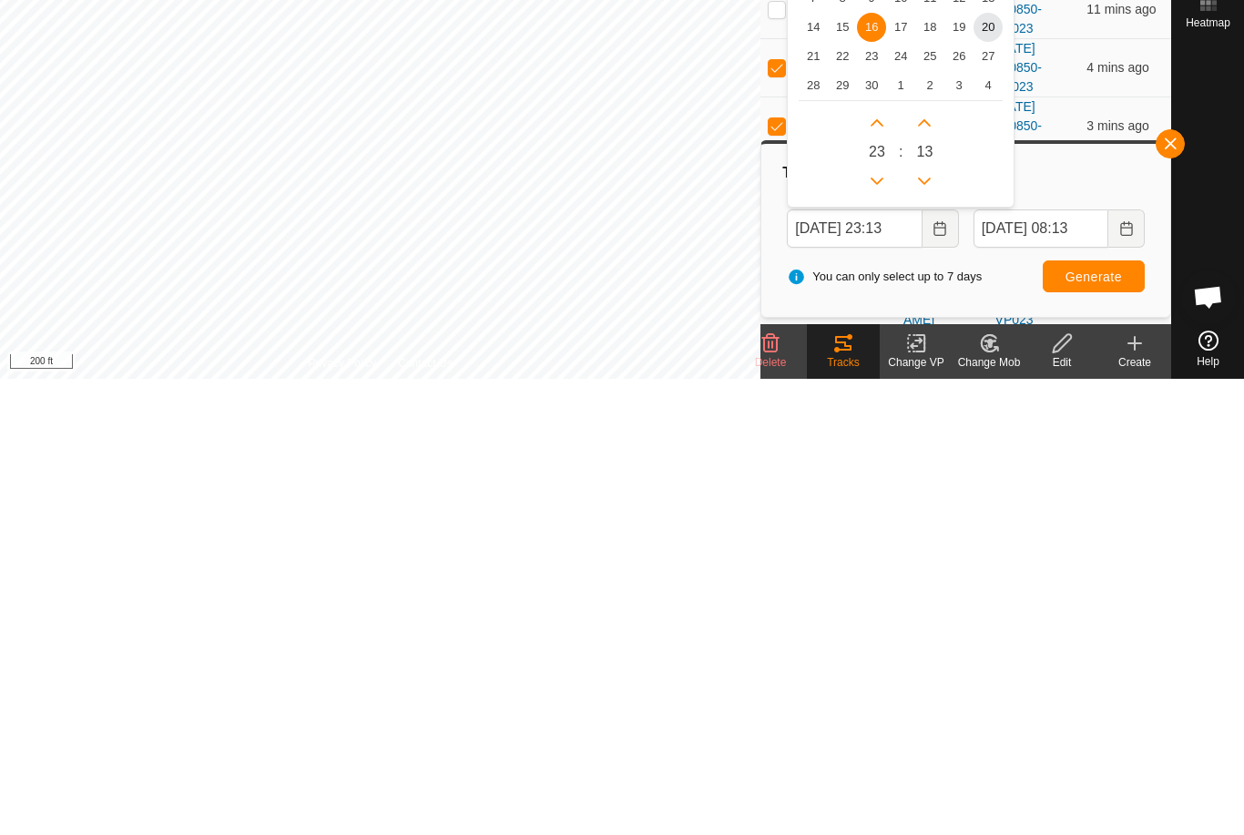
click at [902, 469] on span "17" at bounding box center [900, 483] width 29 height 29
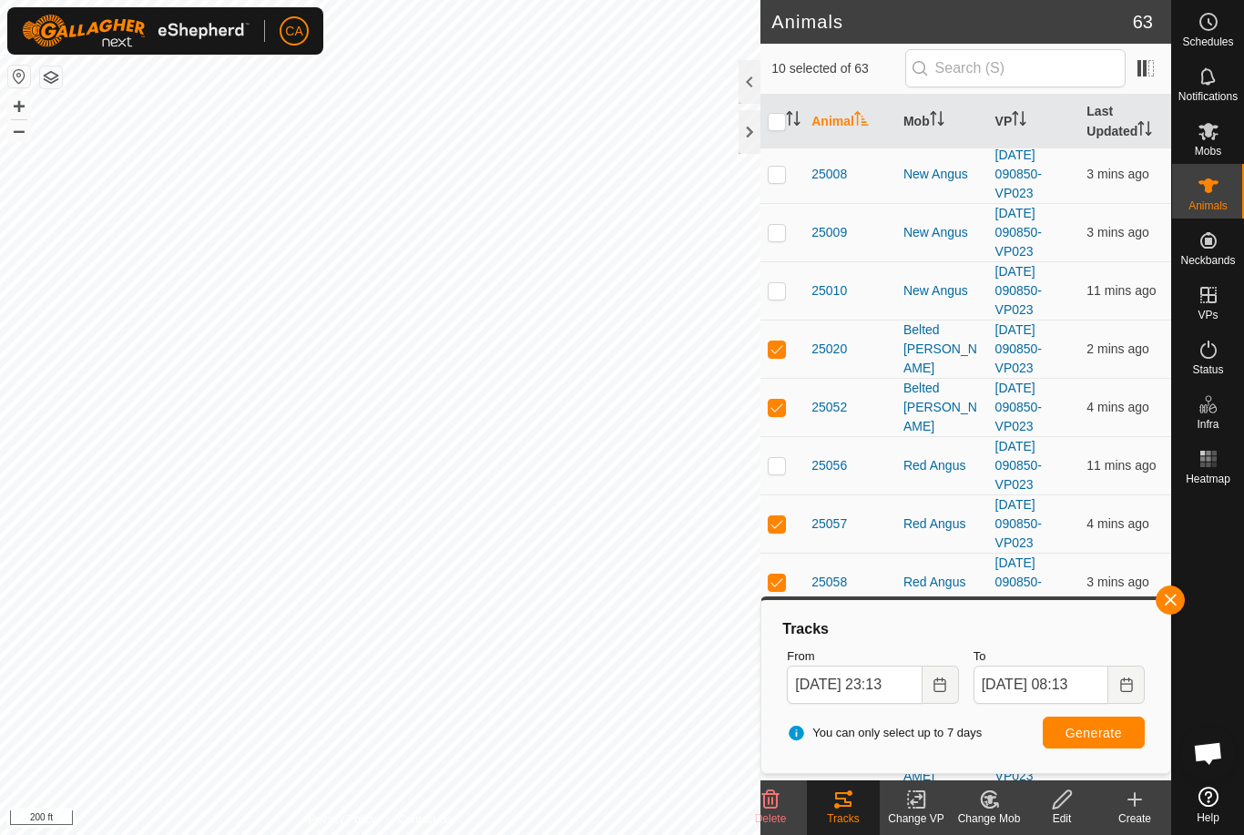
click at [1096, 737] on span "Generate" at bounding box center [1093, 733] width 56 height 15
click at [878, 679] on input "17 Sep, 2025 23:13" at bounding box center [854, 685] width 135 height 38
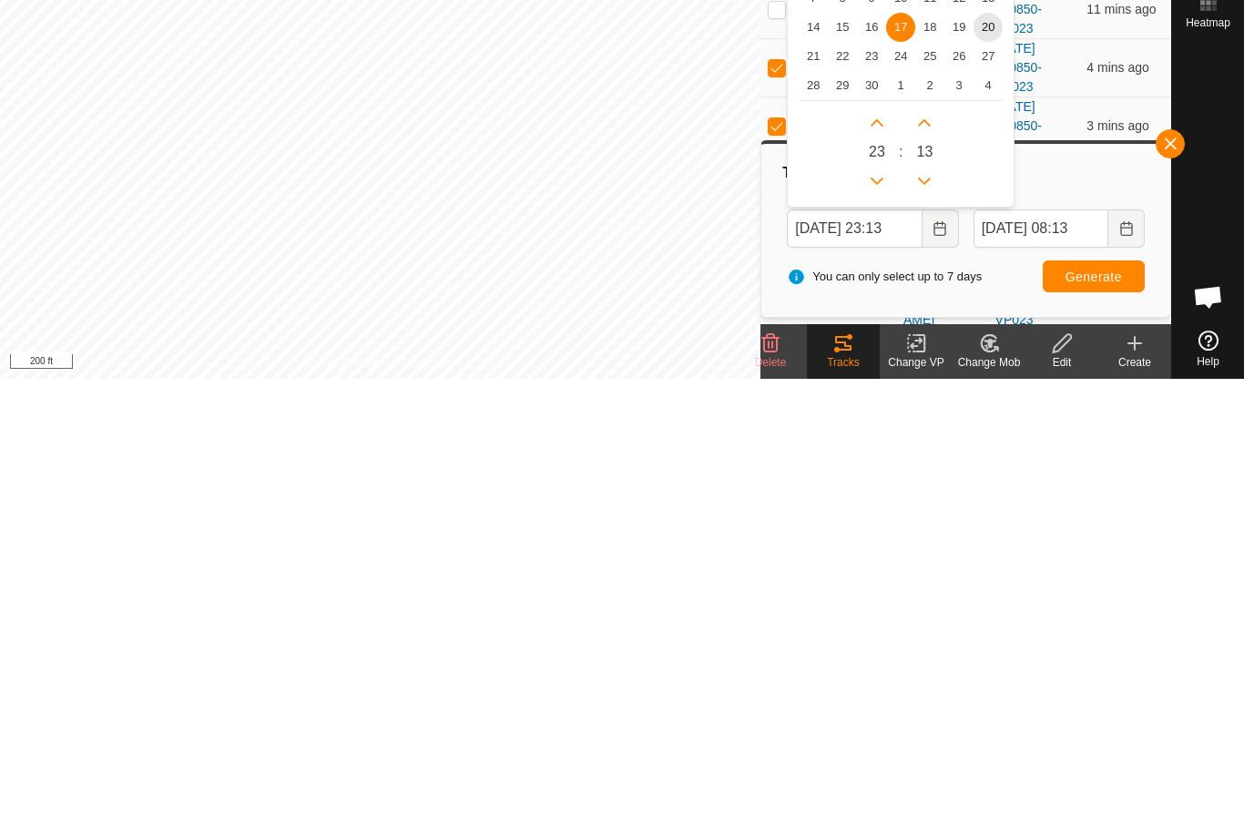
click at [933, 469] on span "18" at bounding box center [929, 483] width 29 height 29
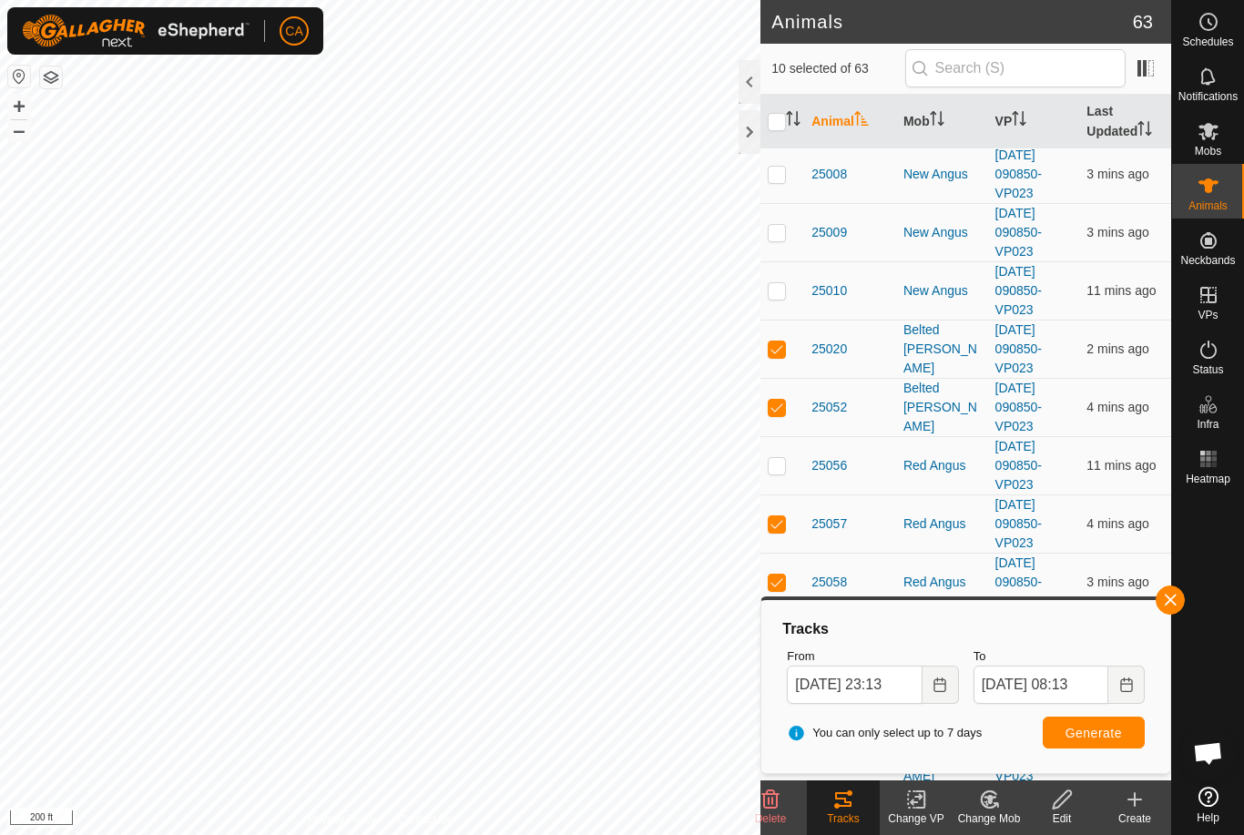
click at [1105, 736] on span "Generate" at bounding box center [1093, 733] width 56 height 15
click at [892, 686] on input "18 Sep, 2025 23:13" at bounding box center [854, 685] width 135 height 38
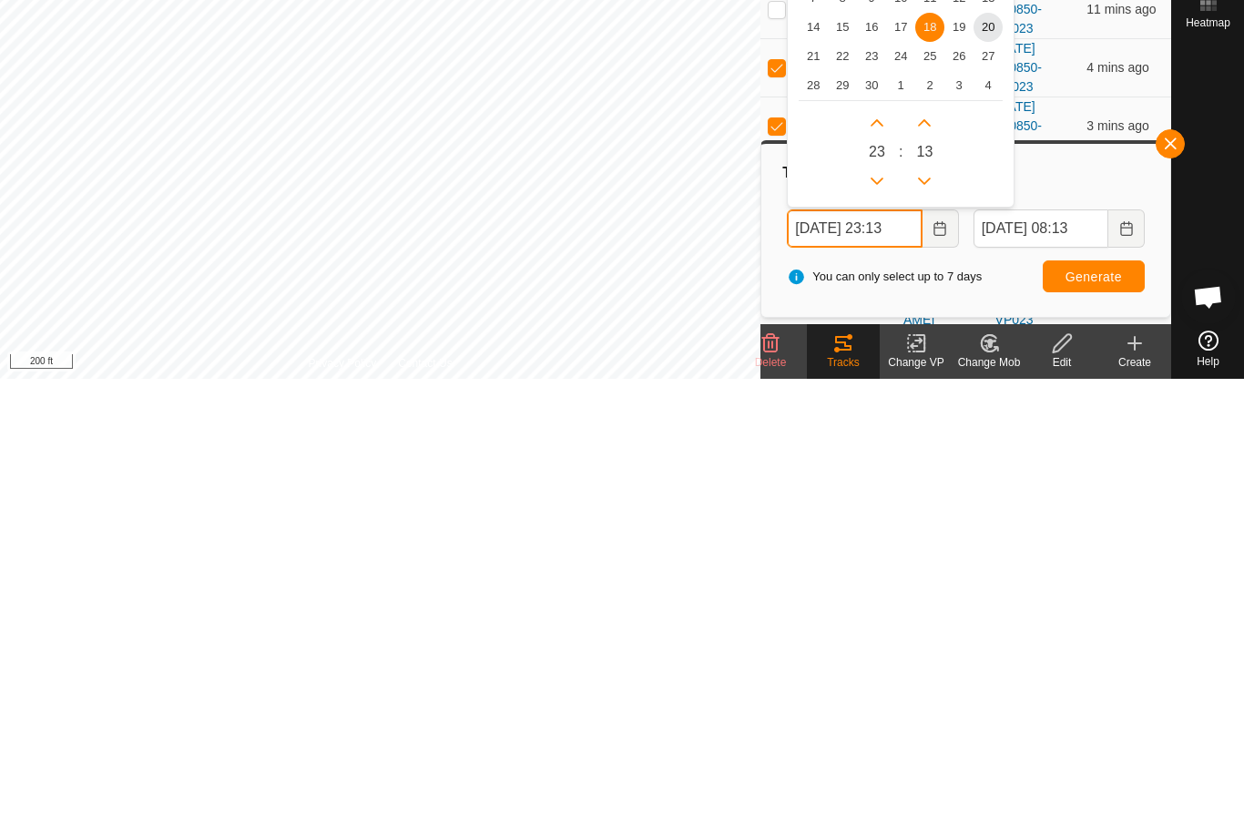
click at [883, 630] on icon "Previous Hour" at bounding box center [876, 637] width 15 height 15
click at [882, 623] on button "Previous Hour" at bounding box center [876, 637] width 29 height 29
click at [881, 630] on icon "Previous Hour" at bounding box center [876, 637] width 15 height 15
click at [876, 623] on button "Previous Hour" at bounding box center [876, 637] width 29 height 29
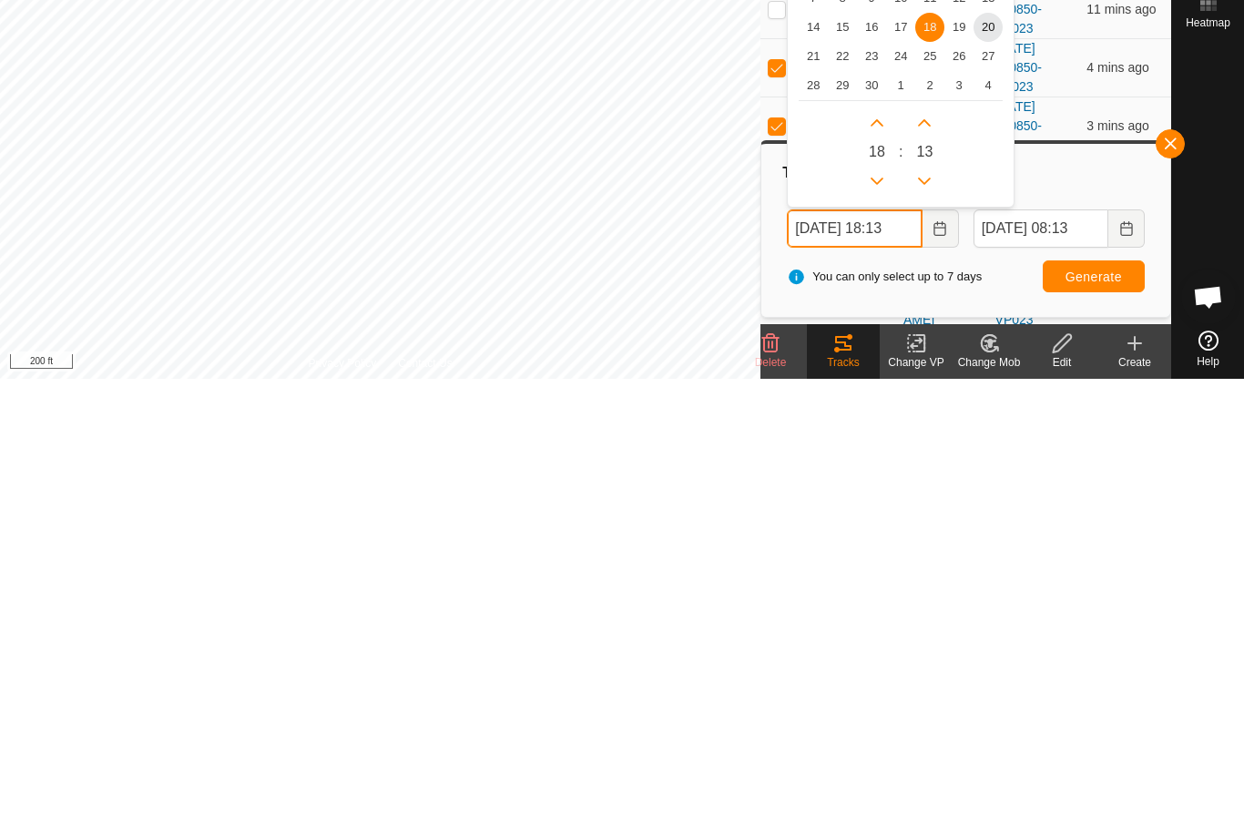
click at [876, 630] on icon "Previous Hour" at bounding box center [876, 637] width 15 height 15
click at [880, 630] on icon "Previous Hour" at bounding box center [876, 637] width 15 height 15
click at [879, 630] on icon "Previous Hour" at bounding box center [876, 637] width 15 height 15
click at [879, 623] on button "Previous Hour" at bounding box center [876, 637] width 29 height 29
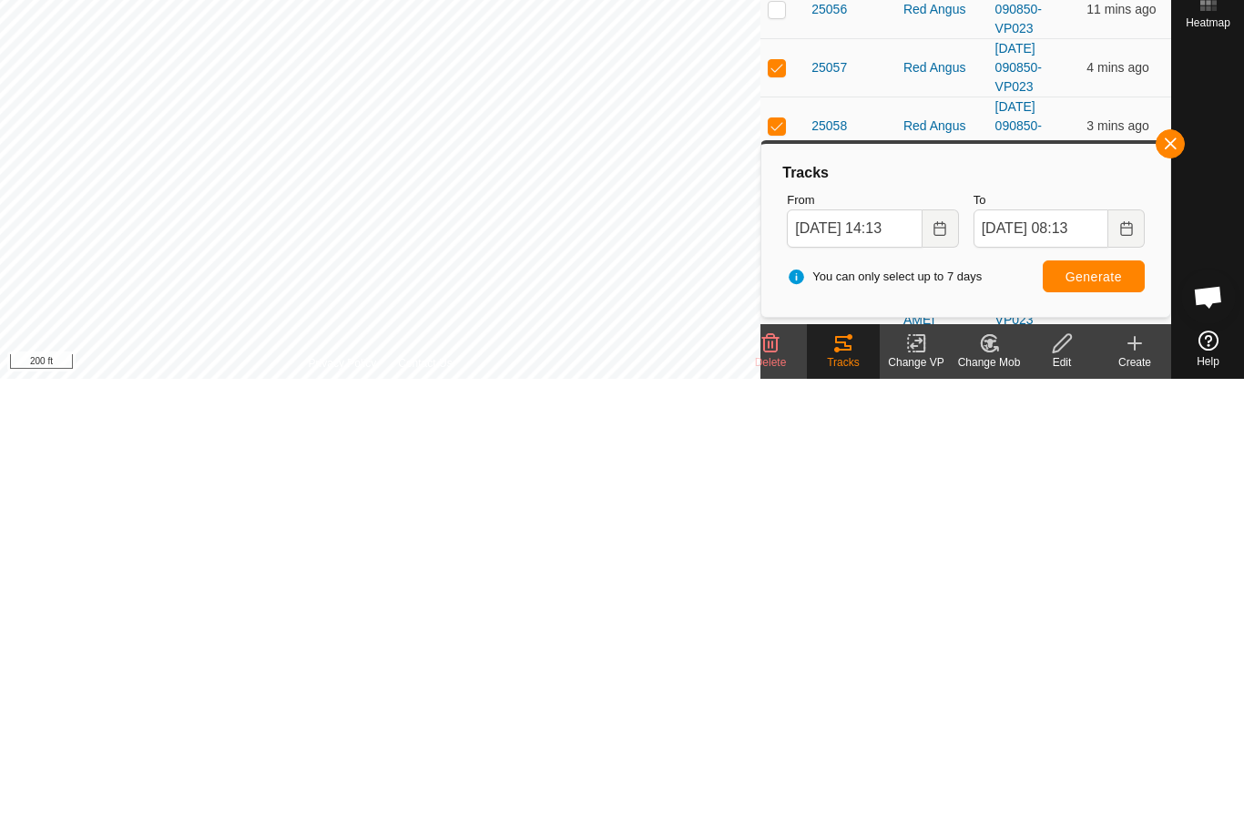
click at [1123, 717] on button "Generate" at bounding box center [1093, 733] width 102 height 32
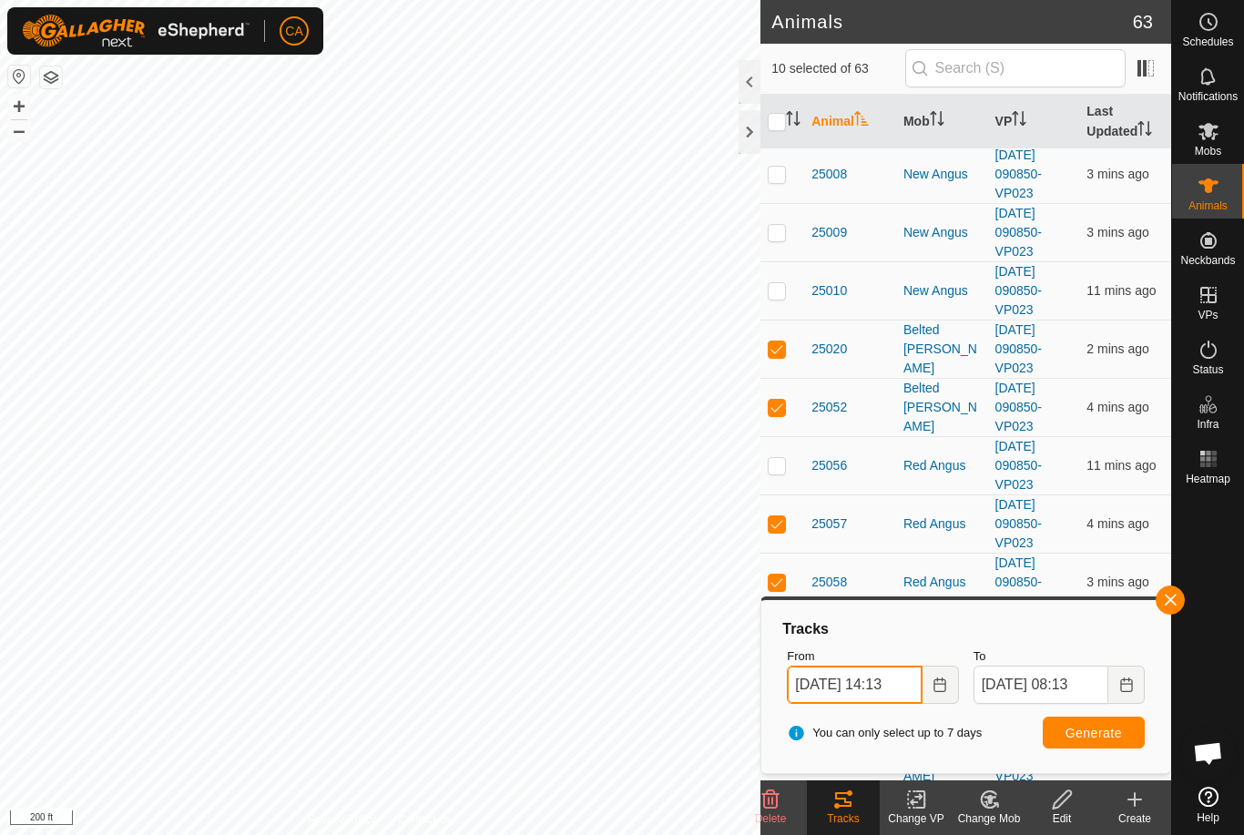
click at [879, 674] on input "18 Sep, 2025 14:13" at bounding box center [854, 685] width 135 height 38
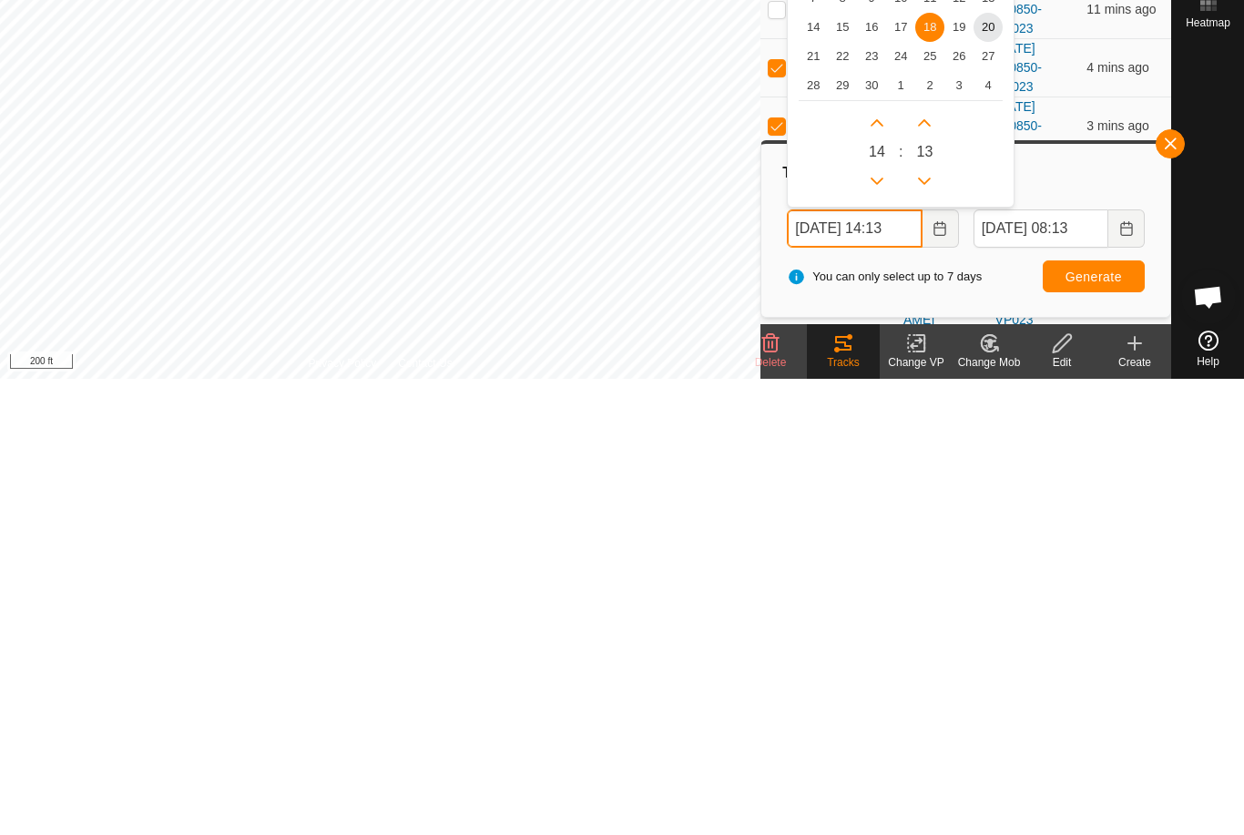
click at [885, 623] on button "Previous Hour" at bounding box center [876, 637] width 29 height 29
click at [884, 623] on button "Previous Hour" at bounding box center [876, 637] width 29 height 29
click at [880, 623] on button "Previous Hour" at bounding box center [876, 637] width 29 height 29
click at [879, 630] on icon "Previous Hour" at bounding box center [876, 637] width 15 height 15
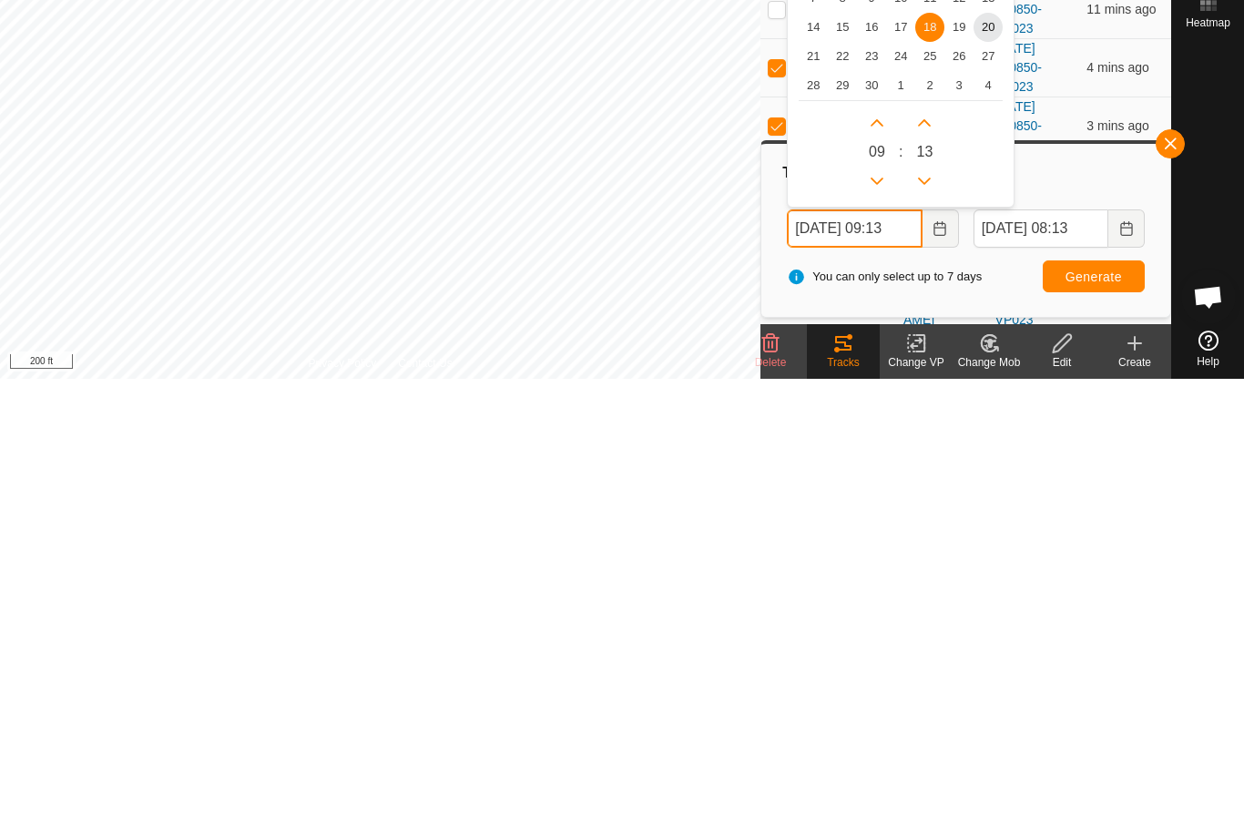
click at [884, 630] on icon "Previous Hour" at bounding box center [876, 637] width 15 height 15
click at [883, 623] on button "Previous Hour" at bounding box center [876, 637] width 29 height 29
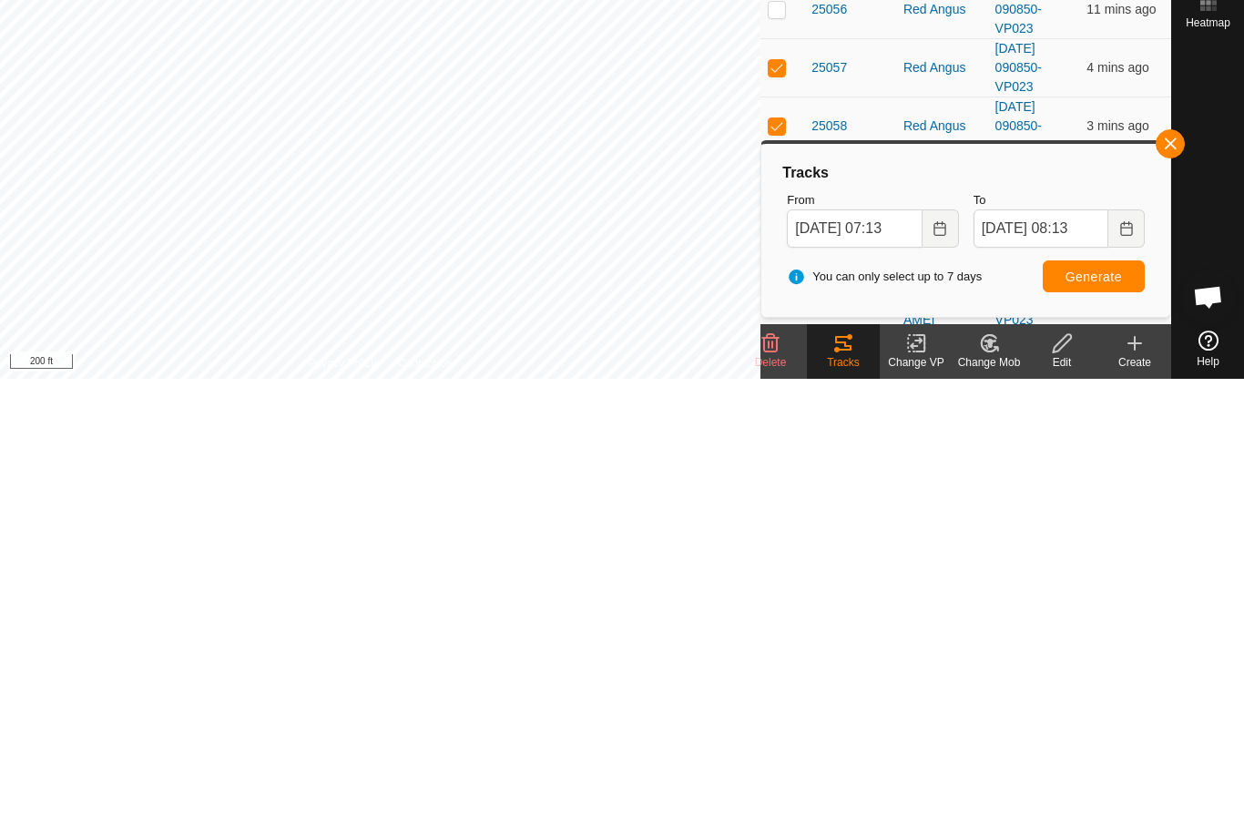
click at [1119, 726] on span "Generate" at bounding box center [1093, 733] width 56 height 15
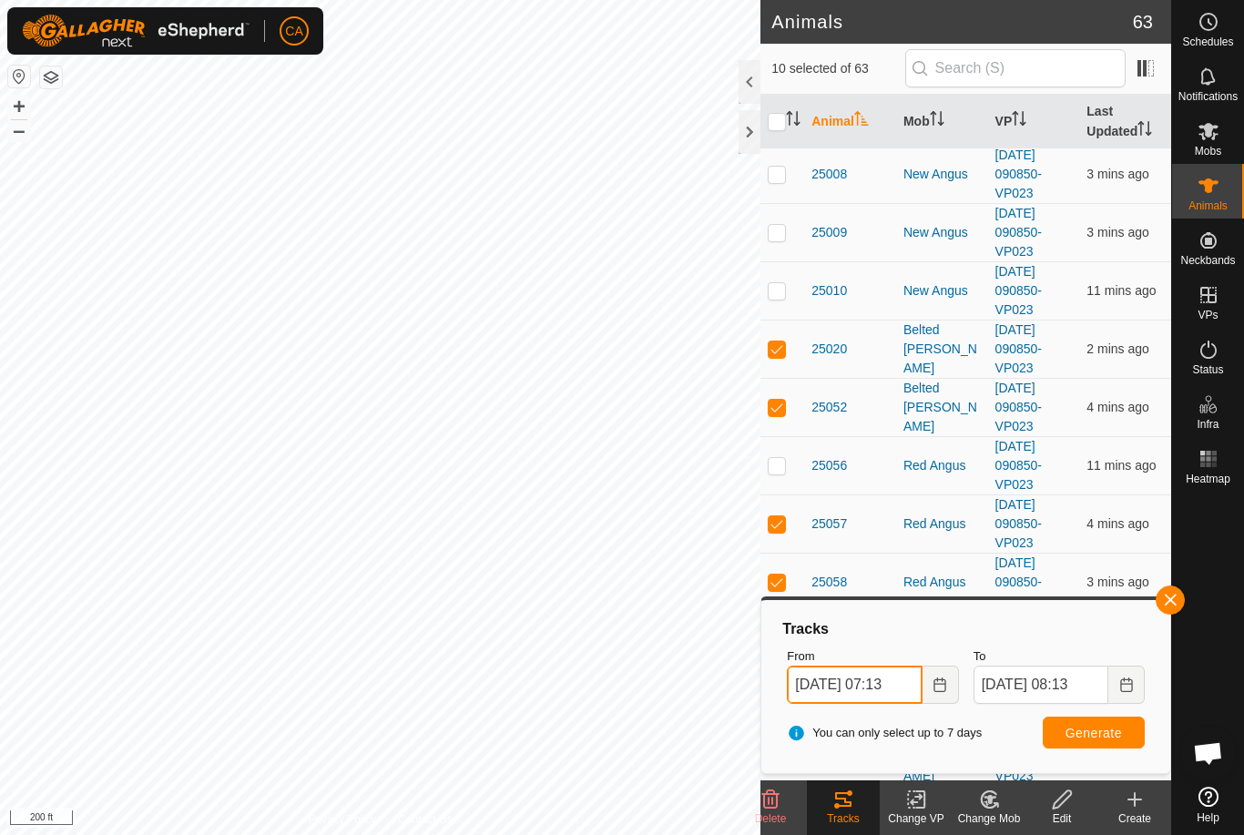
click at [872, 687] on input "18 Sep, 2025 07:13" at bounding box center [854, 685] width 135 height 38
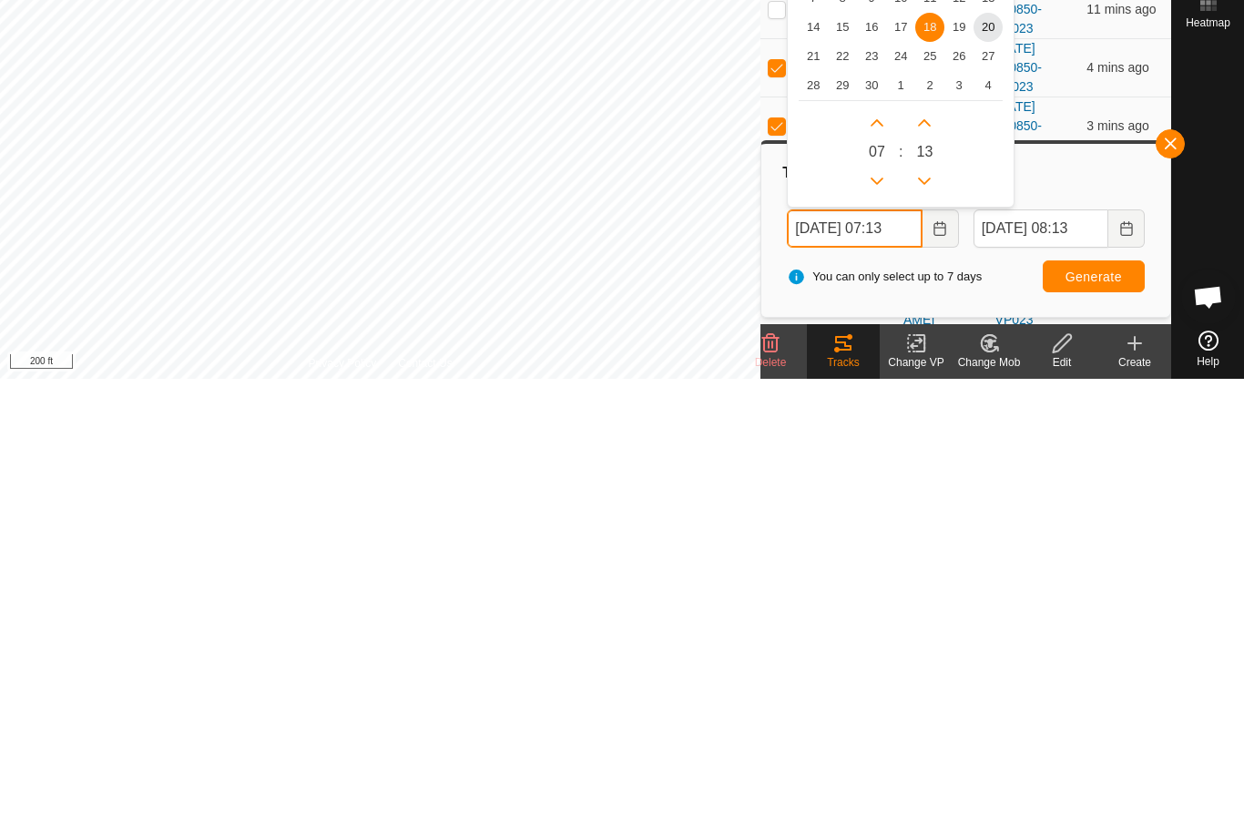
click at [872, 572] on icon "Next Hour" at bounding box center [876, 579] width 15 height 15
click at [872, 564] on button "Next Hour" at bounding box center [876, 578] width 29 height 29
click at [879, 572] on icon "Next Hour" at bounding box center [876, 579] width 15 height 15
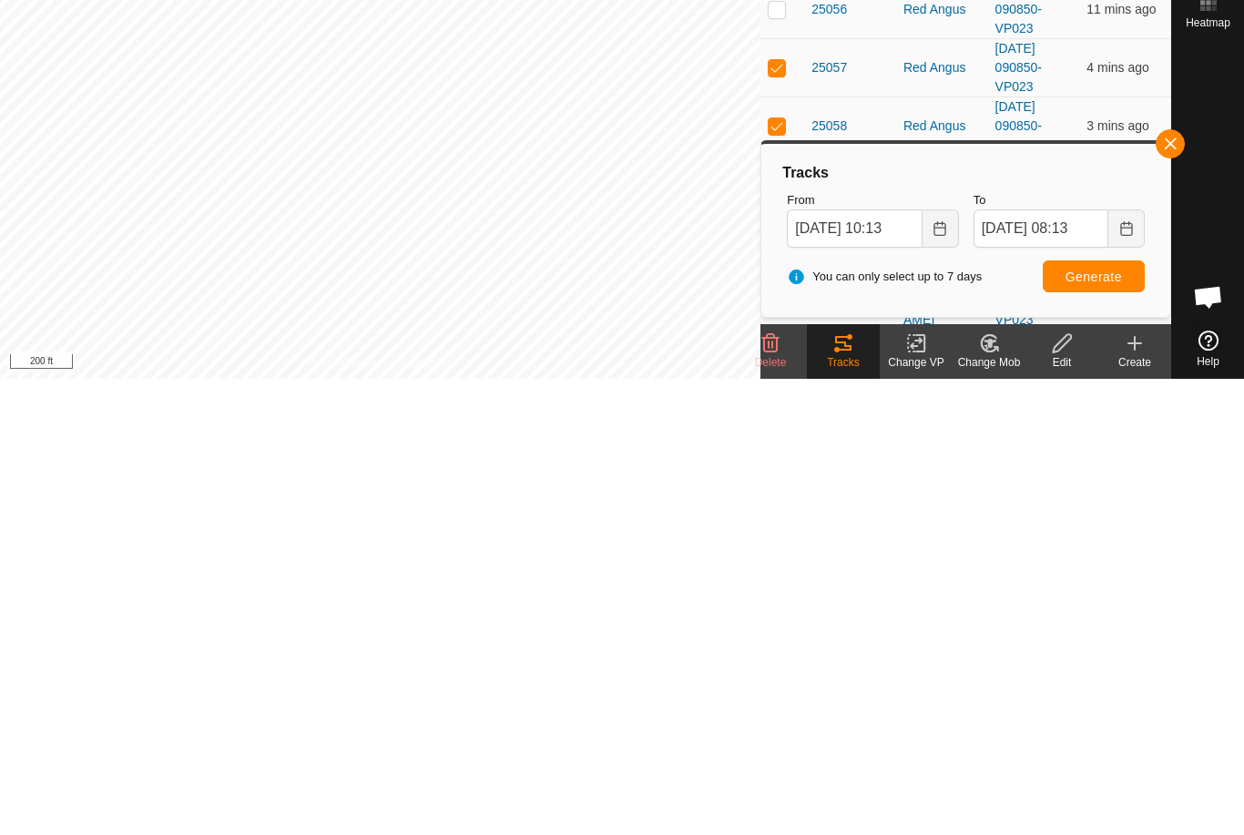
click at [1111, 726] on span "Generate" at bounding box center [1093, 733] width 56 height 15
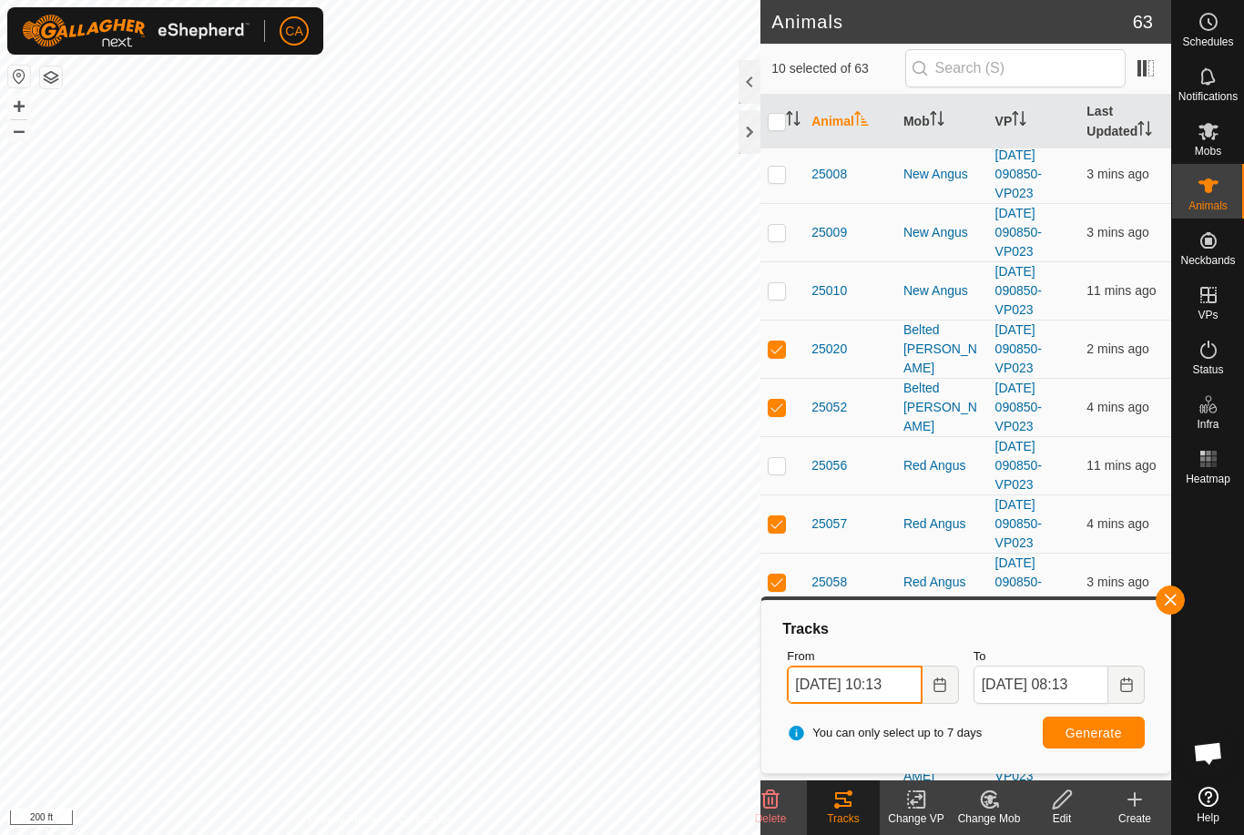
click at [867, 701] on input "18 Sep, 2025 10:13" at bounding box center [854, 685] width 135 height 38
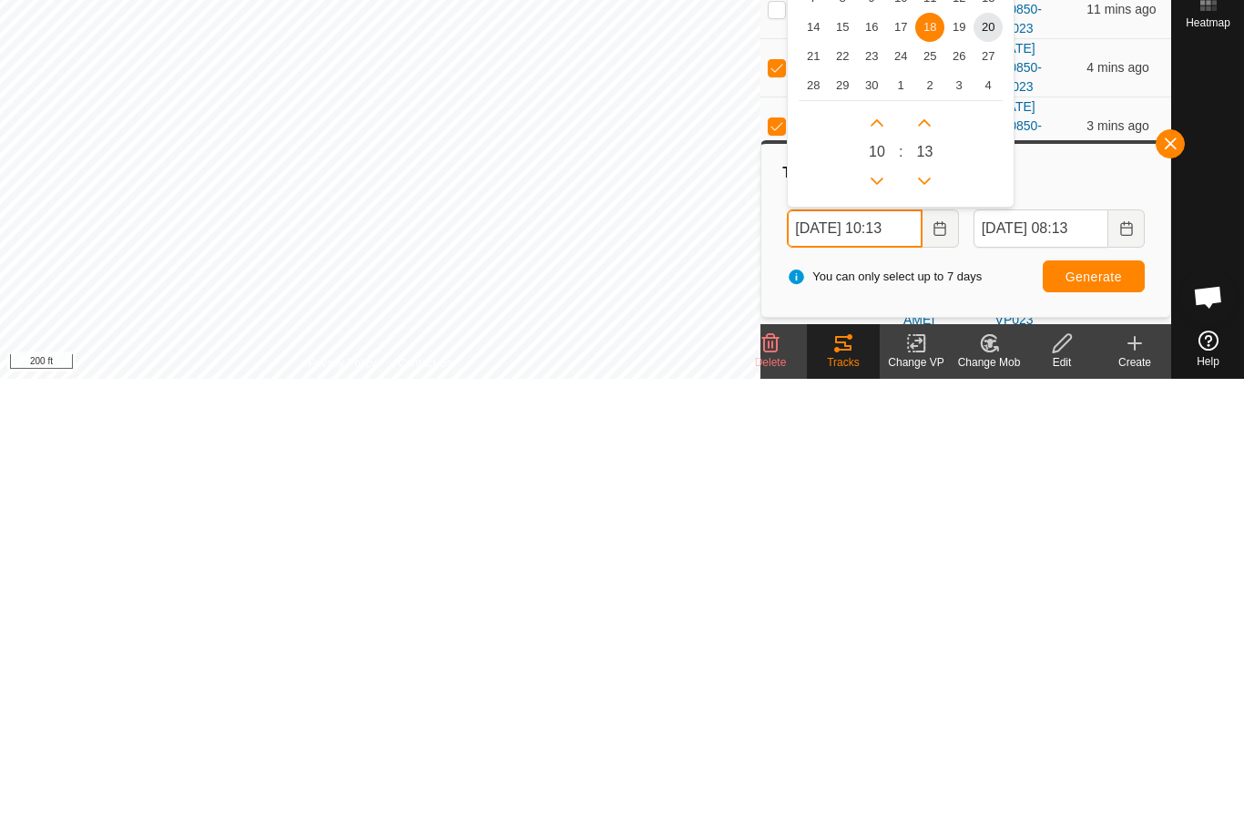
click at [883, 623] on button "Previous Hour" at bounding box center [876, 637] width 29 height 29
type input "18 Sep, 2025 09:13"
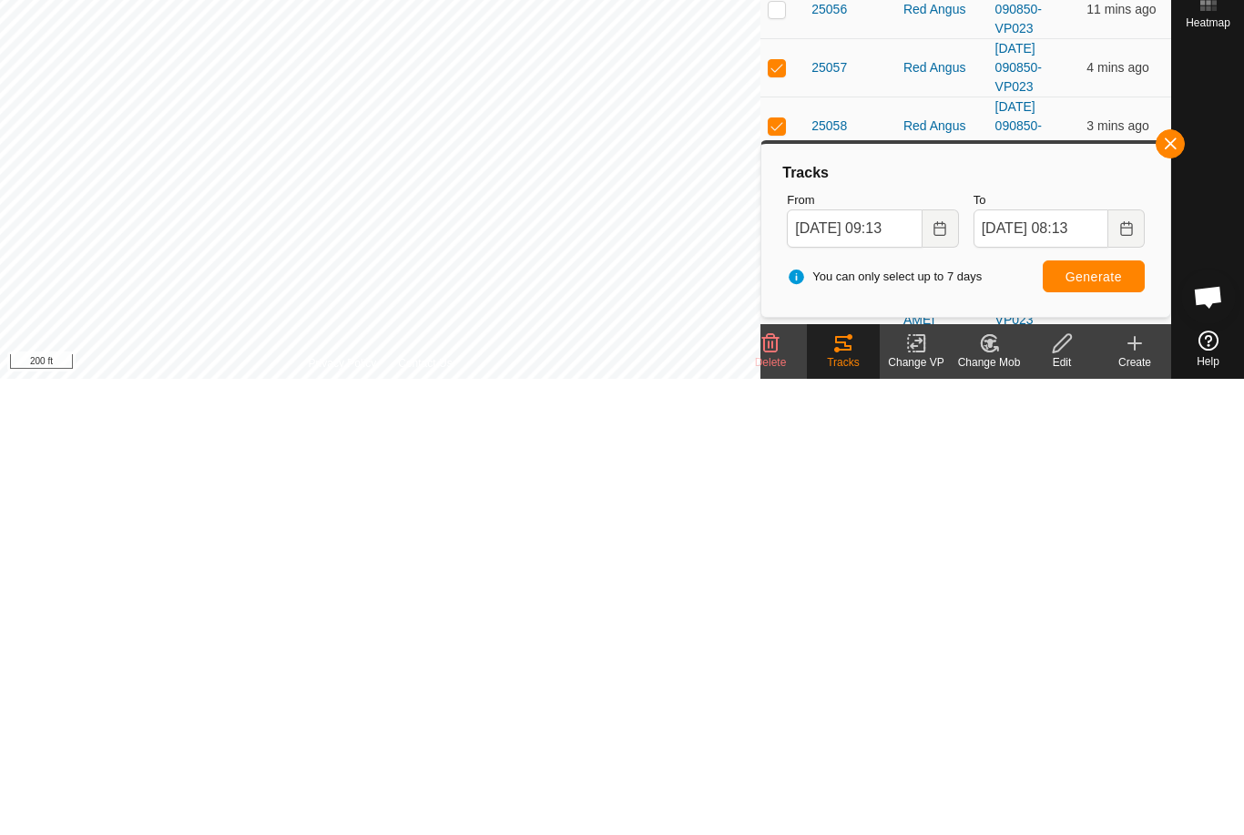
click at [1117, 726] on span "Generate" at bounding box center [1093, 733] width 56 height 15
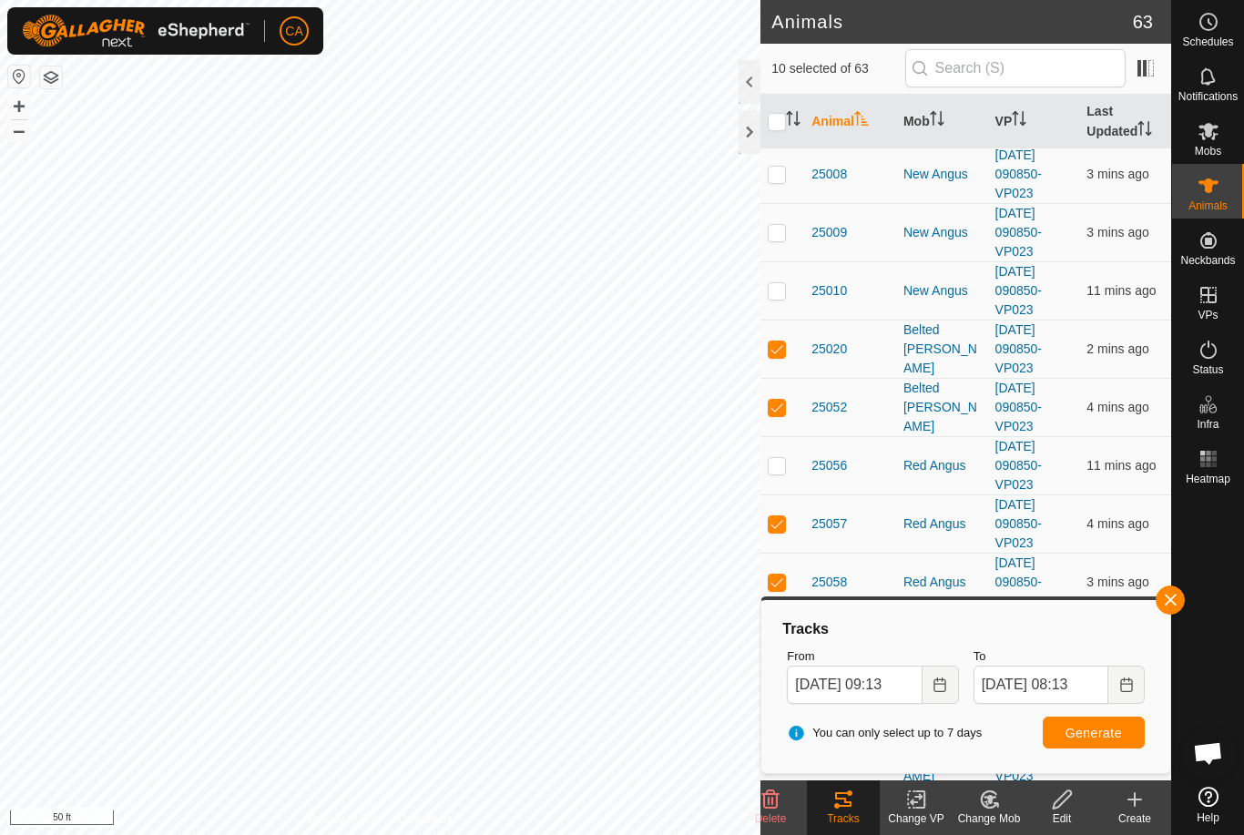
click at [757, 130] on div at bounding box center [749, 132] width 22 height 44
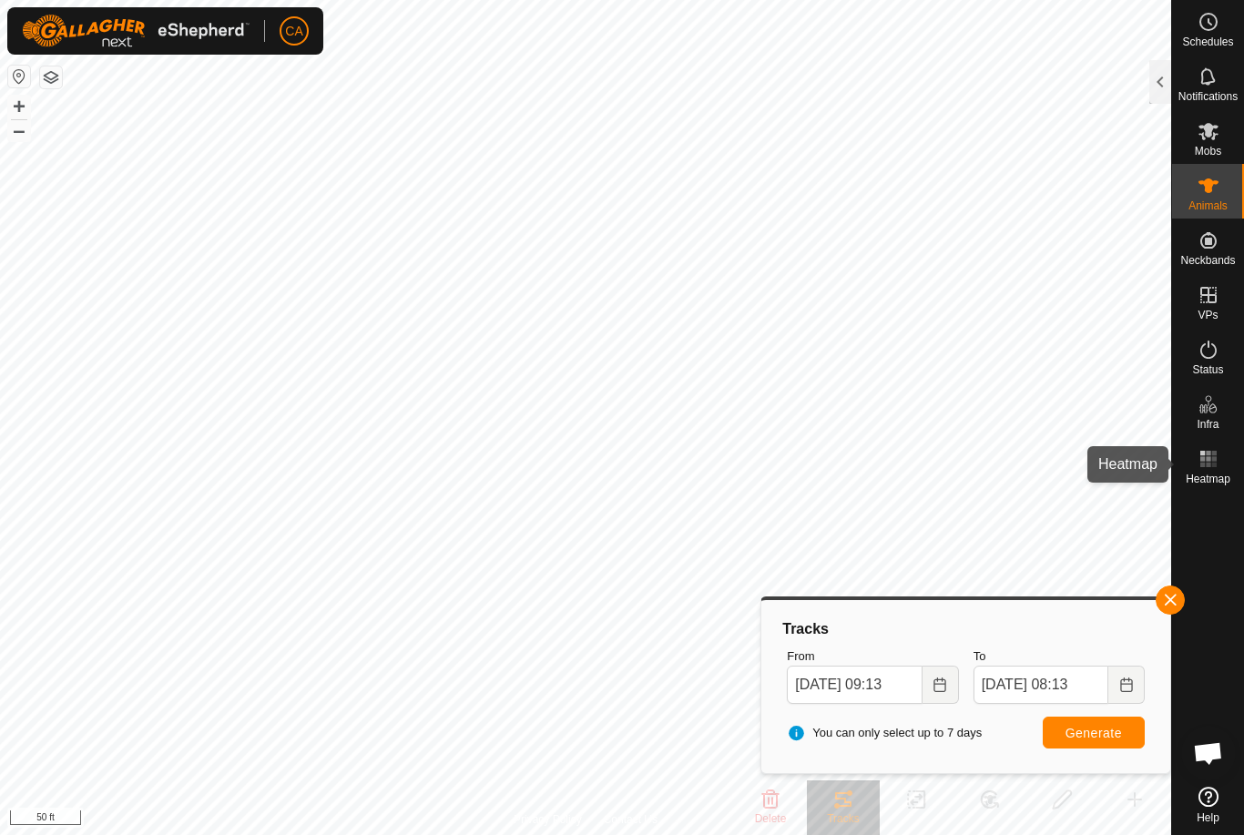
click at [1208, 473] on span "Heatmap" at bounding box center [1207, 478] width 45 height 11
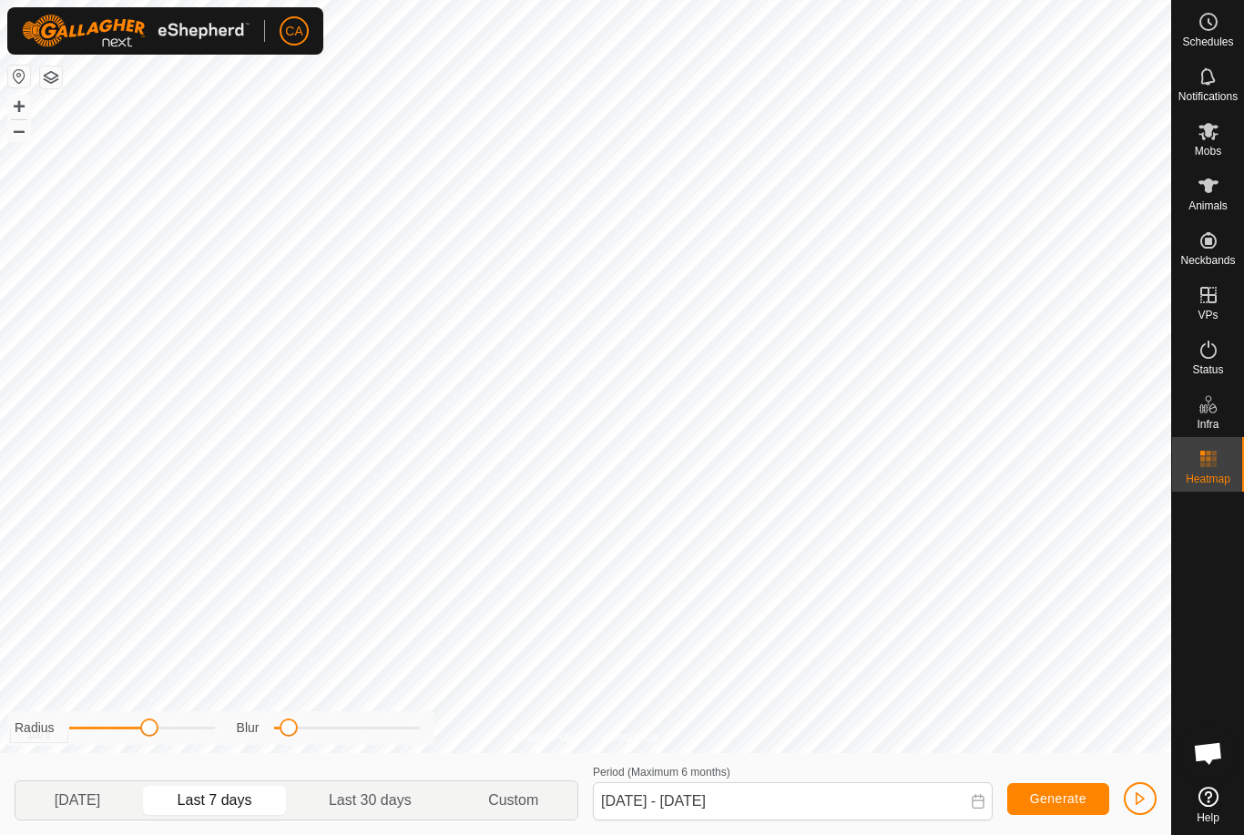
click at [851, 757] on div "Yesterday Last 7 days Last 30 days Custom Period (Maximum 6 months) 13 Sep, 202…" at bounding box center [585, 794] width 1156 height 82
click at [534, 815] on p-togglebutton "Custom" at bounding box center [513, 800] width 127 height 38
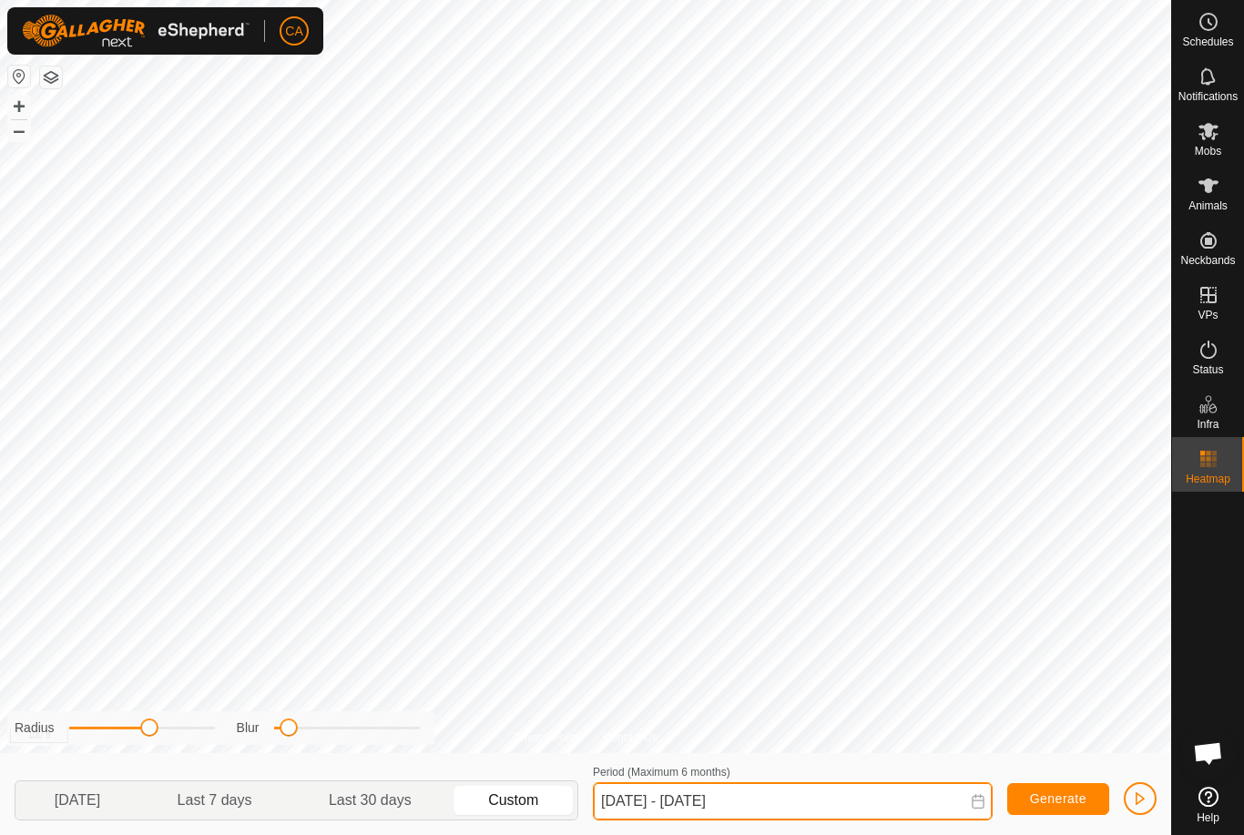
click at [677, 795] on input "13 Sep, 2025 - 19 Sep, 2025" at bounding box center [793, 801] width 400 height 38
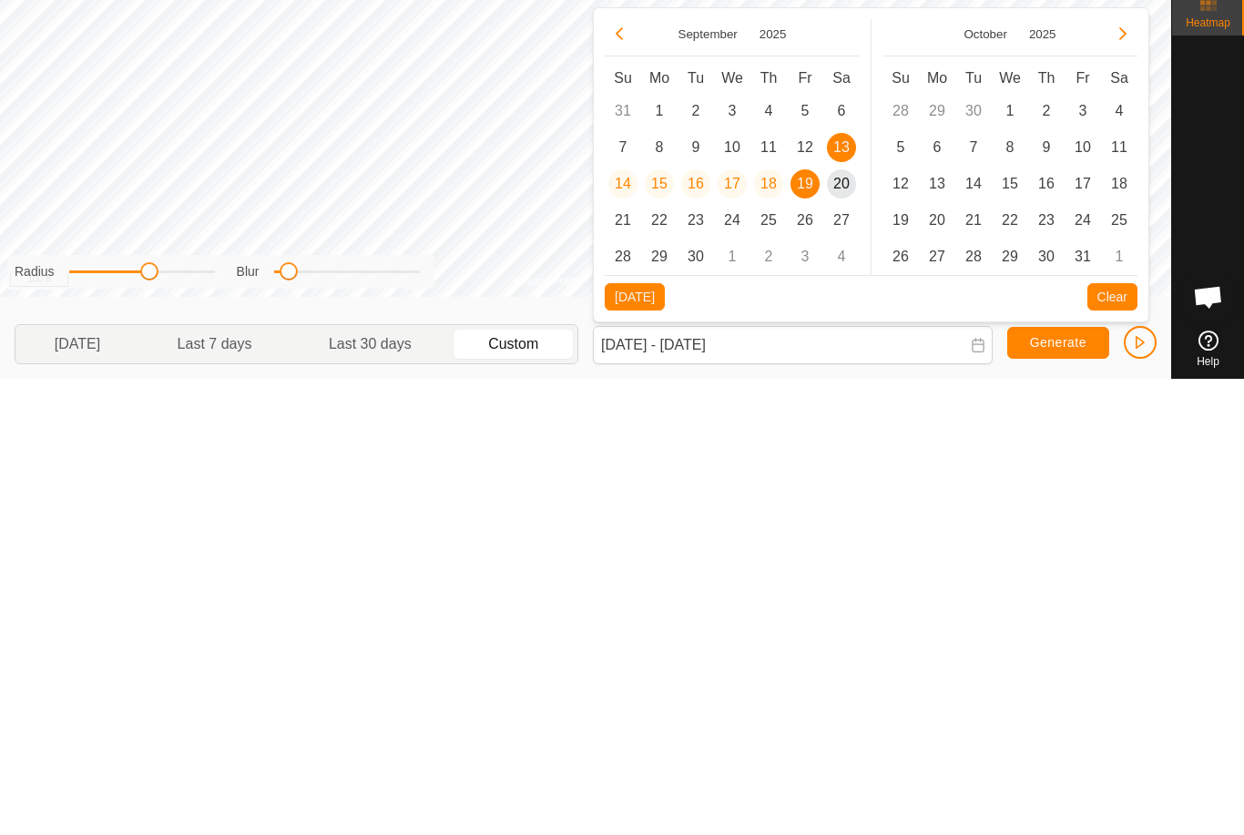
click at [737, 625] on span "17" at bounding box center [731, 639] width 29 height 29
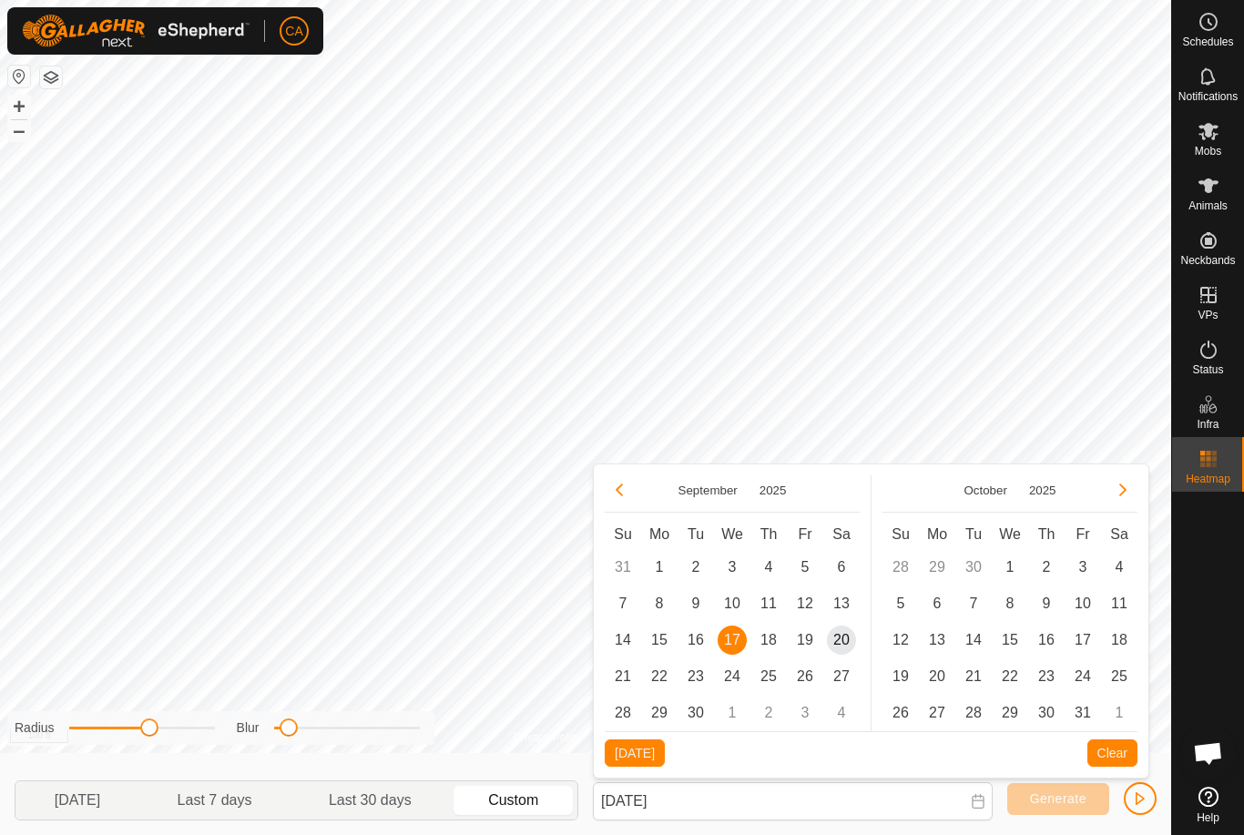
click at [846, 645] on span "20" at bounding box center [841, 639] width 29 height 29
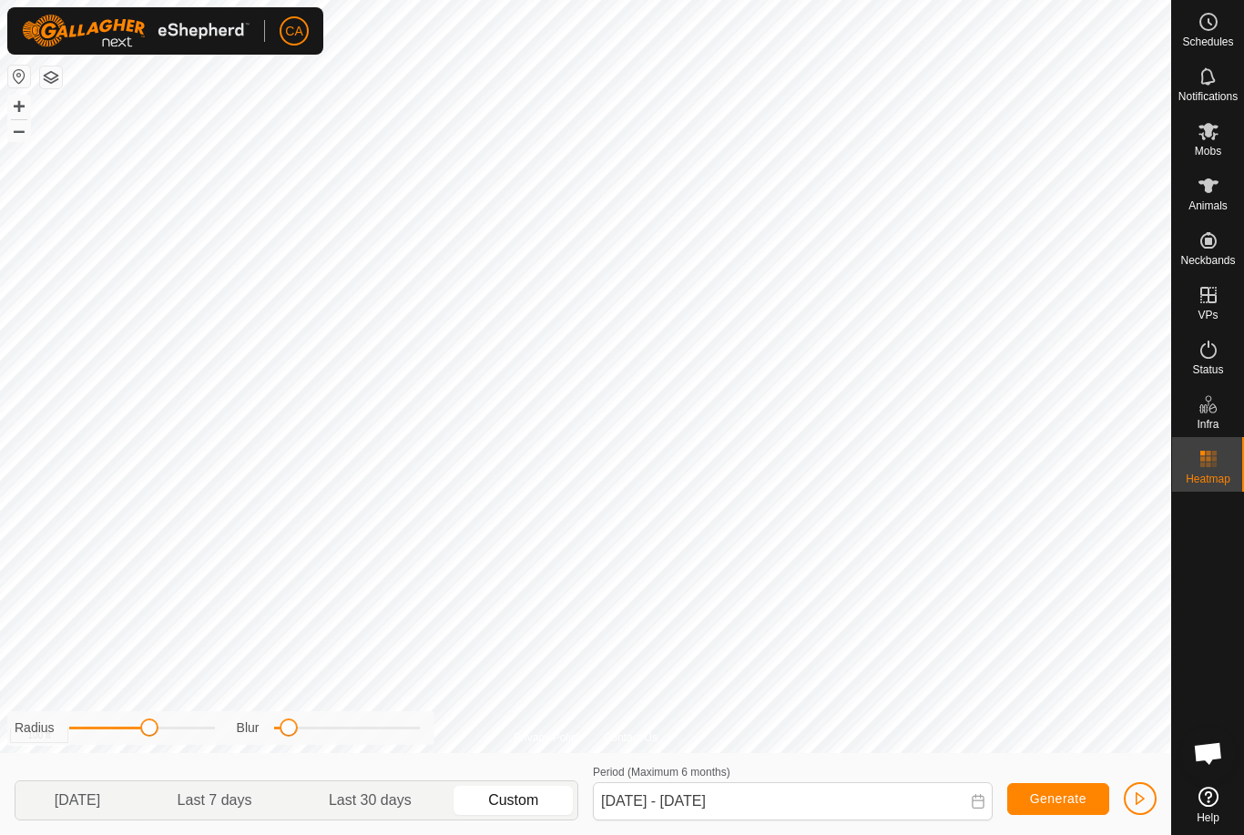
click at [1066, 797] on span "Generate" at bounding box center [1058, 798] width 56 height 15
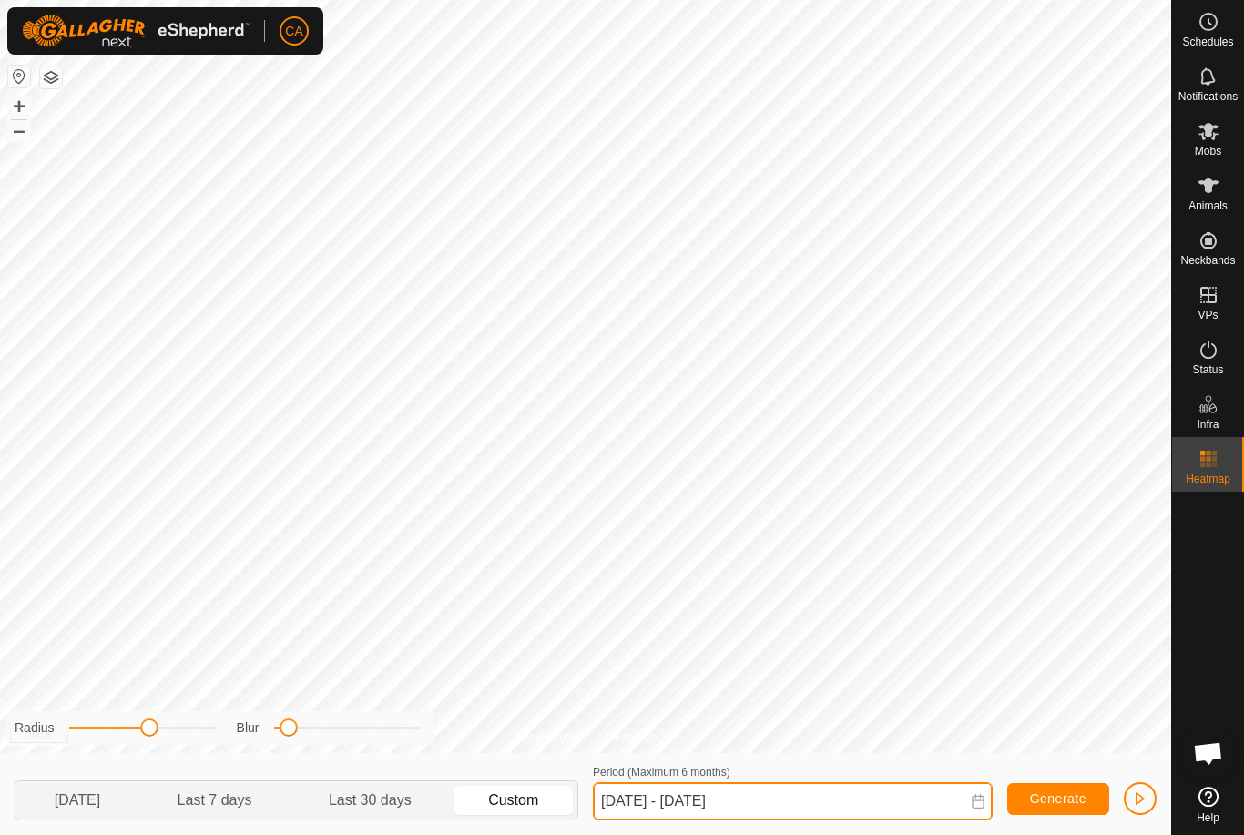
click at [735, 788] on input "17 Sep, 2025 - 20 Sep, 2025" at bounding box center [793, 801] width 400 height 38
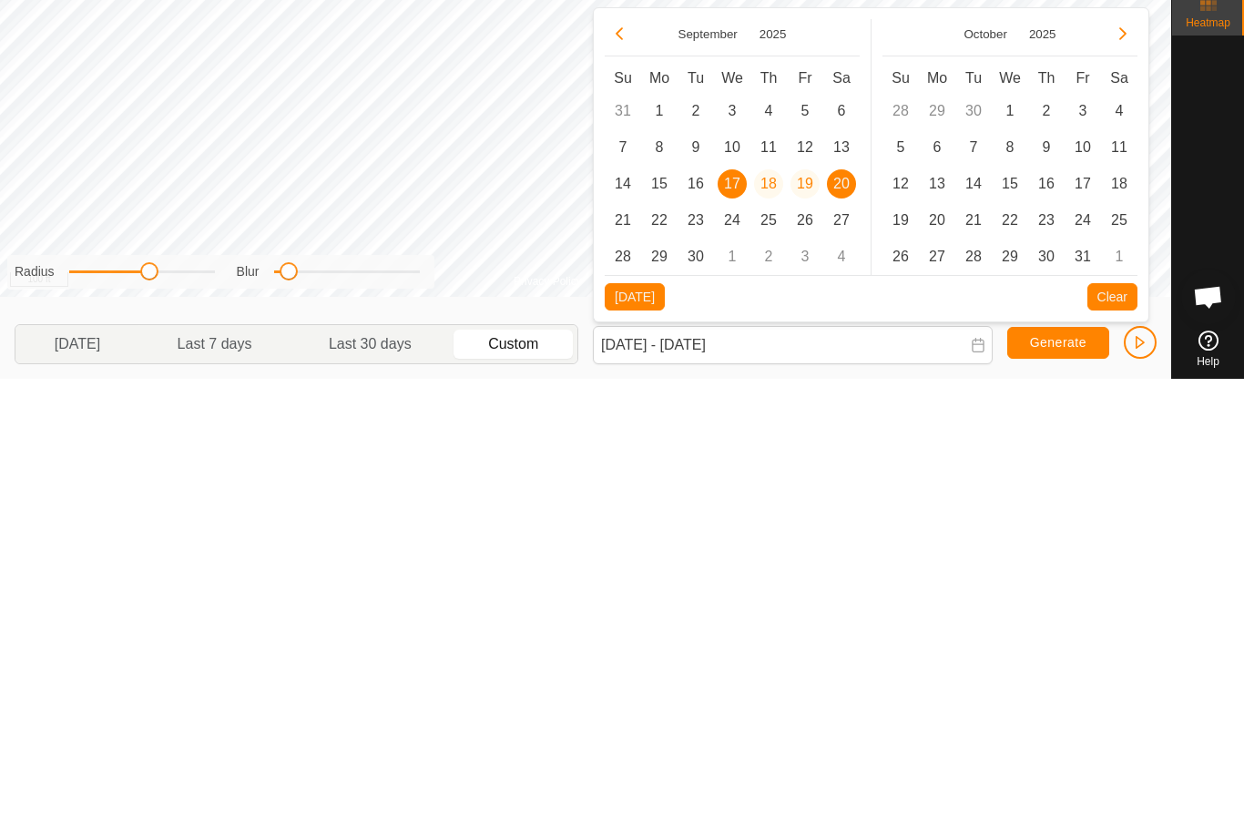
click at [767, 625] on span "18" at bounding box center [768, 639] width 29 height 29
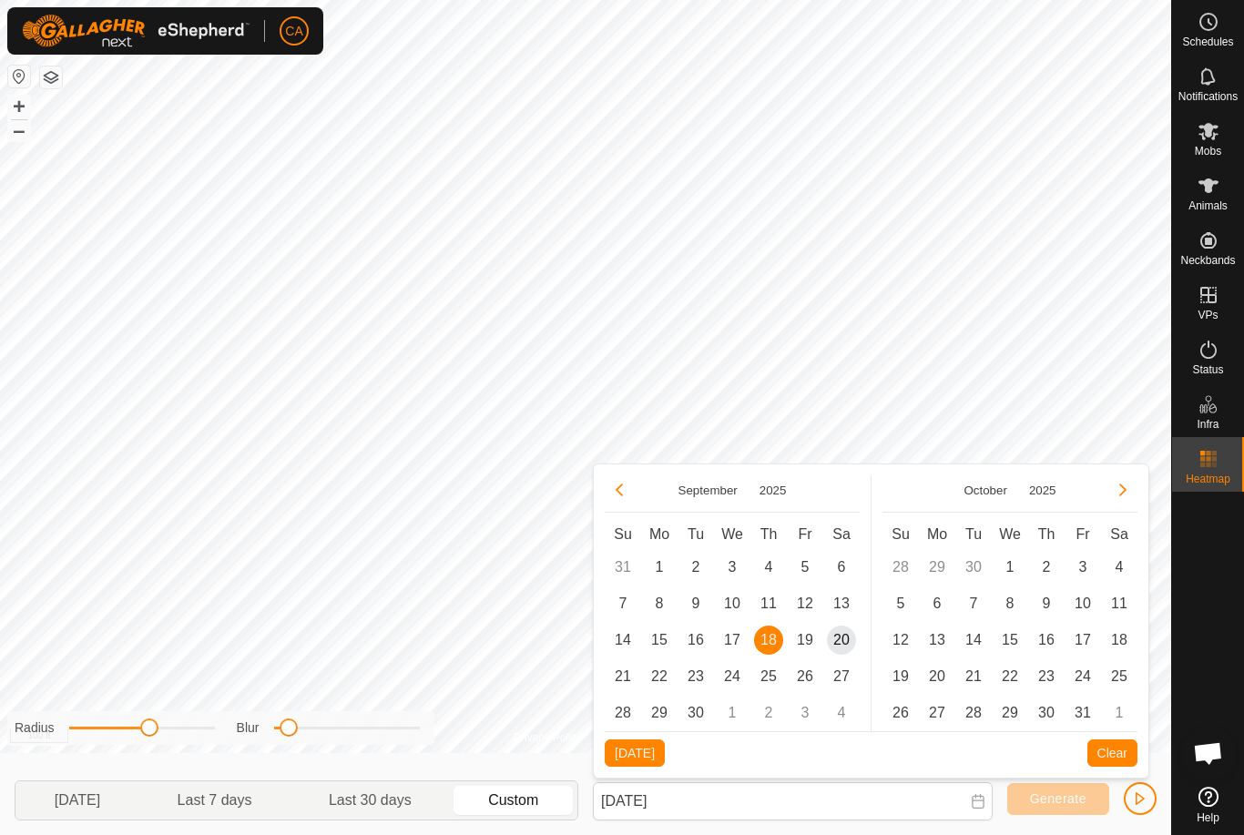
click at [841, 635] on span "20" at bounding box center [841, 639] width 29 height 29
type input "18 Sep, 2025 - 20 Sep, 2025"
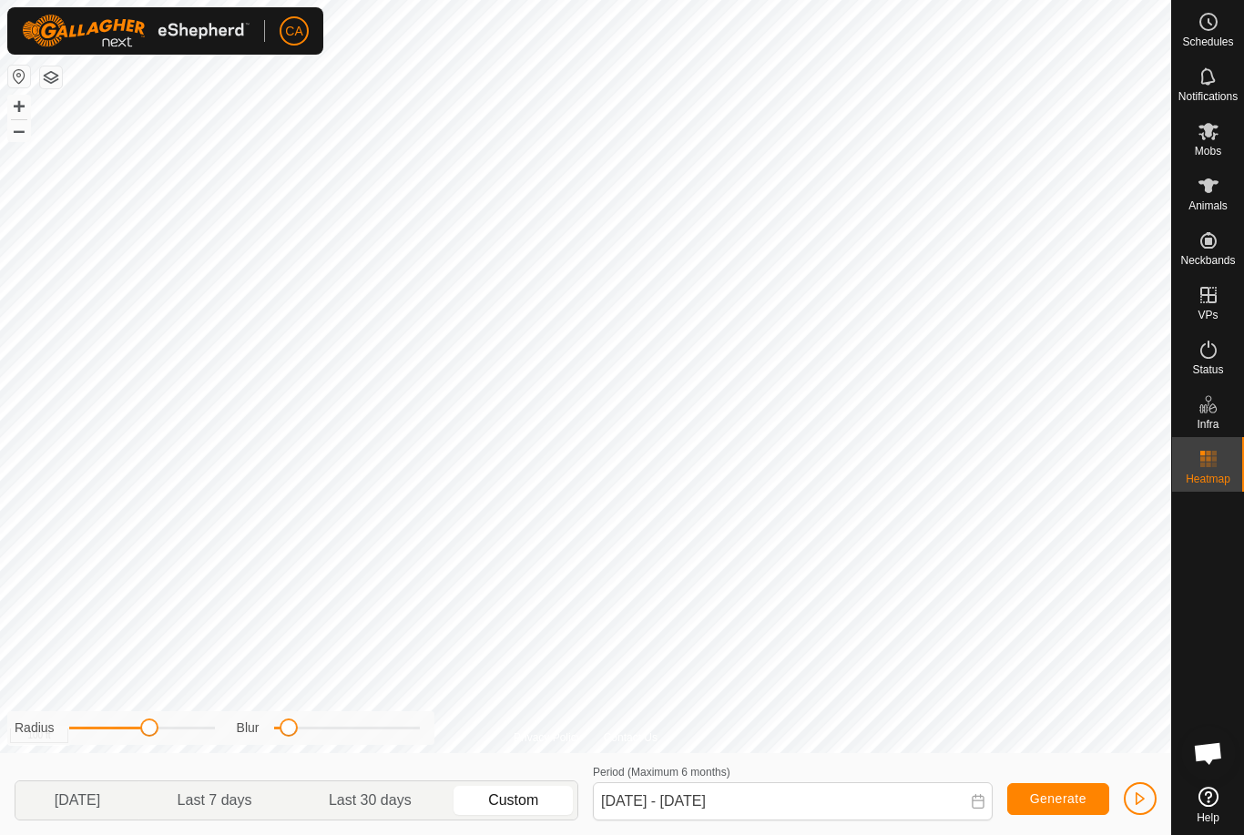
click at [1072, 797] on span "Generate" at bounding box center [1058, 798] width 56 height 15
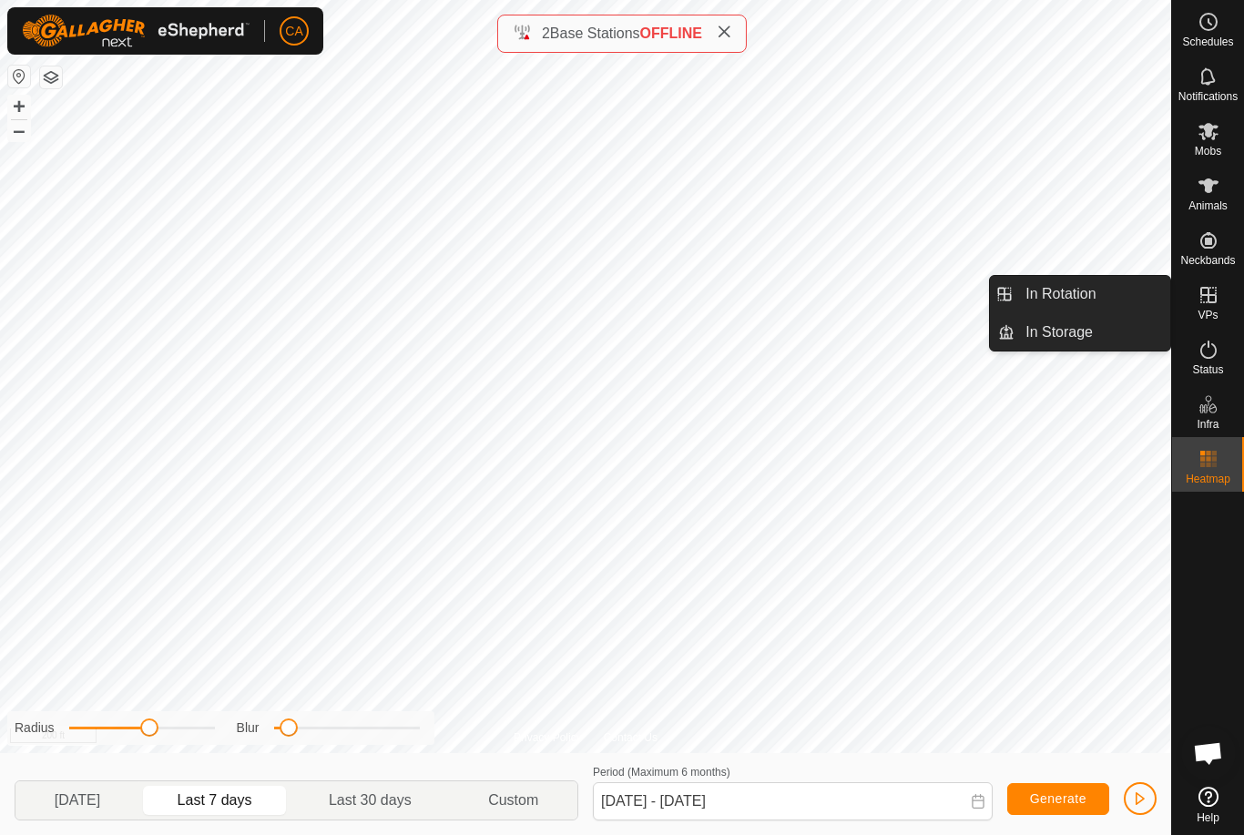
click at [1101, 290] on link "In Rotation" at bounding box center [1092, 294] width 156 height 36
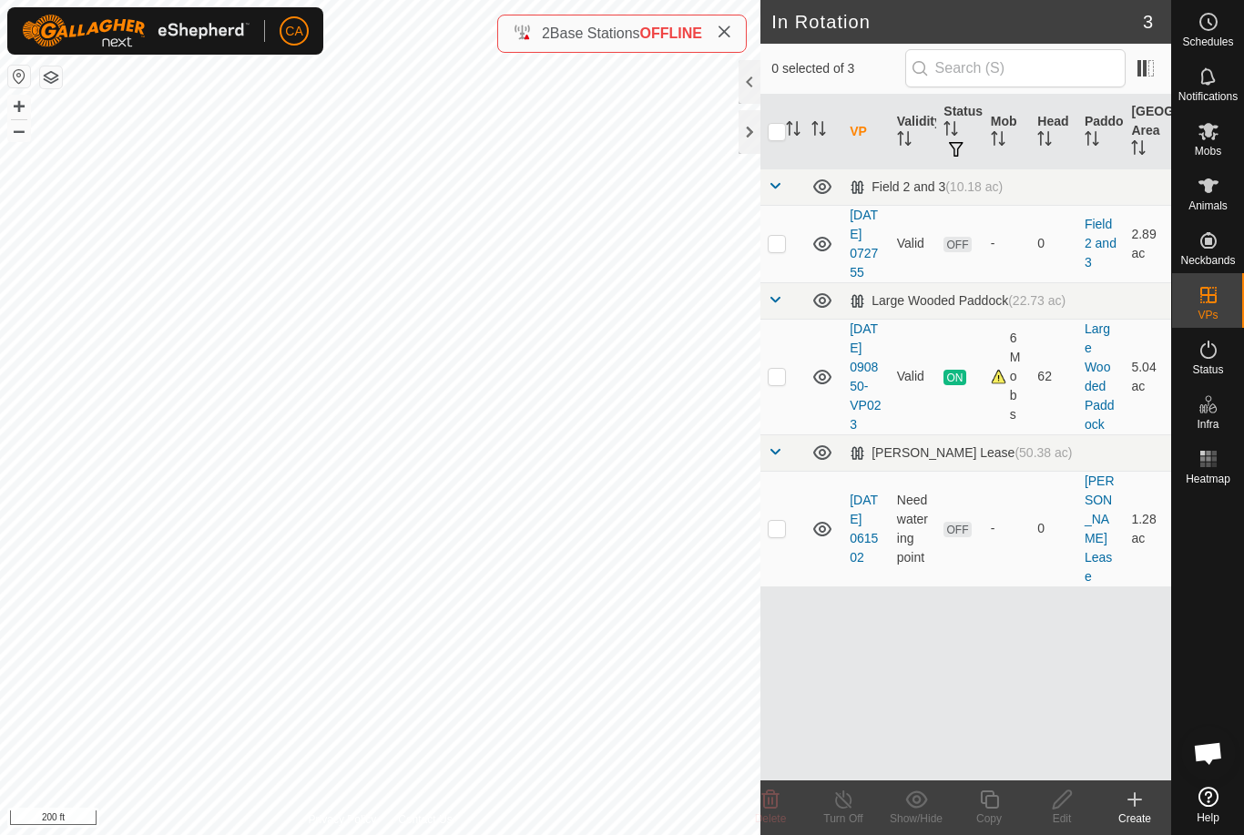
click at [750, 151] on div at bounding box center [749, 132] width 22 height 44
